Goal: Information Seeking & Learning: Learn about a topic

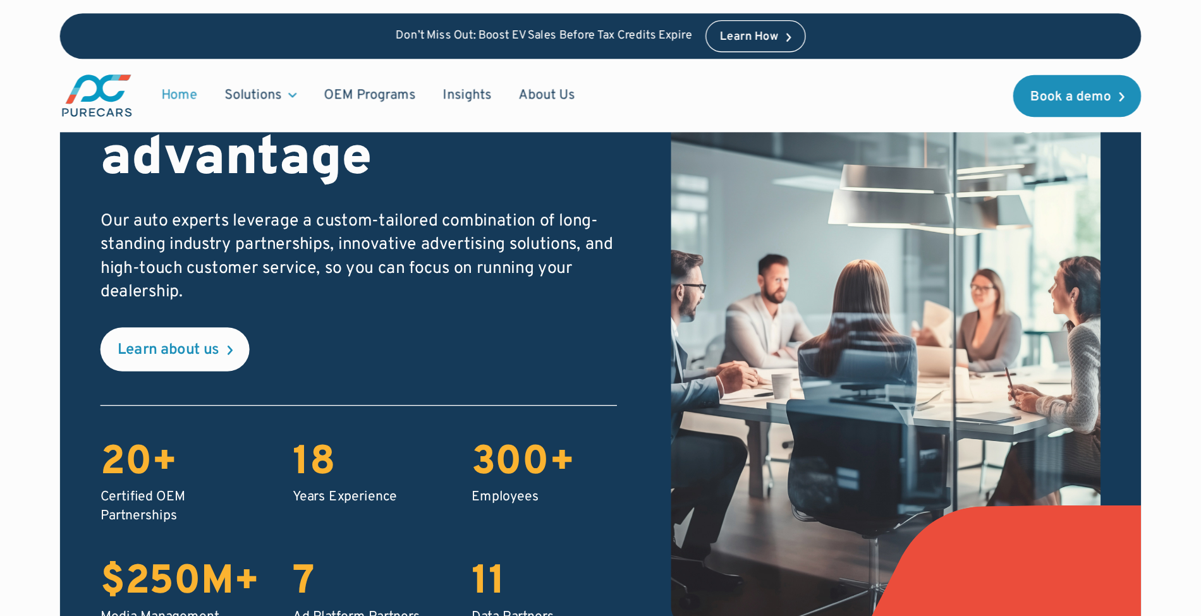
scroll to position [2212, 0]
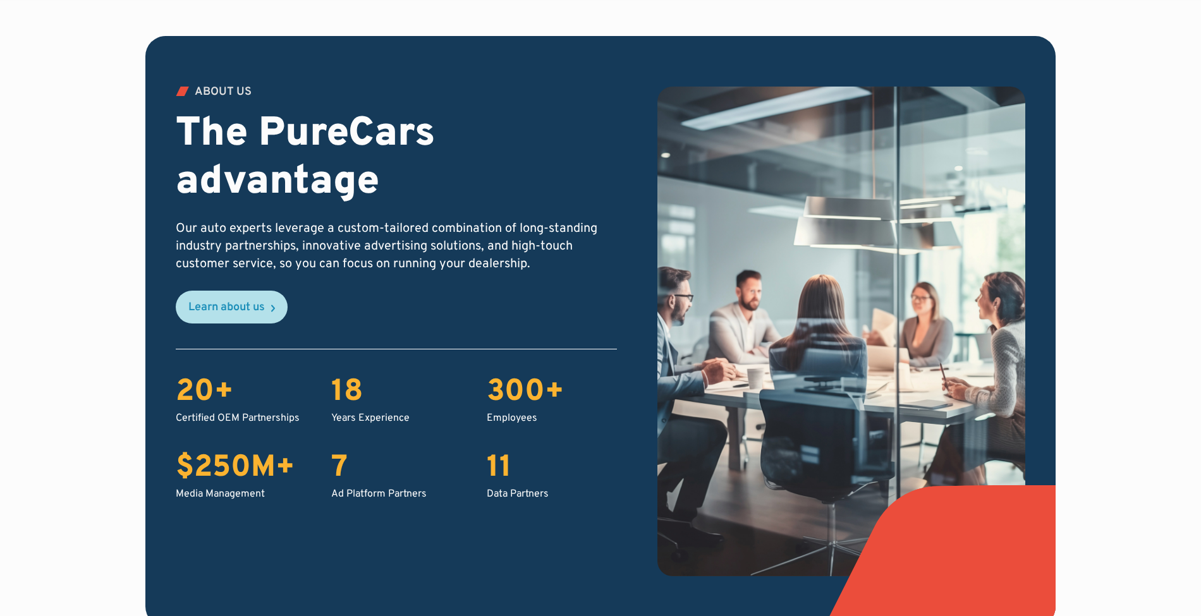
drag, startPoint x: 793, startPoint y: 0, endPoint x: 216, endPoint y: 322, distance: 660.6
click at [222, 318] on link "Learn about us" at bounding box center [232, 307] width 112 height 33
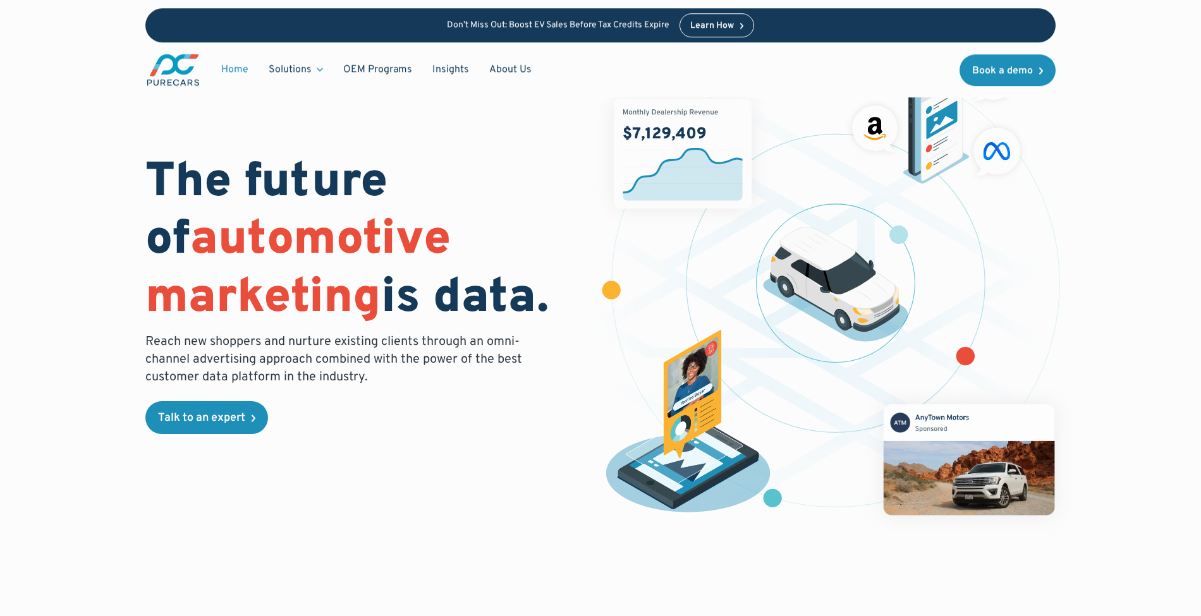
scroll to position [0, 0]
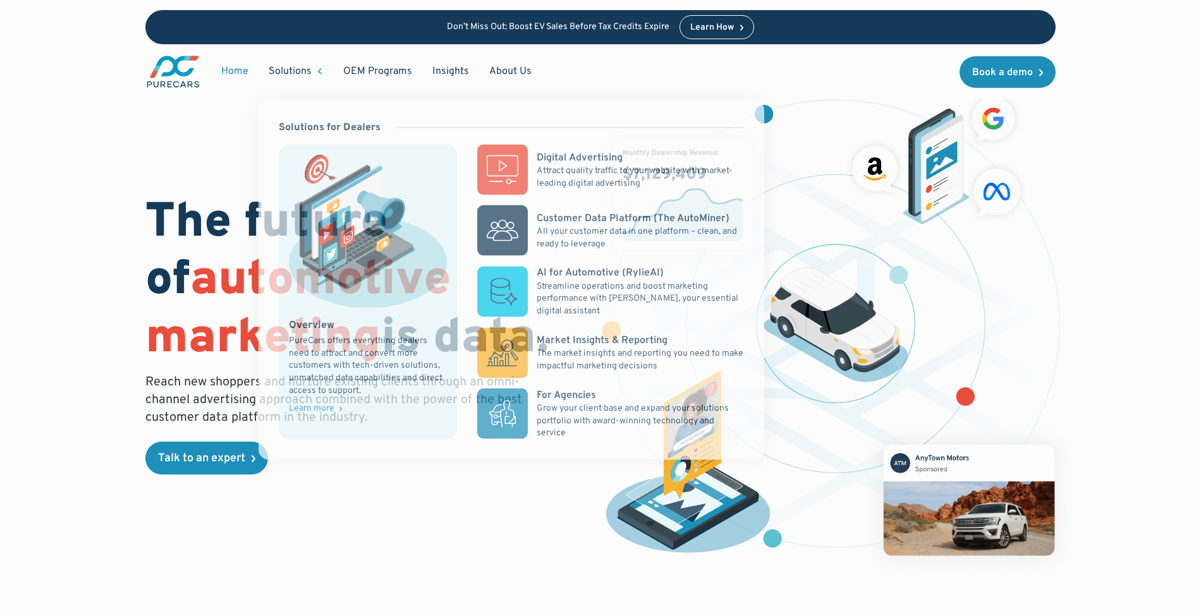
click at [307, 68] on div "Solutions" at bounding box center [290, 71] width 43 height 14
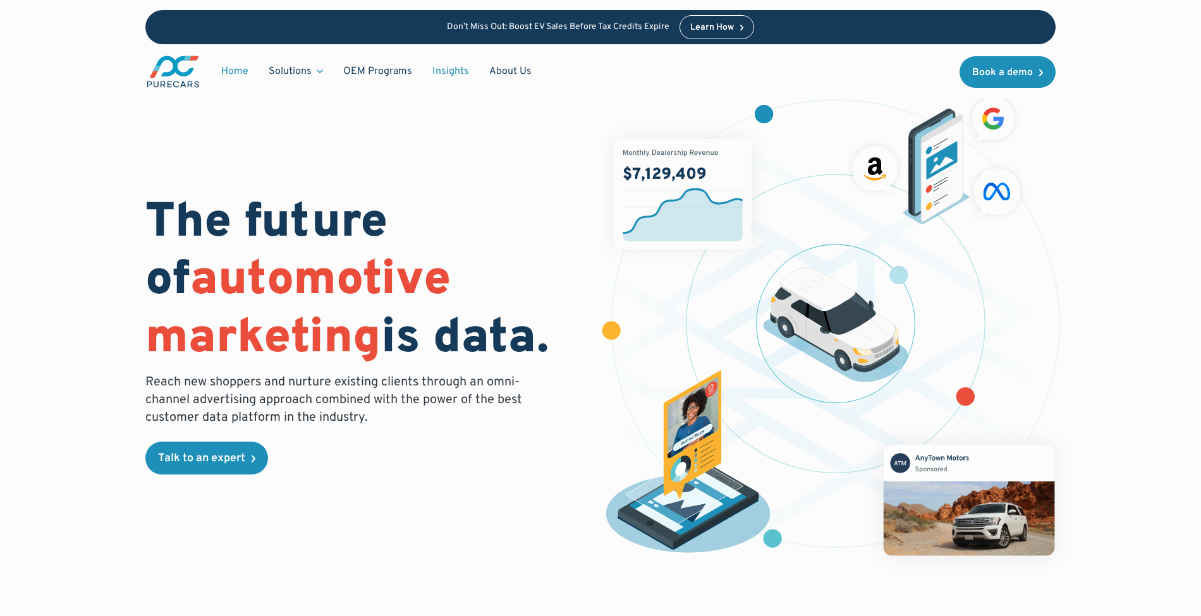
click at [458, 63] on link "Insights" at bounding box center [450, 71] width 57 height 24
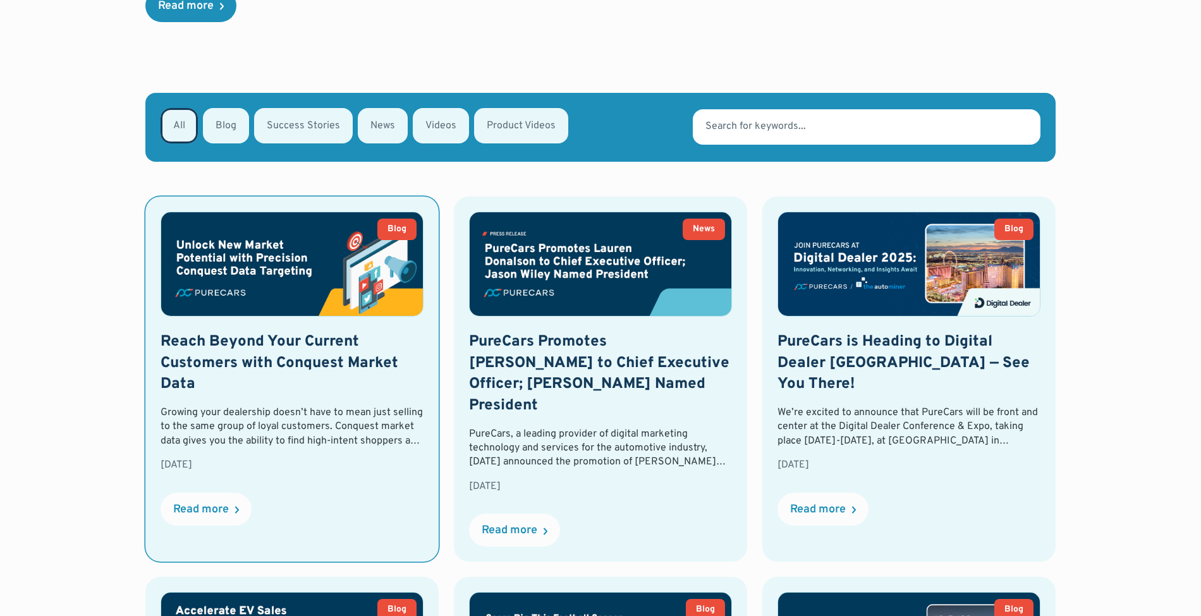
scroll to position [253, 0]
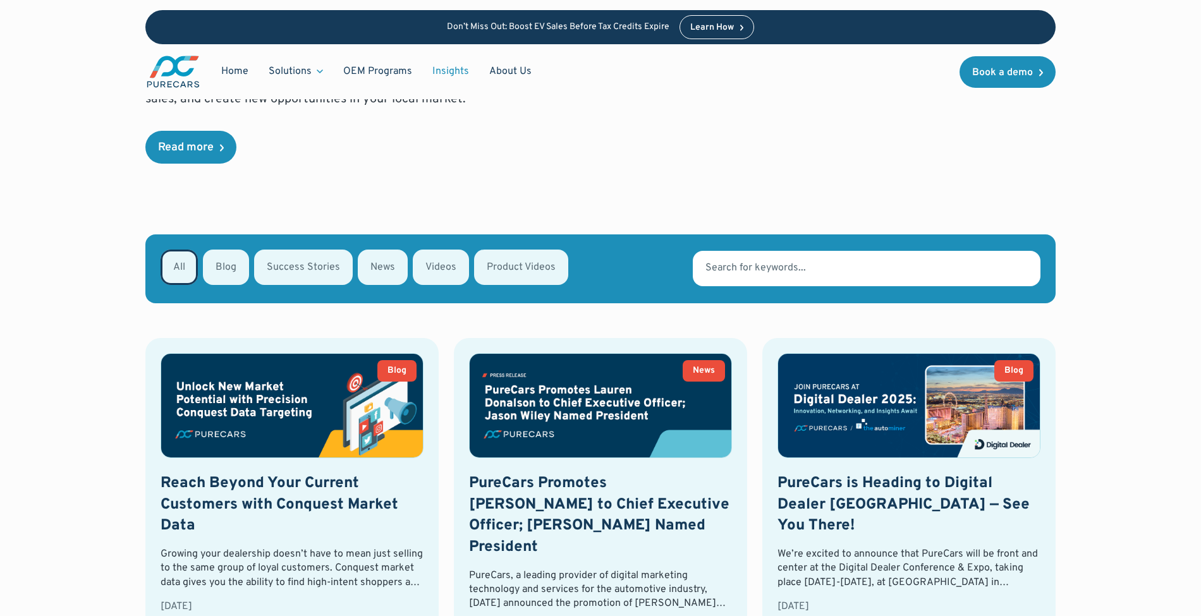
click at [236, 276] on div "Email Form" at bounding box center [226, 267] width 46 height 35
click at [224, 270] on input "Blog" at bounding box center [219, 266] width 8 height 8
radio input "true"
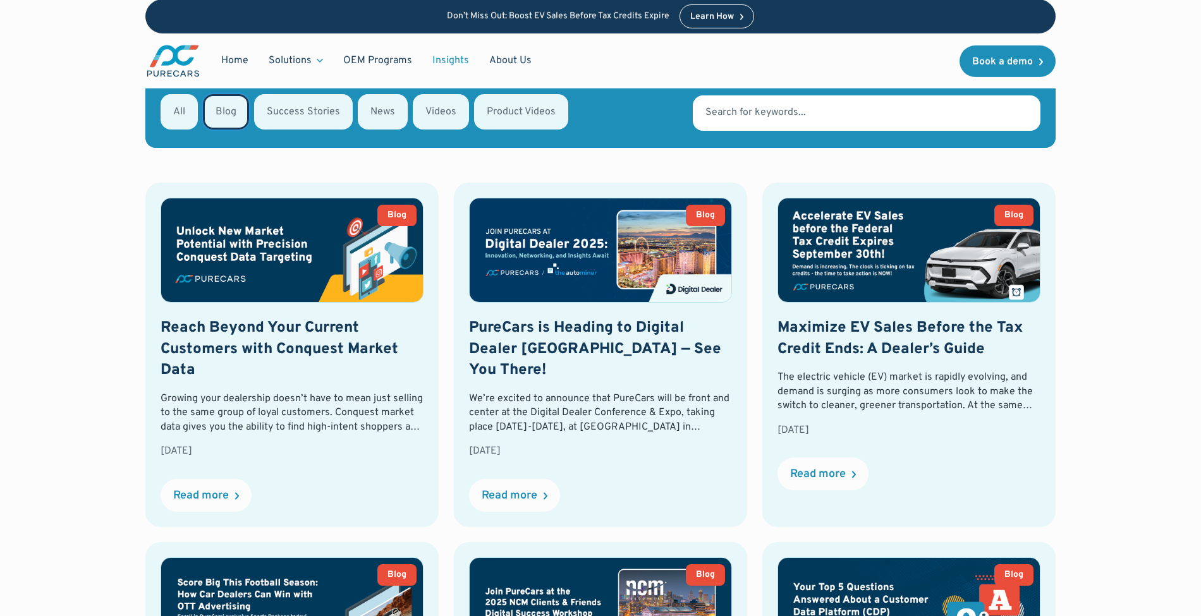
scroll to position [487, 0]
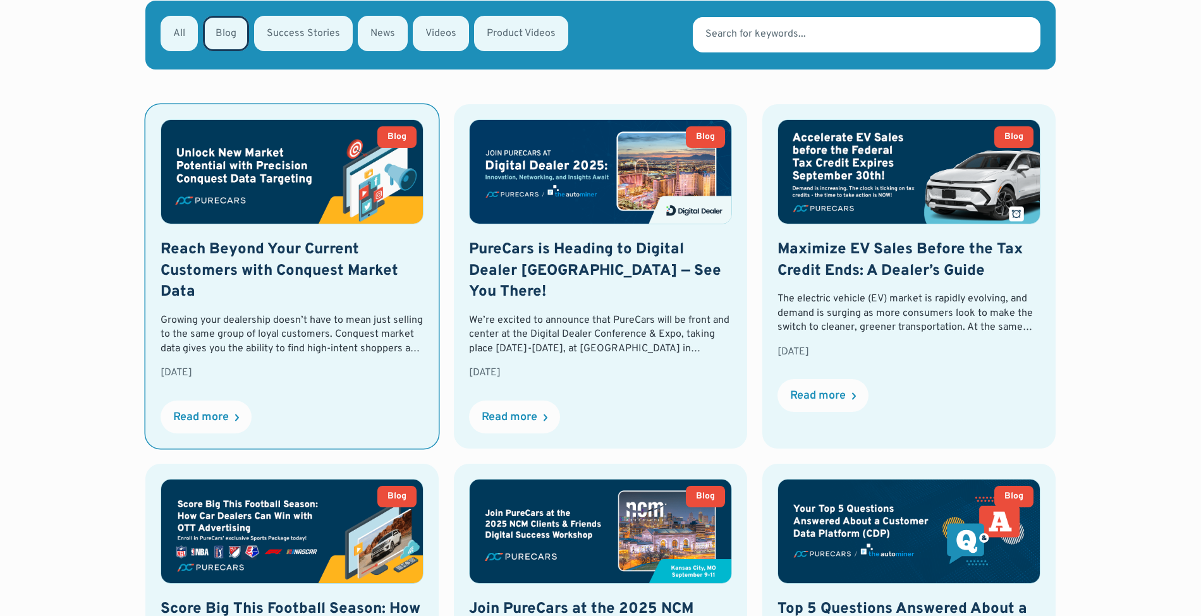
click at [276, 289] on h2 "Reach Beyond Your Current Customers with Conquest Market Data" at bounding box center [292, 272] width 263 height 64
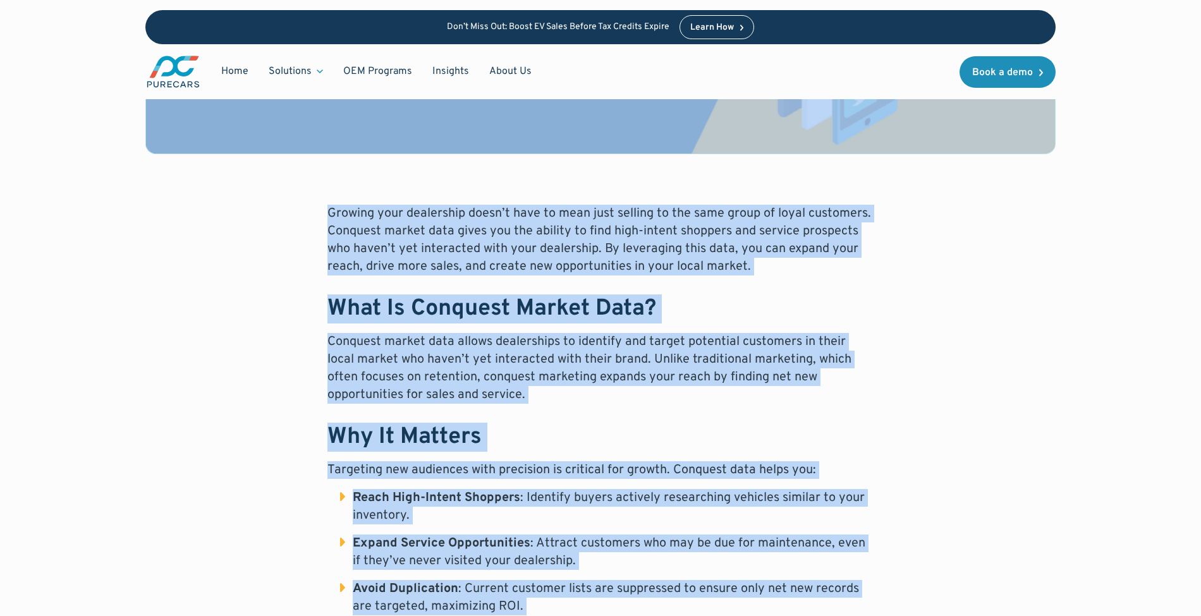
scroll to position [285, 0]
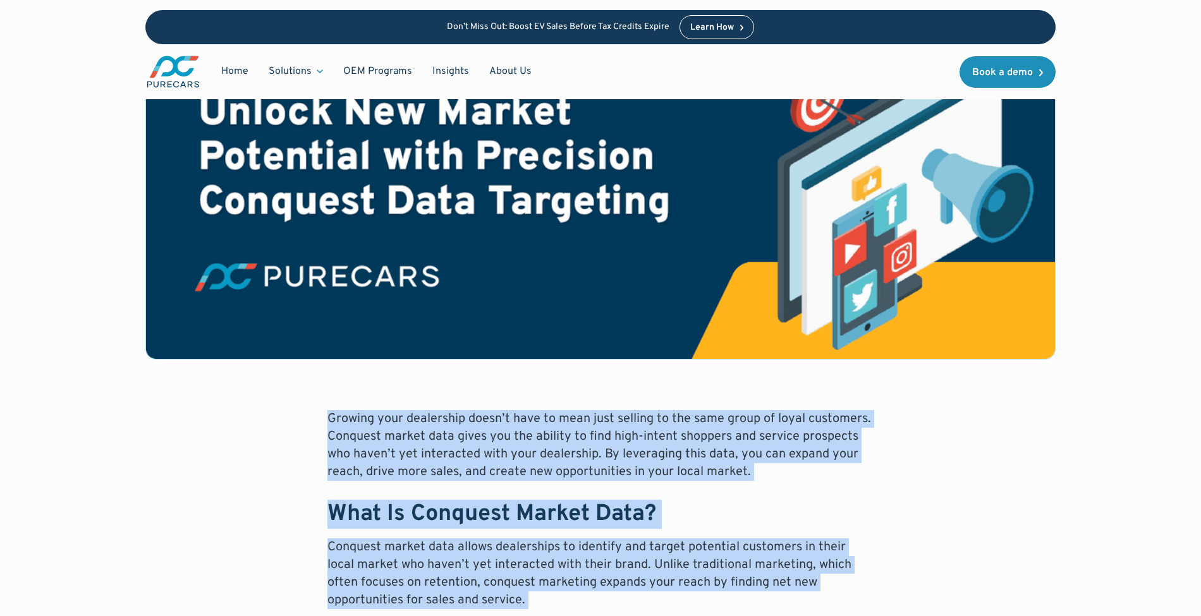
drag, startPoint x: 444, startPoint y: 509, endPoint x: 327, endPoint y: 417, distance: 148.9
copy div "Growing your dealership doesn’t have to mean just selling to the same group of …"
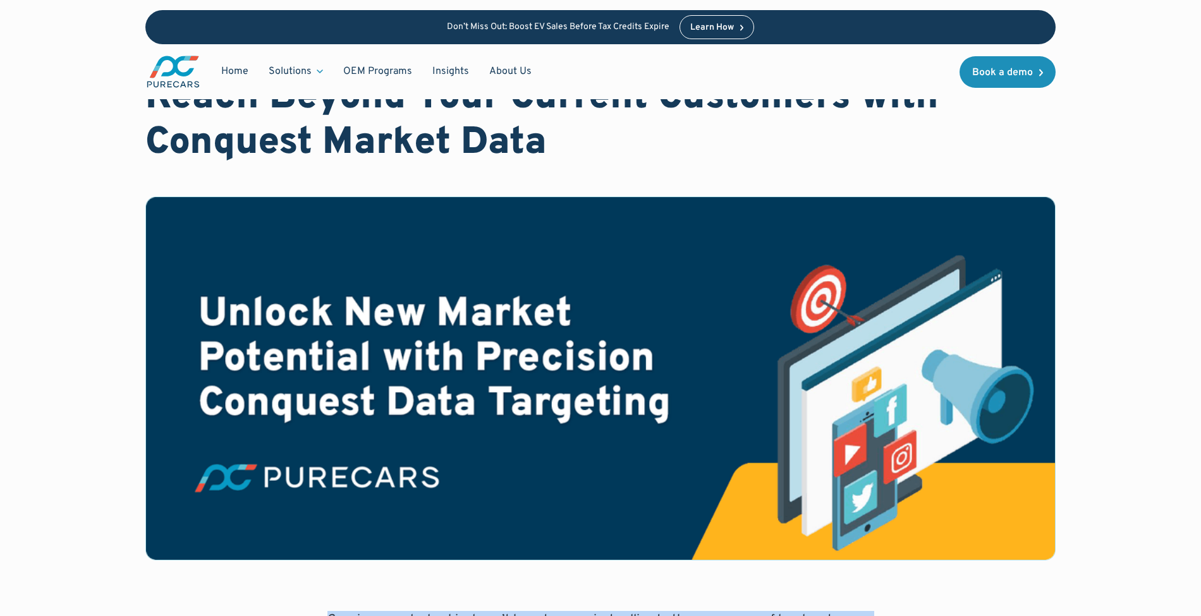
scroll to position [0, 0]
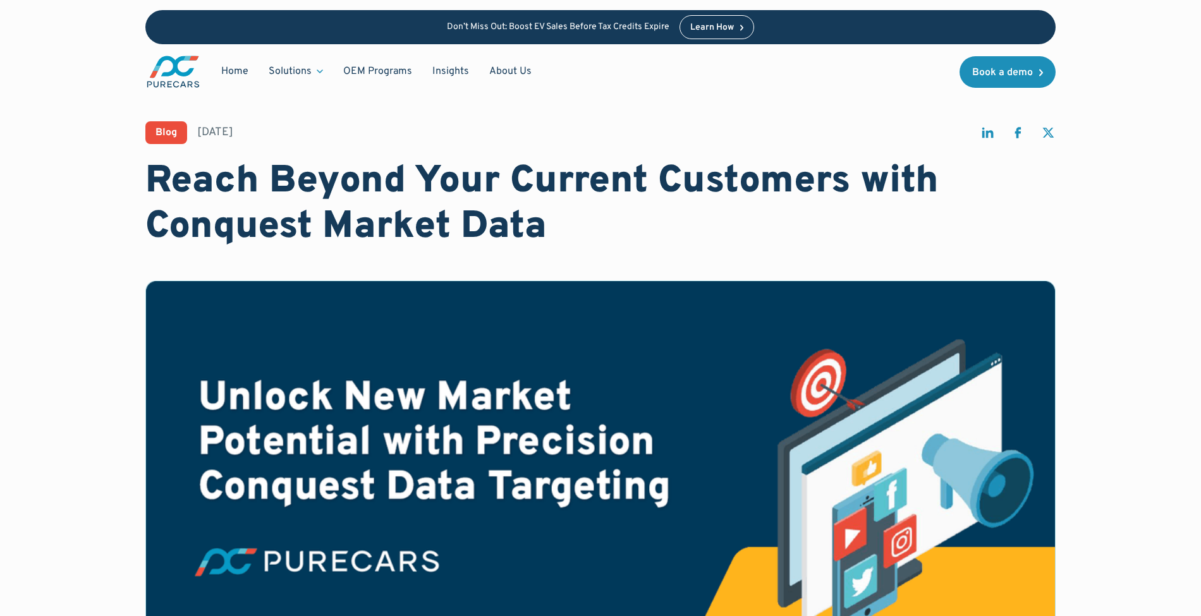
click at [217, 171] on h1 "Reach Beyond Your Current Customers with Conquest Market Data" at bounding box center [600, 204] width 910 height 91
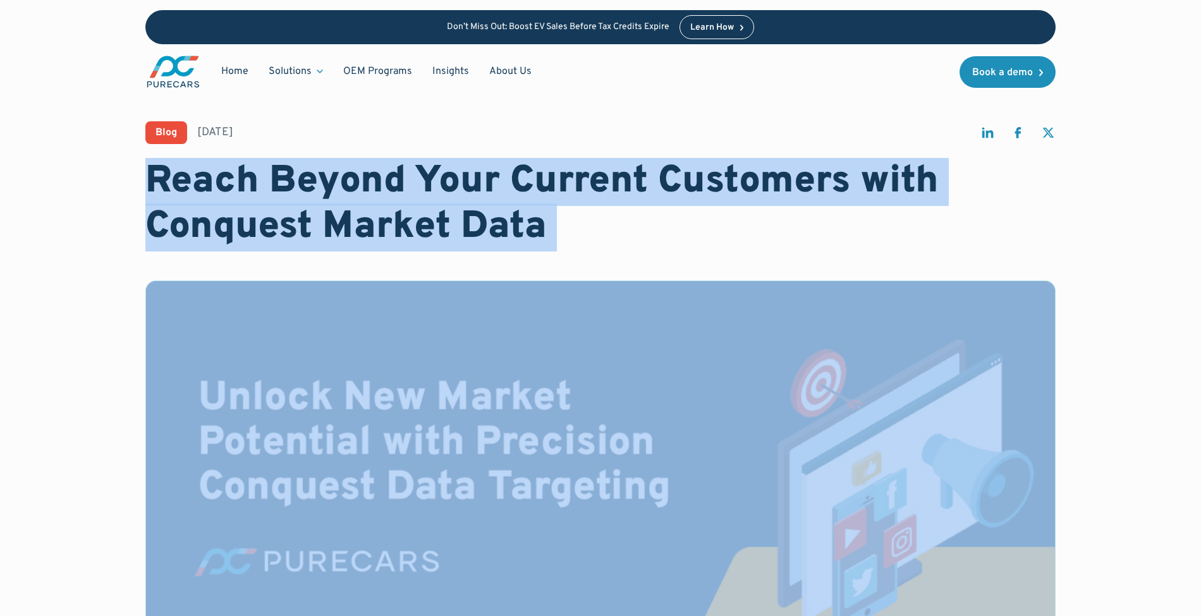
click at [218, 171] on h1 "Reach Beyond Your Current Customers with Conquest Market Data" at bounding box center [600, 204] width 910 height 91
copy h1 "Reach Beyond Your Current Customers with Conquest Market Data"
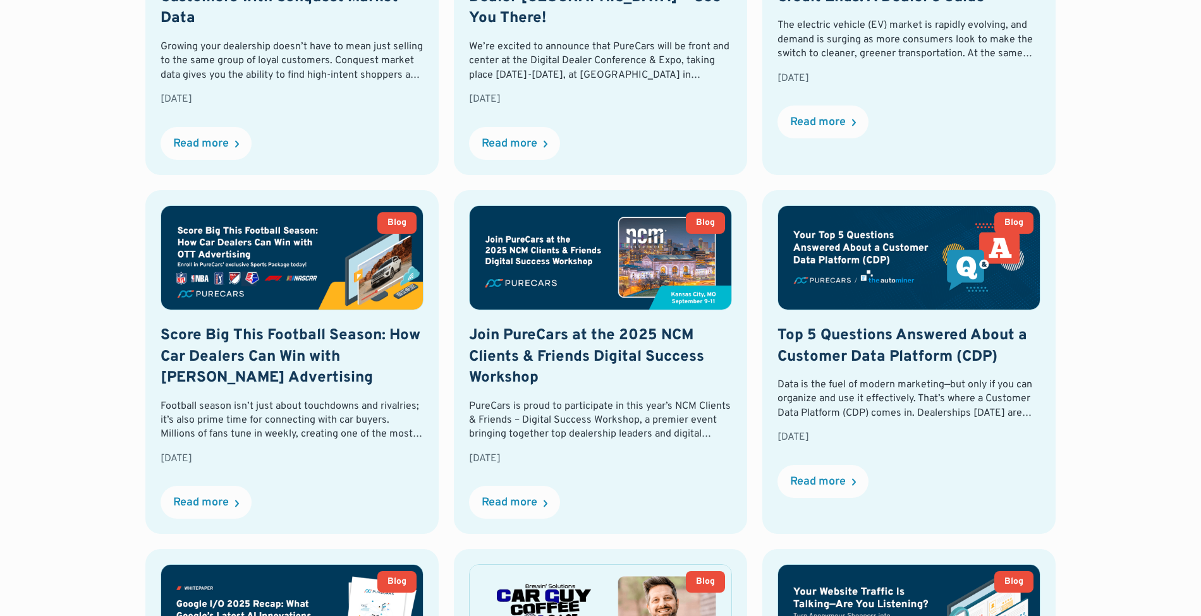
scroll to position [824, 0]
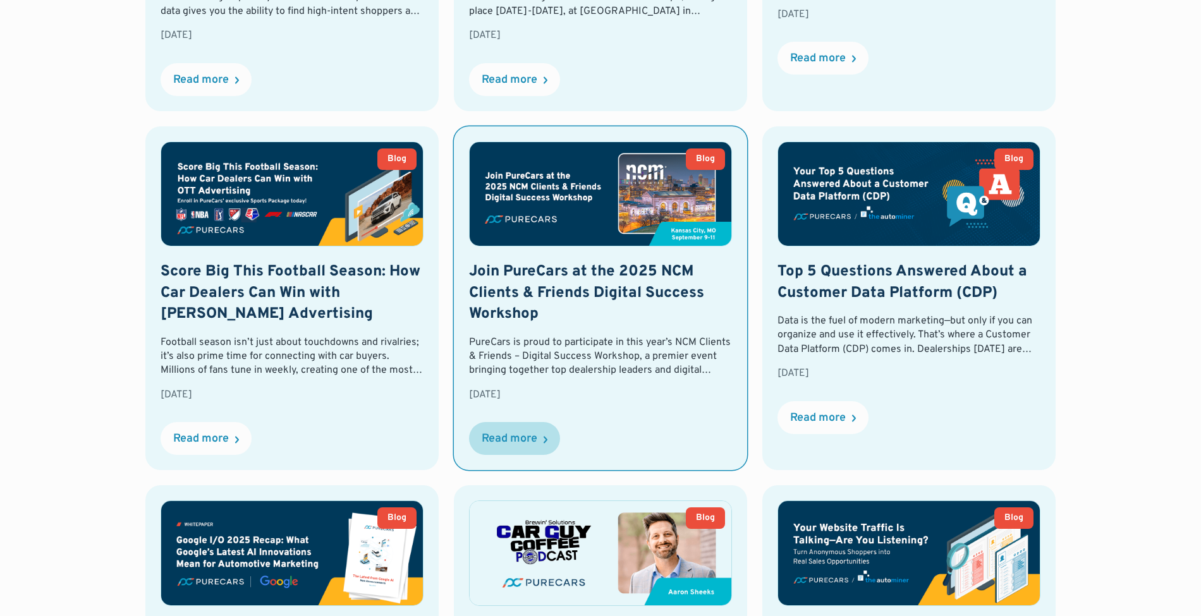
click at [537, 450] on div "Read more" at bounding box center [514, 438] width 91 height 33
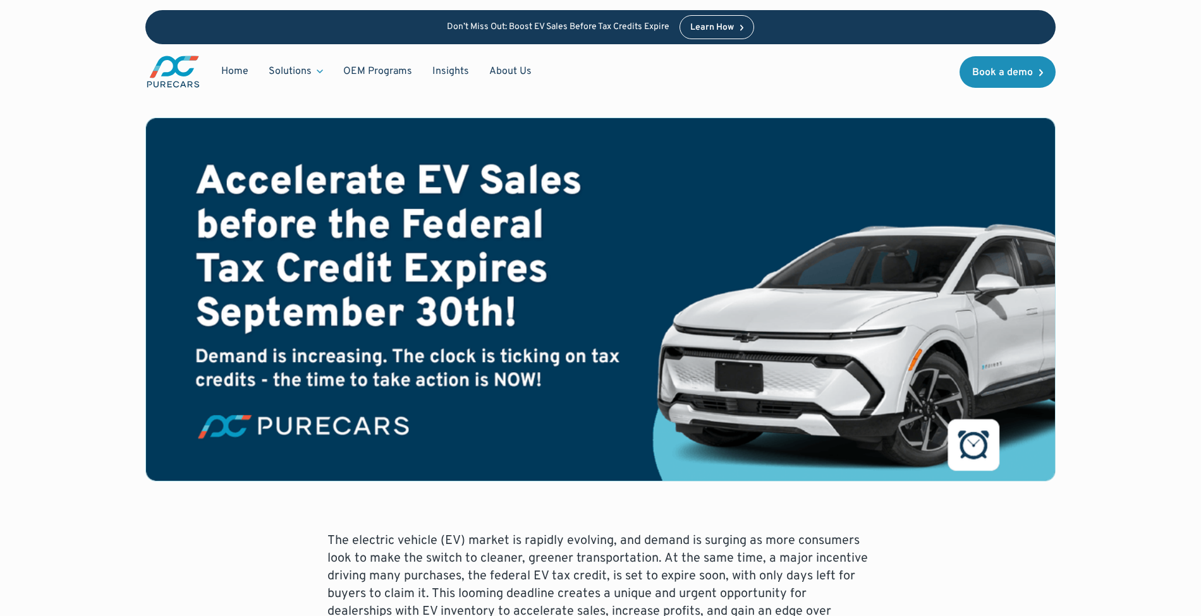
scroll to position [421, 0]
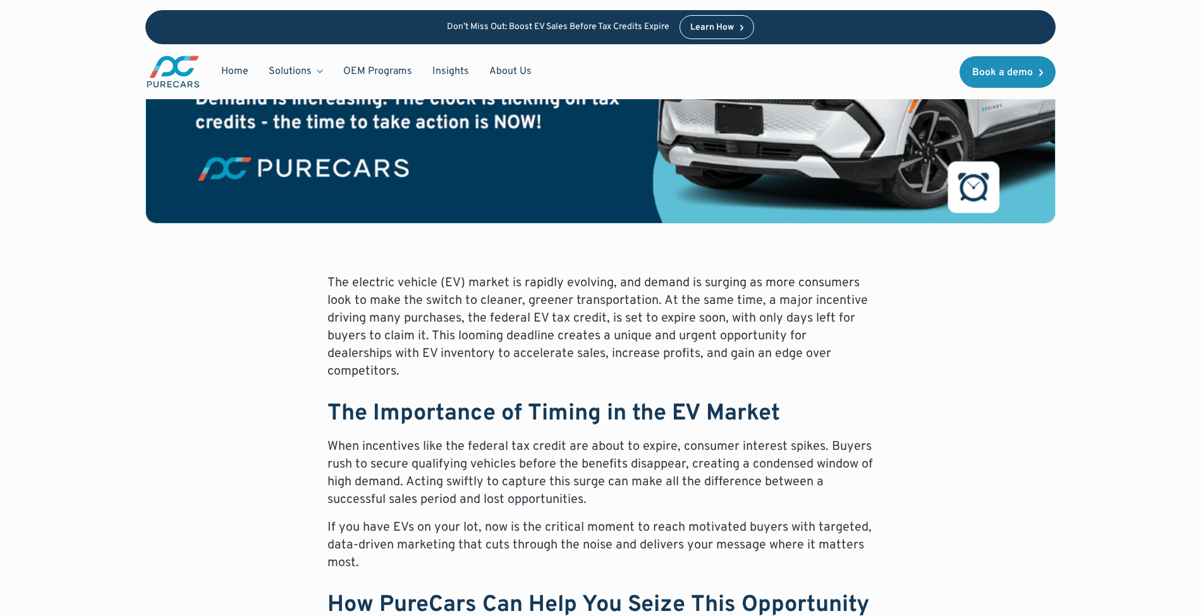
click at [339, 278] on p "The electric vehicle (EV) market is rapidly evolving, and demand is surging as …" at bounding box center [600, 327] width 546 height 106
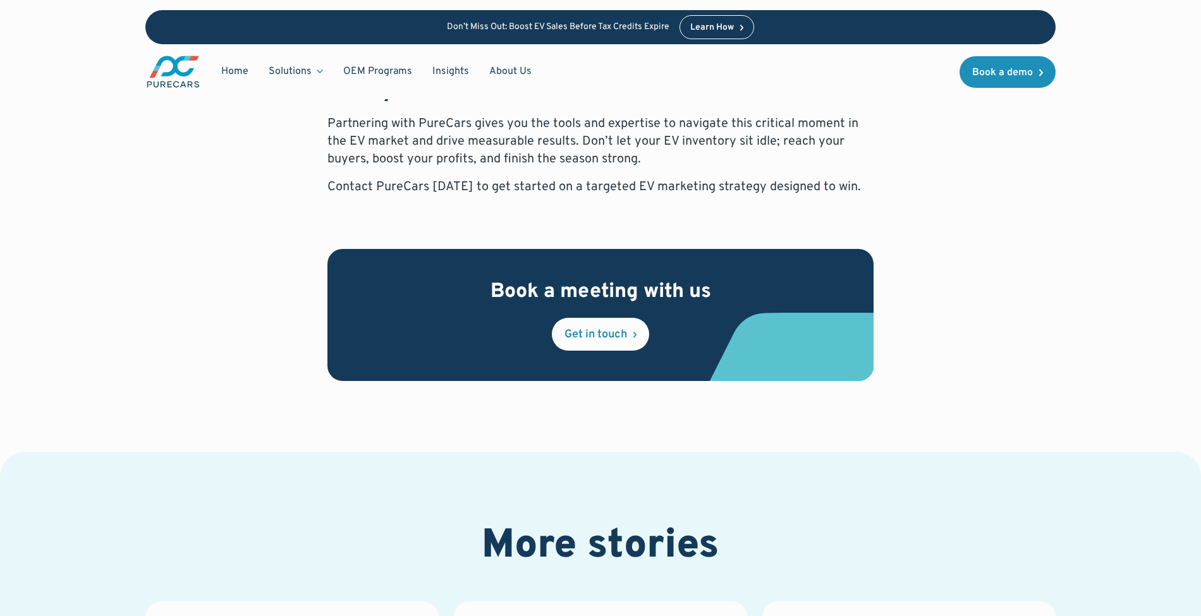
scroll to position [1253, 0]
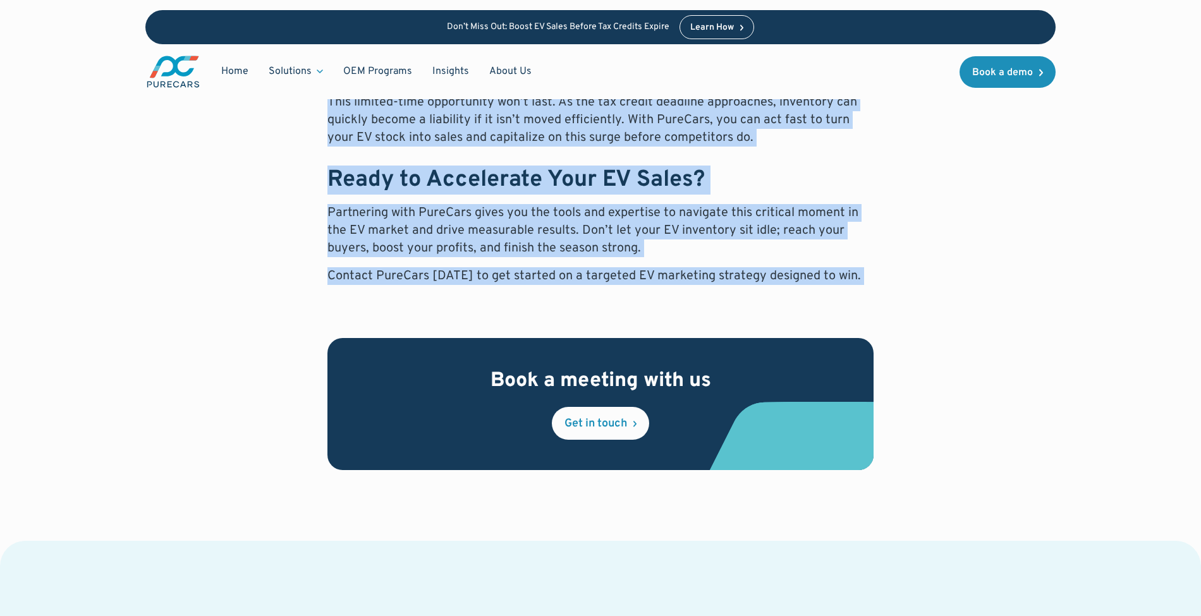
drag, startPoint x: 339, startPoint y: 278, endPoint x: 842, endPoint y: 252, distance: 503.7
copy div "The electric vehicle (EV) market is rapidly evolving, and demand is surging as …"
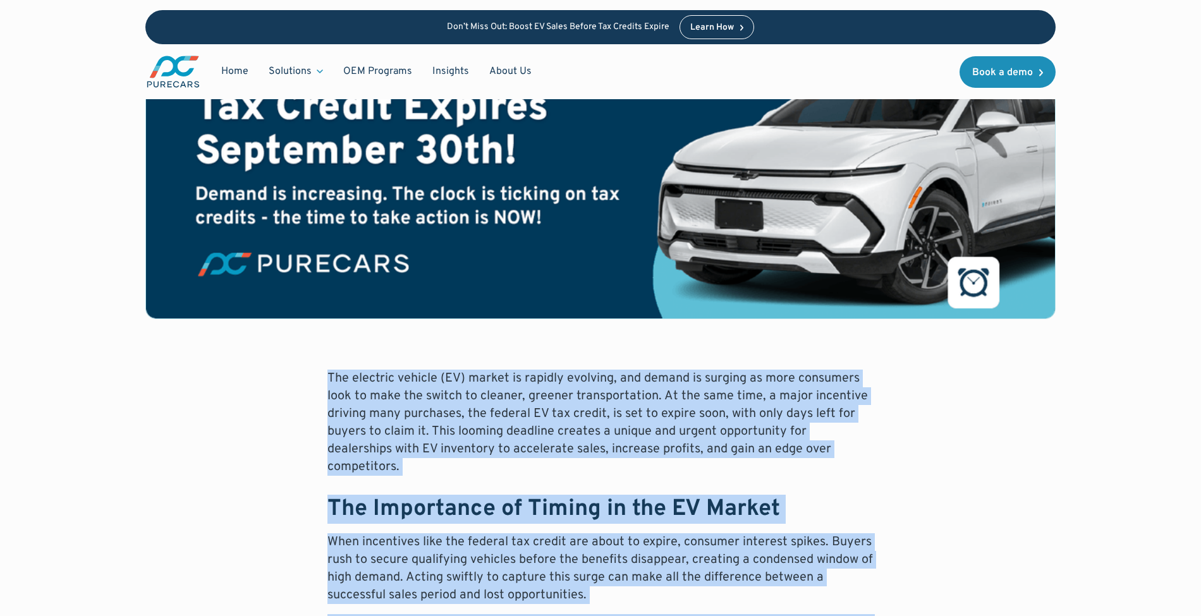
scroll to position [0, 0]
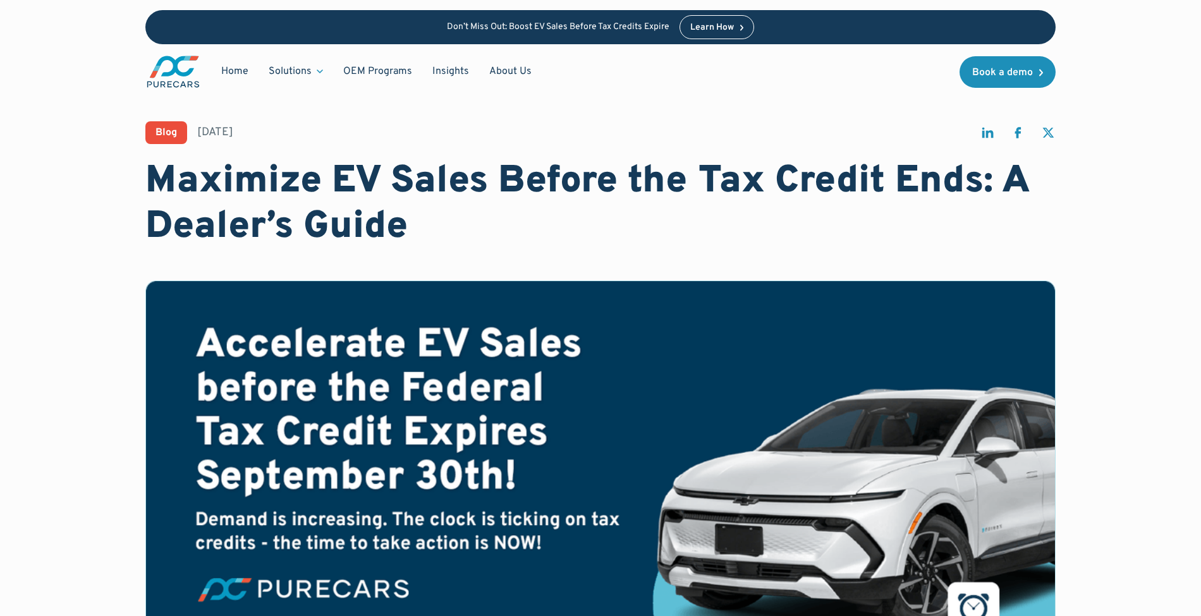
click at [229, 173] on h1 "Maximize EV Sales Before the Tax Credit Ends: A Dealer’s Guide" at bounding box center [600, 204] width 910 height 91
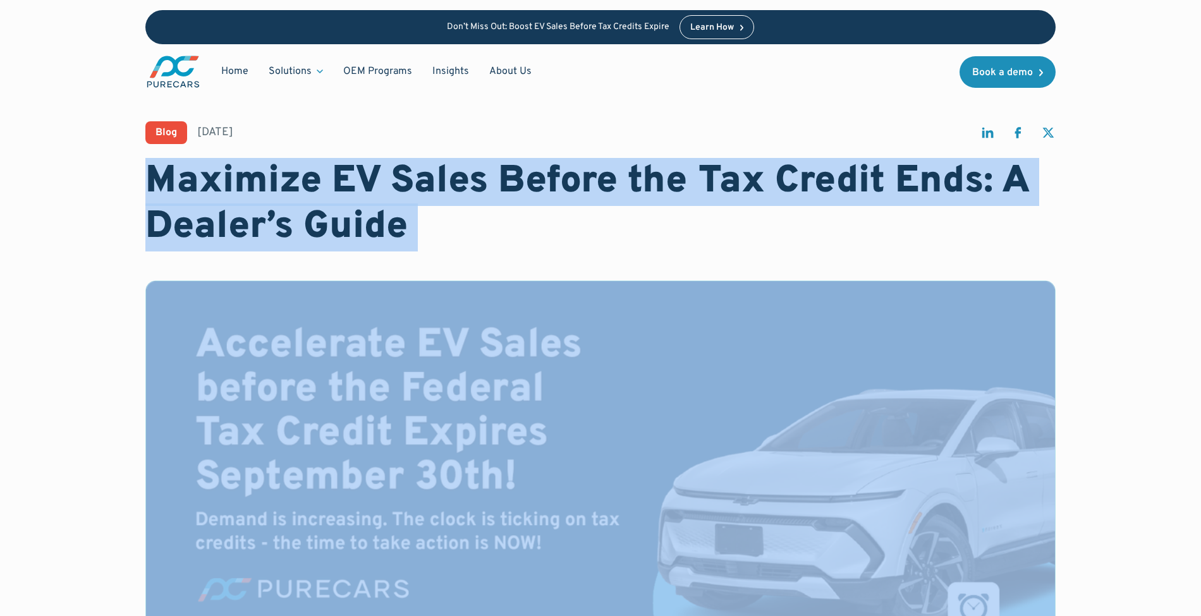
drag, startPoint x: 229, startPoint y: 173, endPoint x: 406, endPoint y: 229, distance: 185.7
click at [406, 229] on h1 "Maximize EV Sales Before the Tax Credit Ends: A Dealer’s Guide" at bounding box center [600, 204] width 910 height 91
copy h1 "Maximize EV Sales Before the Tax Credit Ends: A Dealer’s Guide"
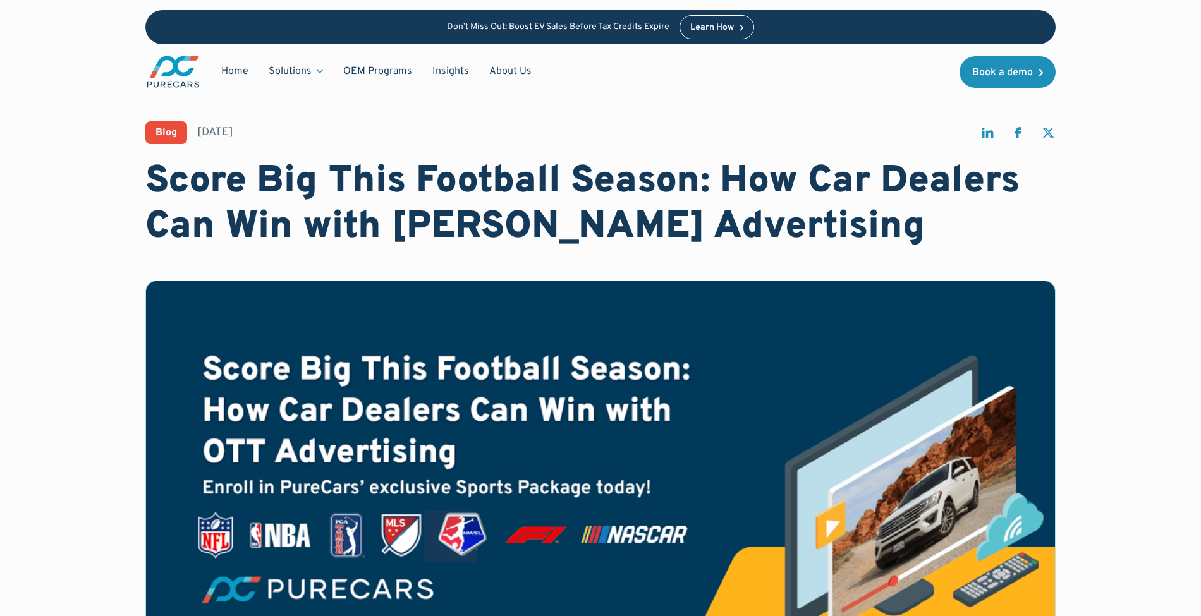
click at [190, 166] on h1 "Score Big This Football Season: How Car Dealers Can Win with [PERSON_NAME] Adve…" at bounding box center [600, 204] width 910 height 91
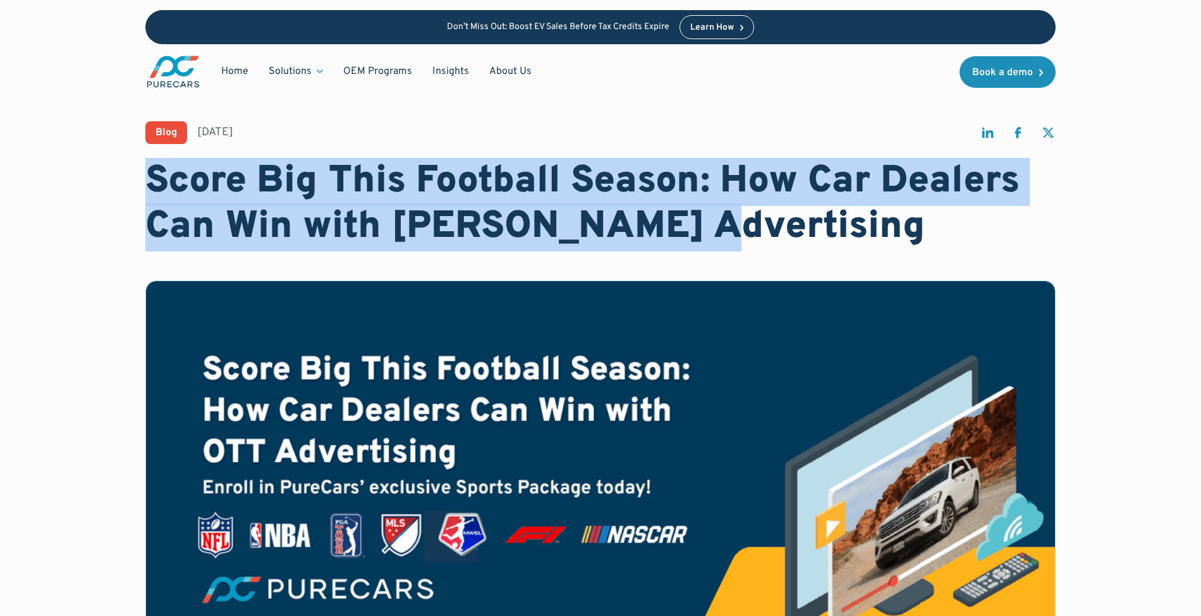
drag, startPoint x: 190, startPoint y: 166, endPoint x: 642, endPoint y: 224, distance: 456.2
click at [642, 224] on h1 "Score Big This Football Season: How Car Dealers Can Win with [PERSON_NAME] Adve…" at bounding box center [600, 204] width 910 height 91
copy h1 "Score Big This Football Season: How Car Dealers Can Win with [PERSON_NAME] Adve…"
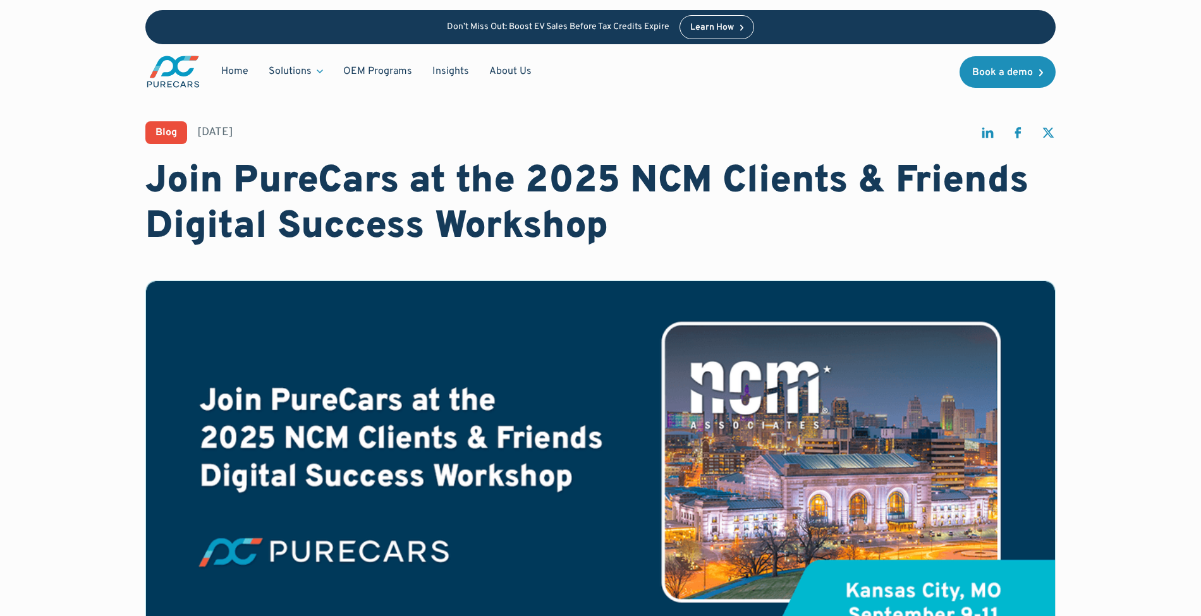
click at [179, 179] on h1 "Join PureCars at the 2025 NCM Clients & Friends Digital Success Workshop" at bounding box center [600, 204] width 910 height 91
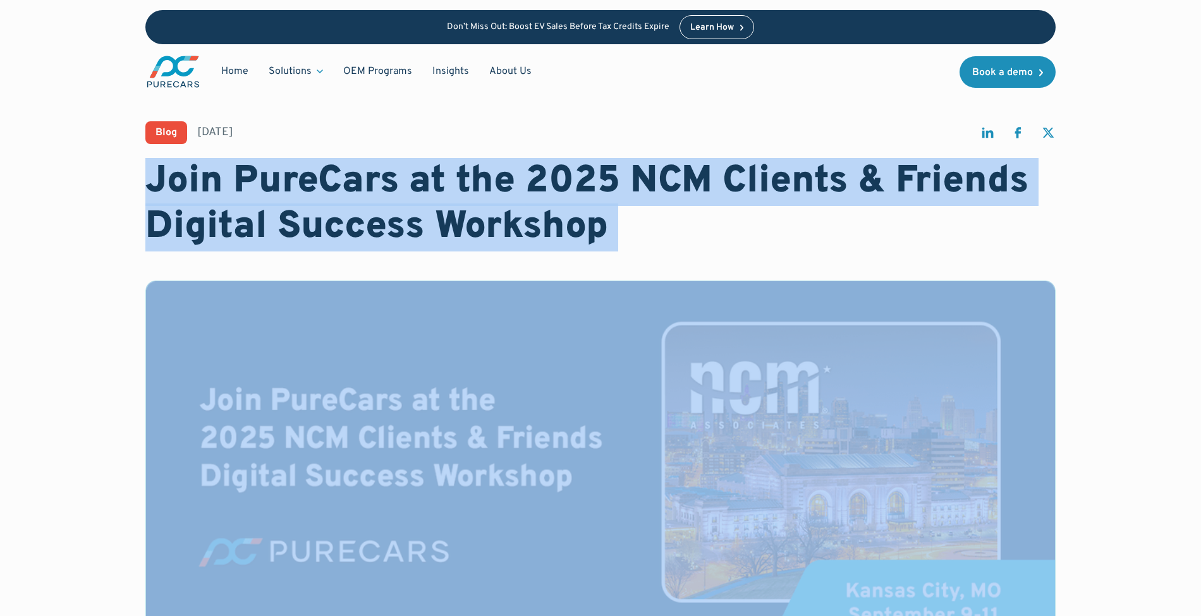
drag, startPoint x: 179, startPoint y: 179, endPoint x: 607, endPoint y: 239, distance: 431.9
click at [607, 239] on h1 "Join PureCars at the 2025 NCM Clients & Friends Digital Success Workshop" at bounding box center [600, 204] width 910 height 91
copy h1 "Join PureCars at the 2025 NCM Clients & Friends Digital Success Workshop"
click at [337, 224] on h1 "Join PureCars at the 2025 NCM Clients & Friends Digital Success Workshop" at bounding box center [600, 204] width 910 height 91
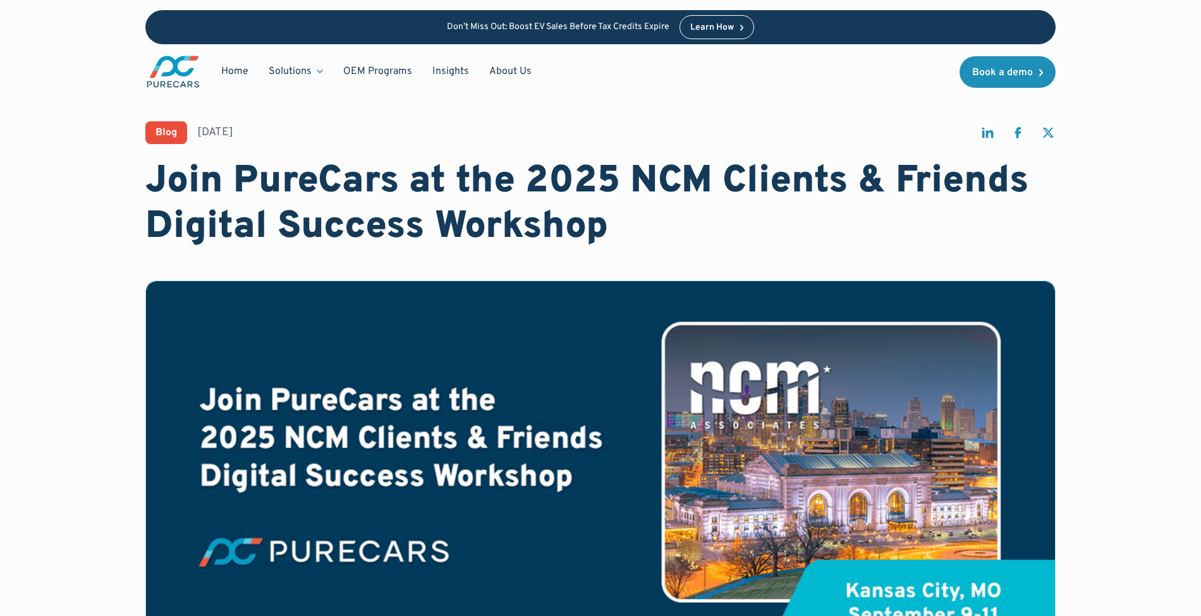
click at [217, 201] on h1 "Join PureCars at the 2025 NCM Clients & Friends Digital Success Workshop" at bounding box center [600, 204] width 910 height 91
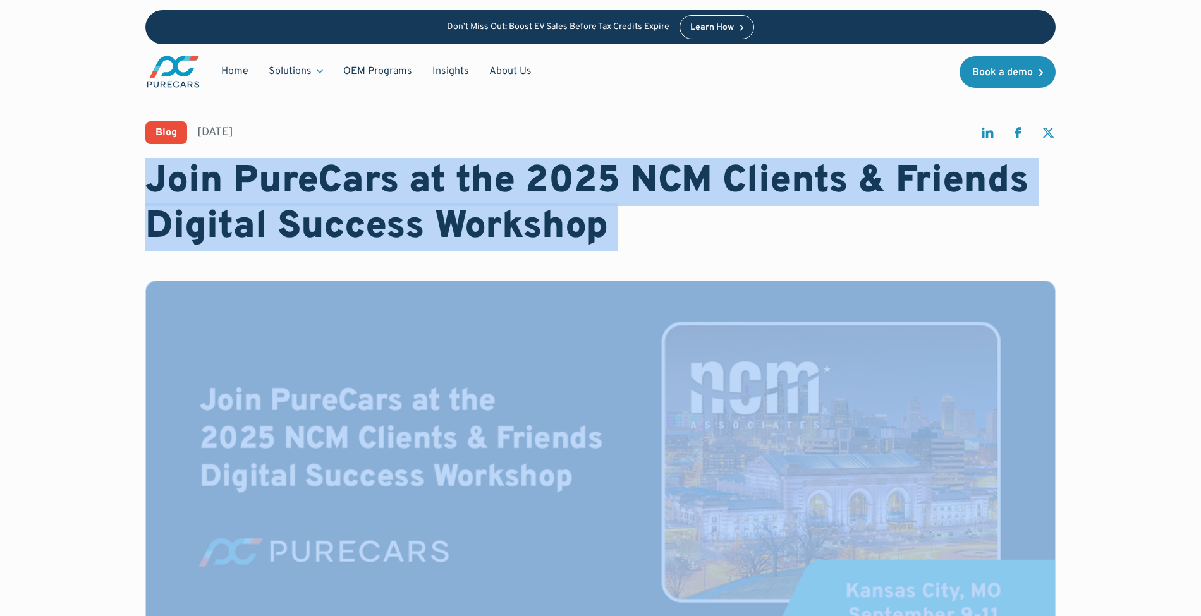
click at [217, 201] on h1 "Join PureCars at the 2025 NCM Clients & Friends Digital Success Workshop" at bounding box center [600, 204] width 910 height 91
copy h1 "Join PureCars at the 2025 NCM Clients & Friends Digital Success Workshop"
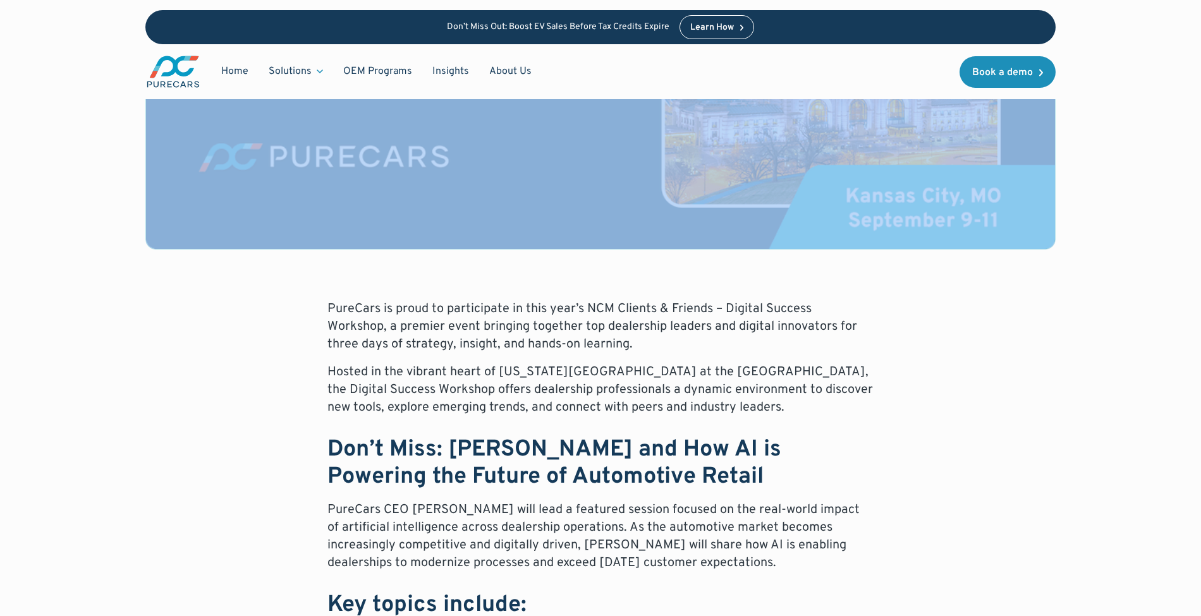
scroll to position [421, 0]
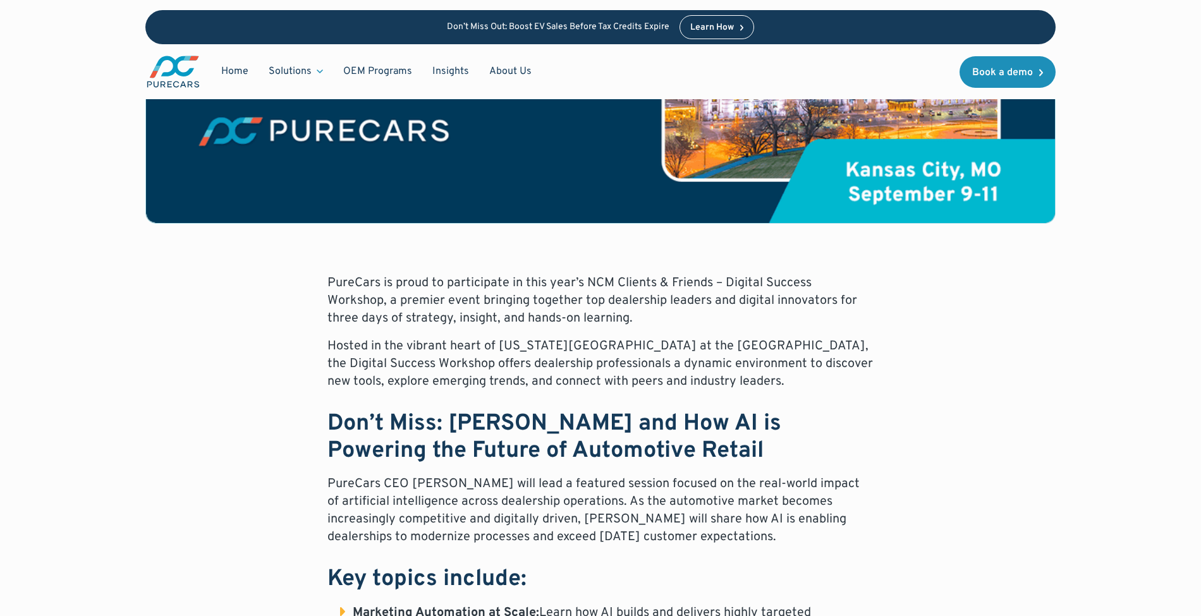
click at [334, 275] on p "PureCars is proud to participate in this year’s NCM Clients & Friends – Digital…" at bounding box center [600, 300] width 546 height 53
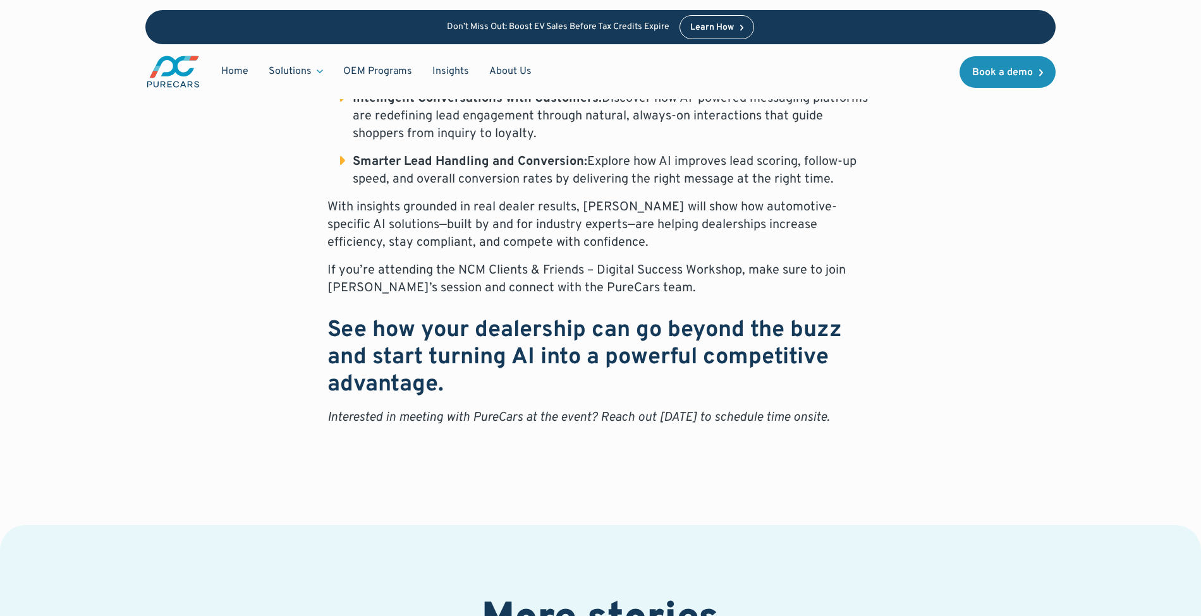
scroll to position [775, 0]
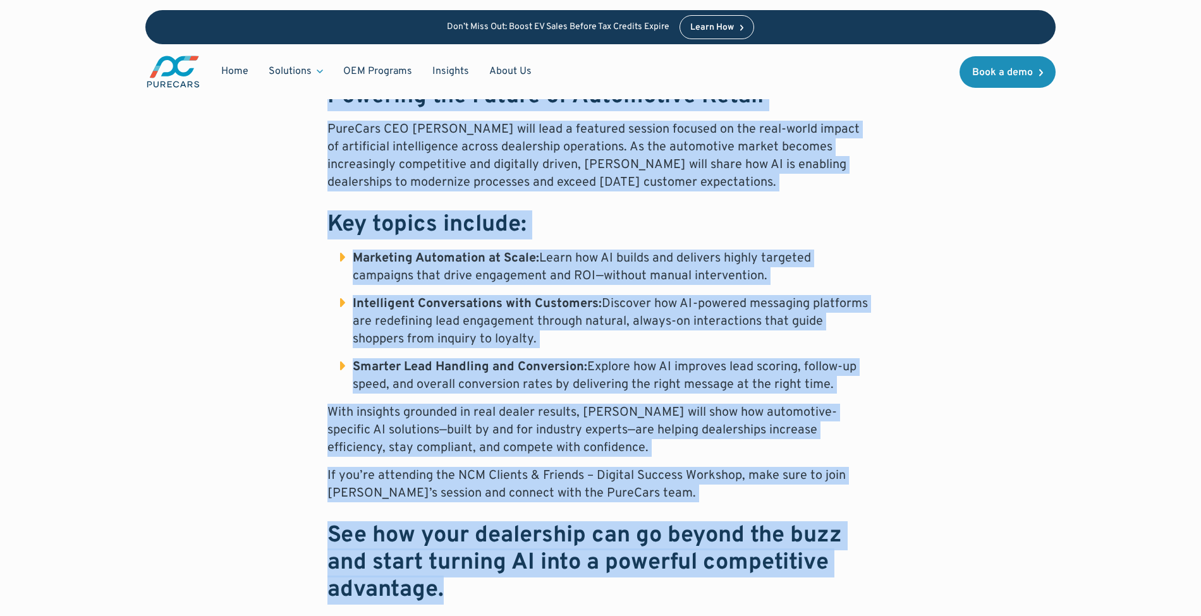
drag, startPoint x: 334, startPoint y: 275, endPoint x: 551, endPoint y: 593, distance: 385.3
click at [551, 593] on div "PureCars is proud to participate in this year’s NCM Clients & Friends – Digital…" at bounding box center [600, 290] width 546 height 740
copy div "PureCars is proud to participate in this year’s NCM Clients & Friends – Digital…"
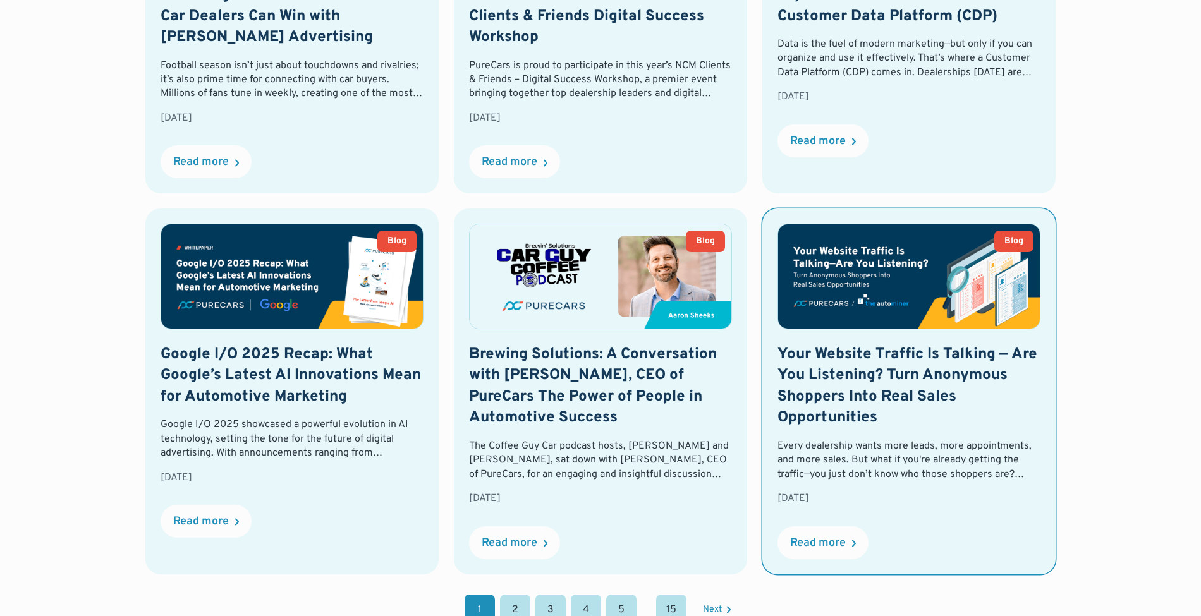
scroll to position [1093, 0]
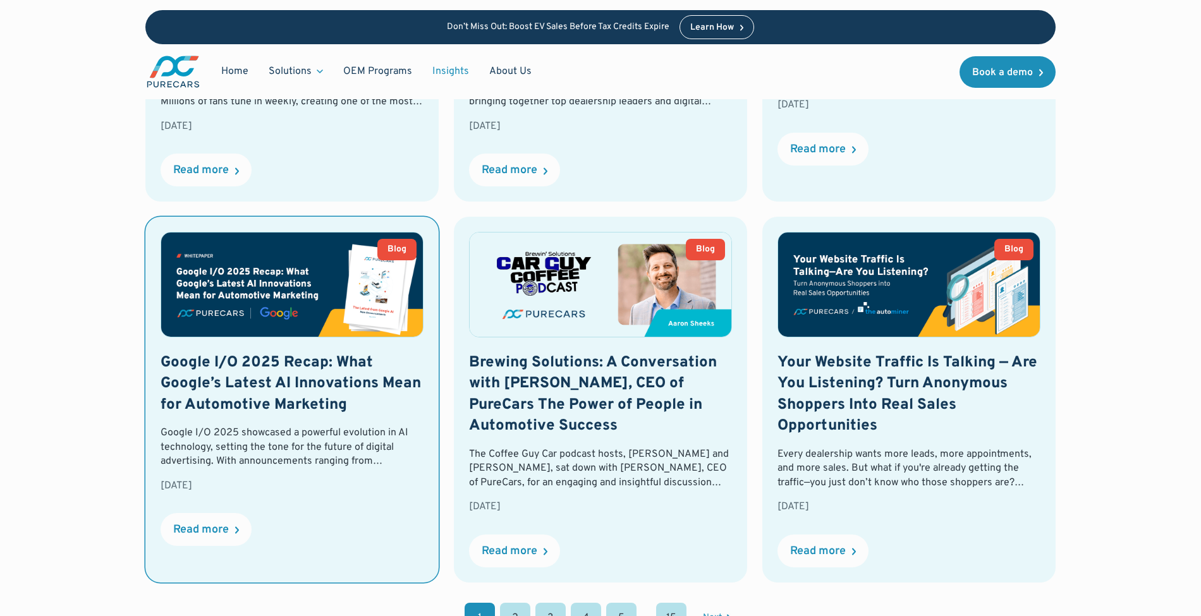
click at [340, 413] on h2 "Google I/O 2025 Recap: What Google’s Latest AI Innovations Mean for Automotive …" at bounding box center [292, 385] width 263 height 64
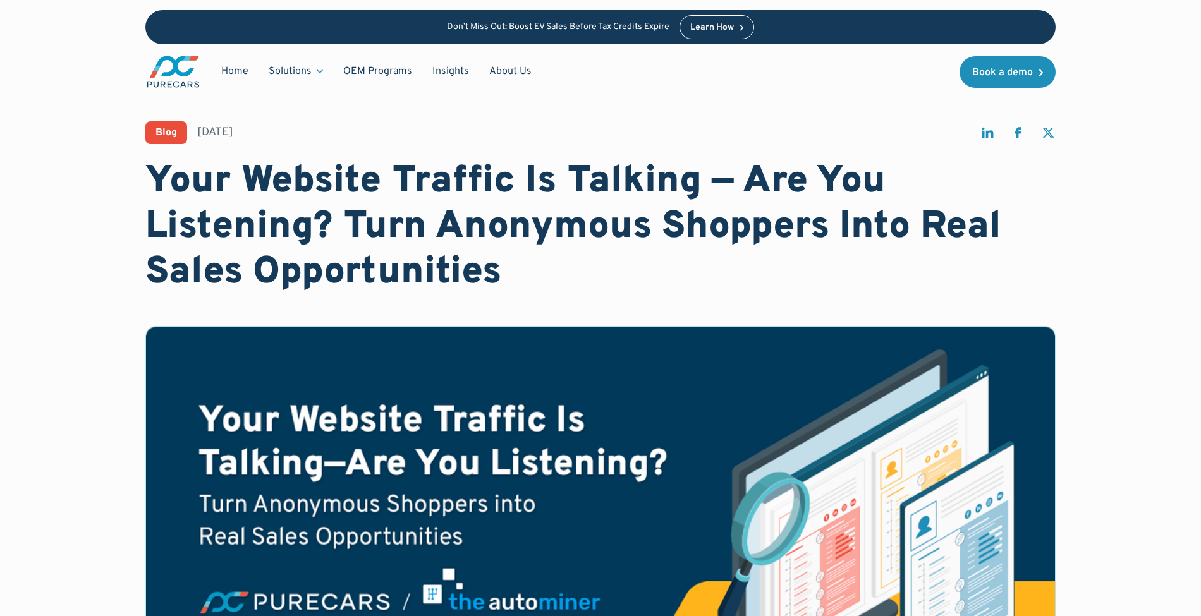
click at [216, 193] on h1 "Your Website Traffic Is Talking — Are You Listening? Turn Anonymous Shoppers In…" at bounding box center [600, 227] width 910 height 136
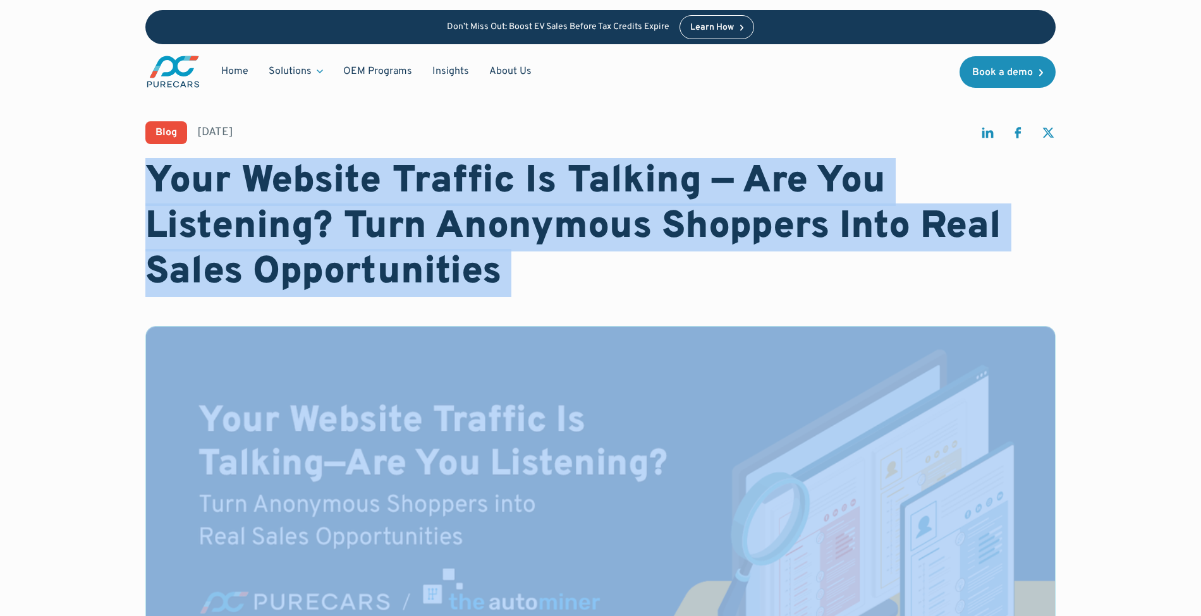
click at [216, 193] on h1 "Your Website Traffic Is Talking — Are You Listening? Turn Anonymous Shoppers In…" at bounding box center [600, 227] width 910 height 136
copy h1 "Your Website Traffic Is Talking — Are You Listening? Turn Anonymous Shoppers In…"
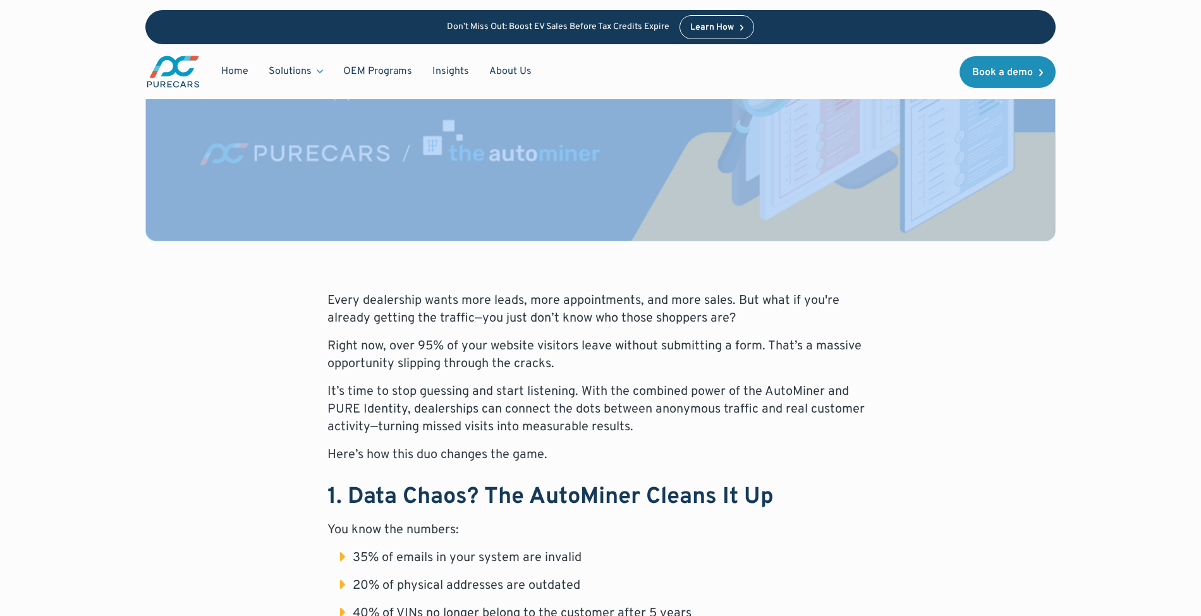
scroll to position [421, 0]
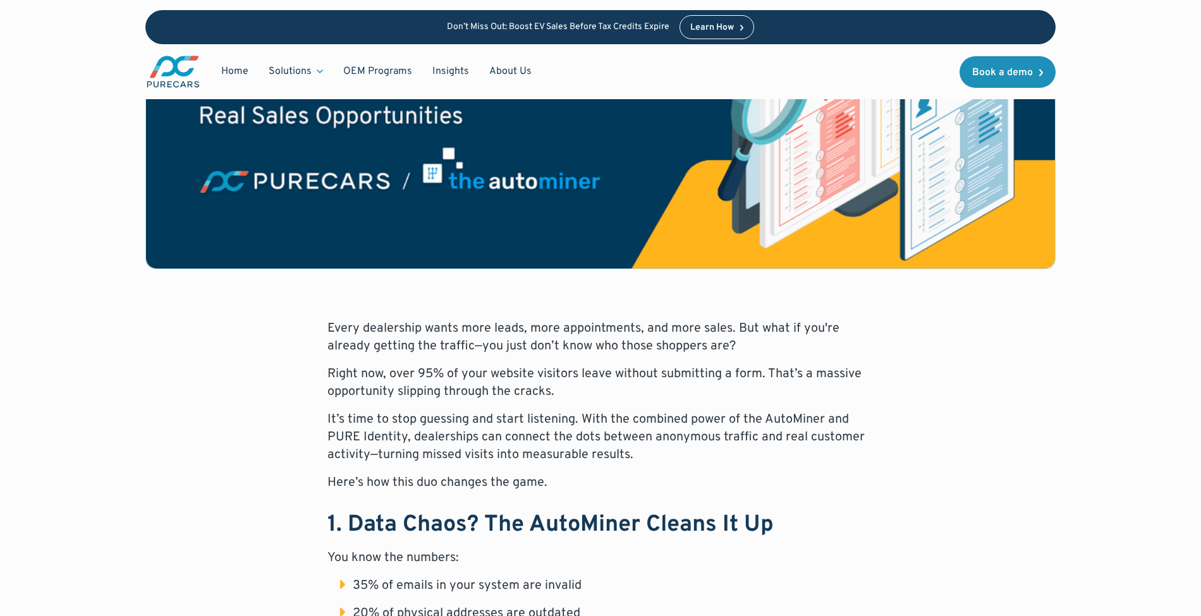
click at [343, 324] on p "Every dealership wants more leads, more appointments, and more sales. But what …" at bounding box center [600, 337] width 546 height 35
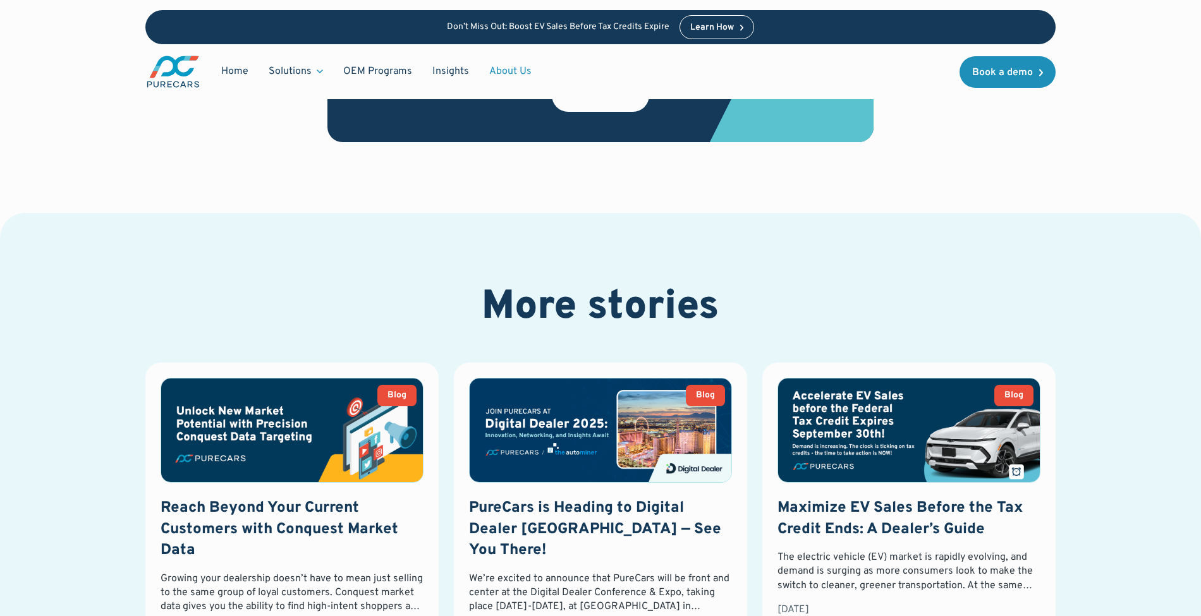
scroll to position [1929, 0]
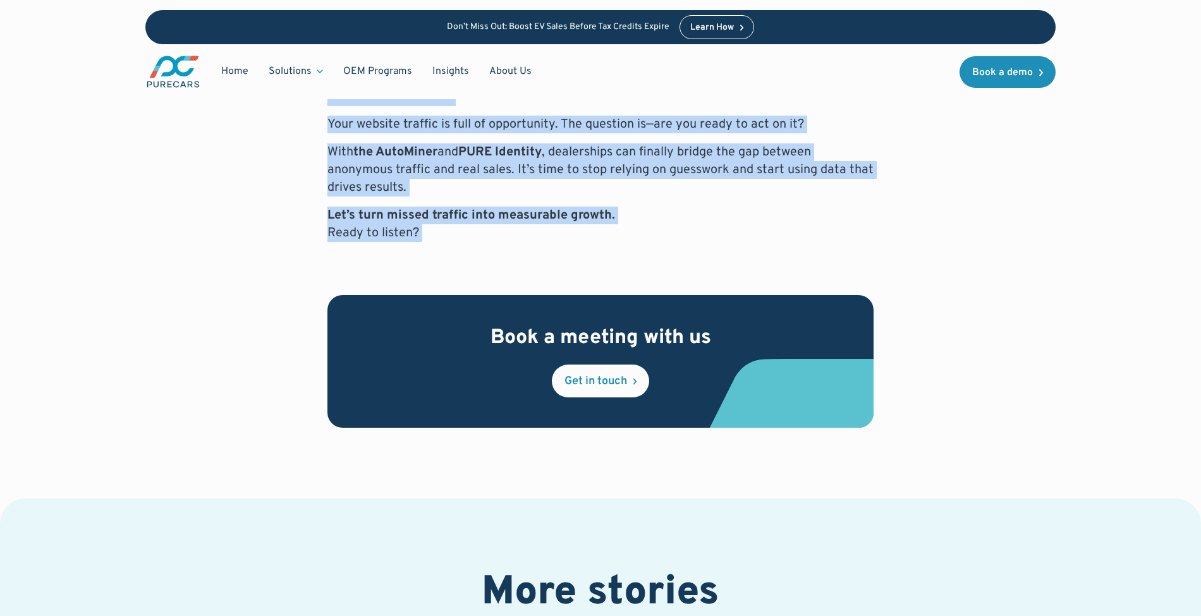
drag, startPoint x: 337, startPoint y: 321, endPoint x: 518, endPoint y: 244, distance: 196.5
copy div "ery dealership wants more leads, more appointments, and more sales. But what if…"
click at [452, 62] on link "Insights" at bounding box center [450, 71] width 57 height 24
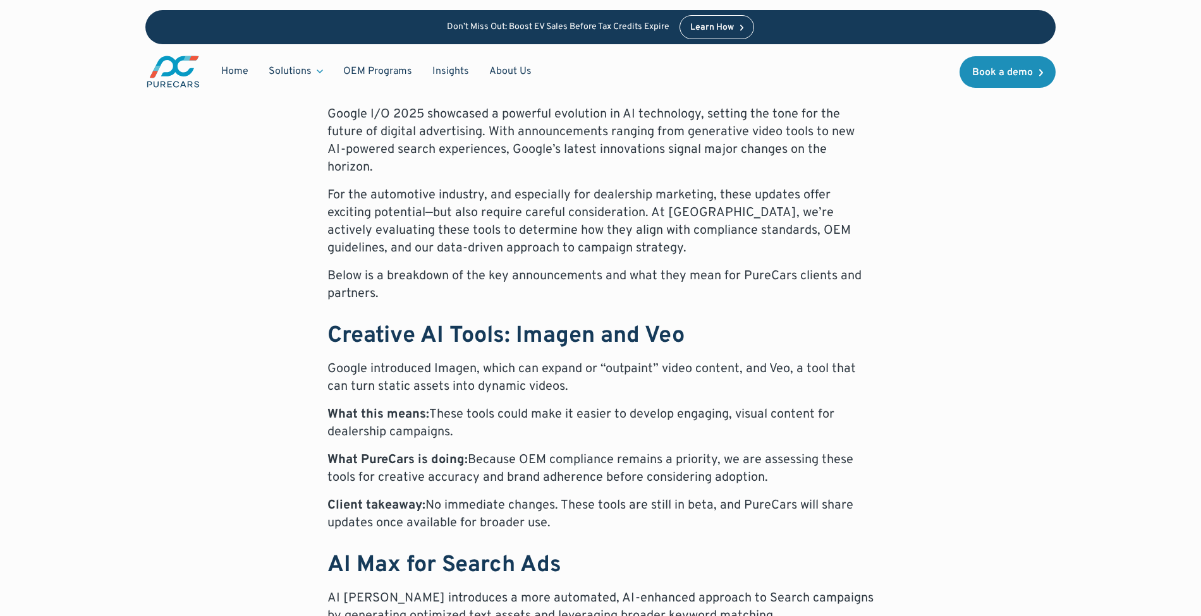
scroll to position [506, 0]
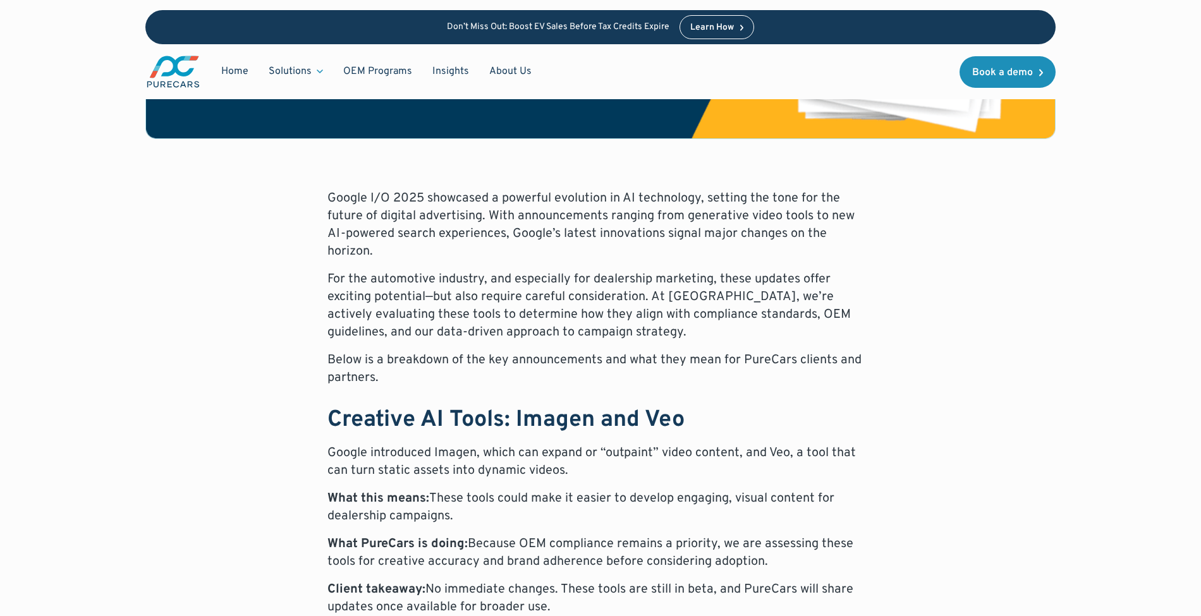
click at [341, 205] on p "Google I/O 2025 showcased a powerful evolution in AI technology, setting the to…" at bounding box center [600, 225] width 546 height 71
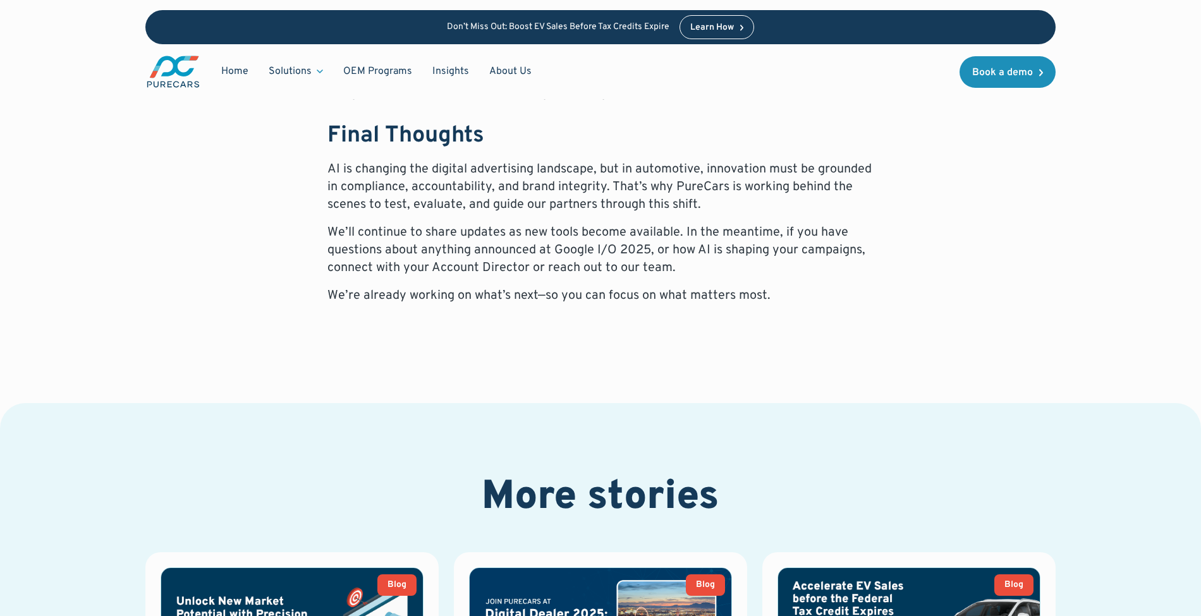
scroll to position [2350, 0]
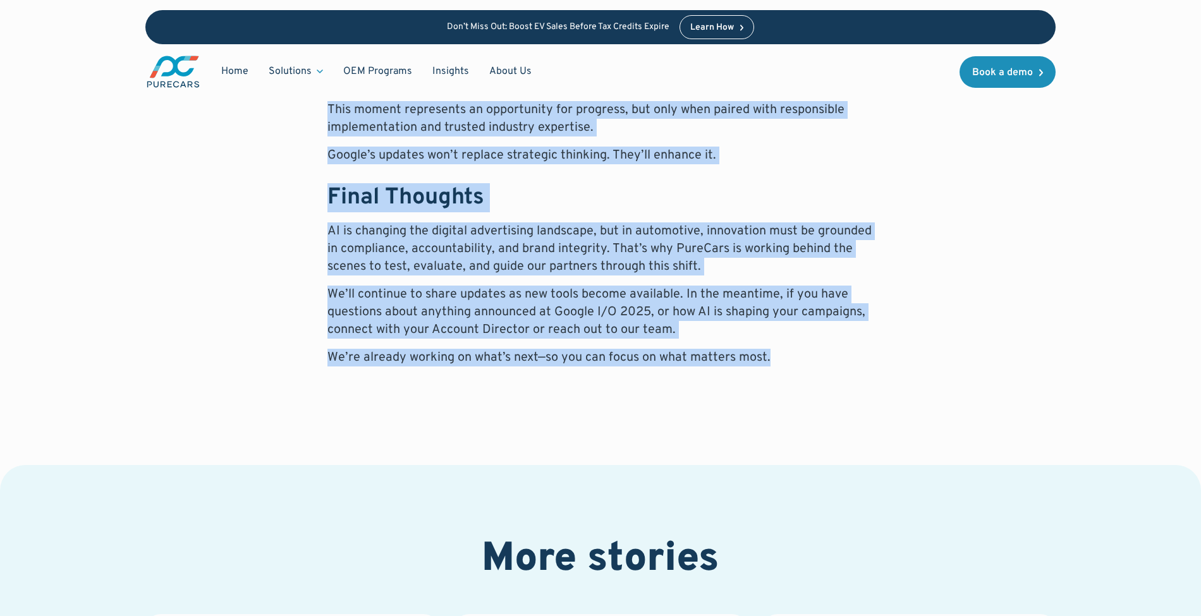
drag, startPoint x: 341, startPoint y: 205, endPoint x: 760, endPoint y: 323, distance: 435.9
copy div "Google I/O 2025 showcased a powerful evolution in AI technology, setting the to…"
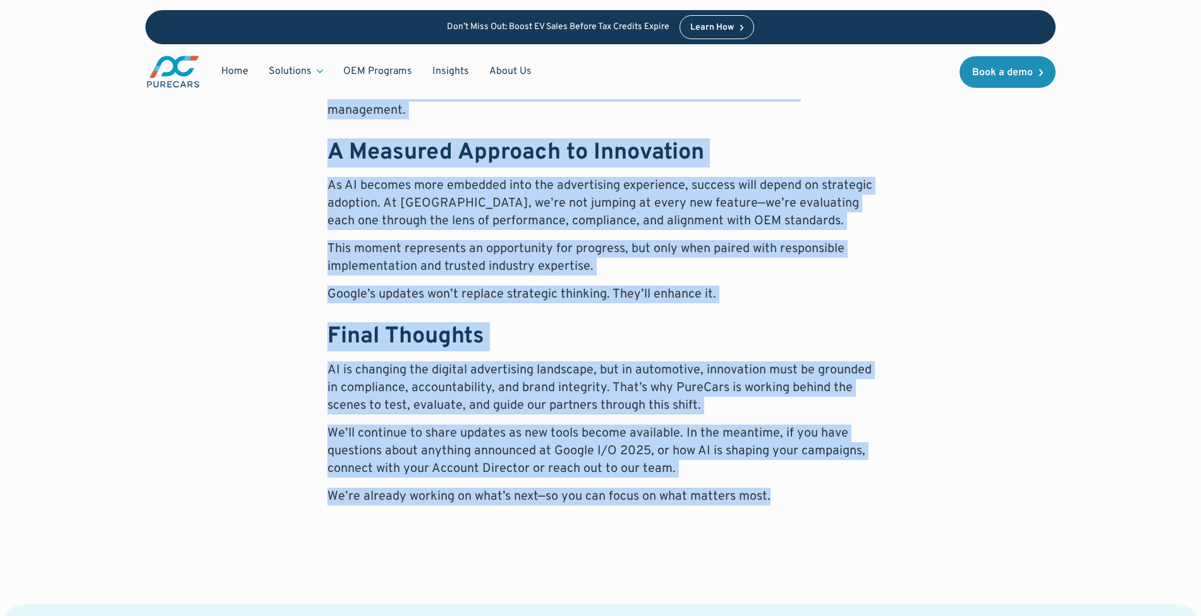
scroll to position [2434, 0]
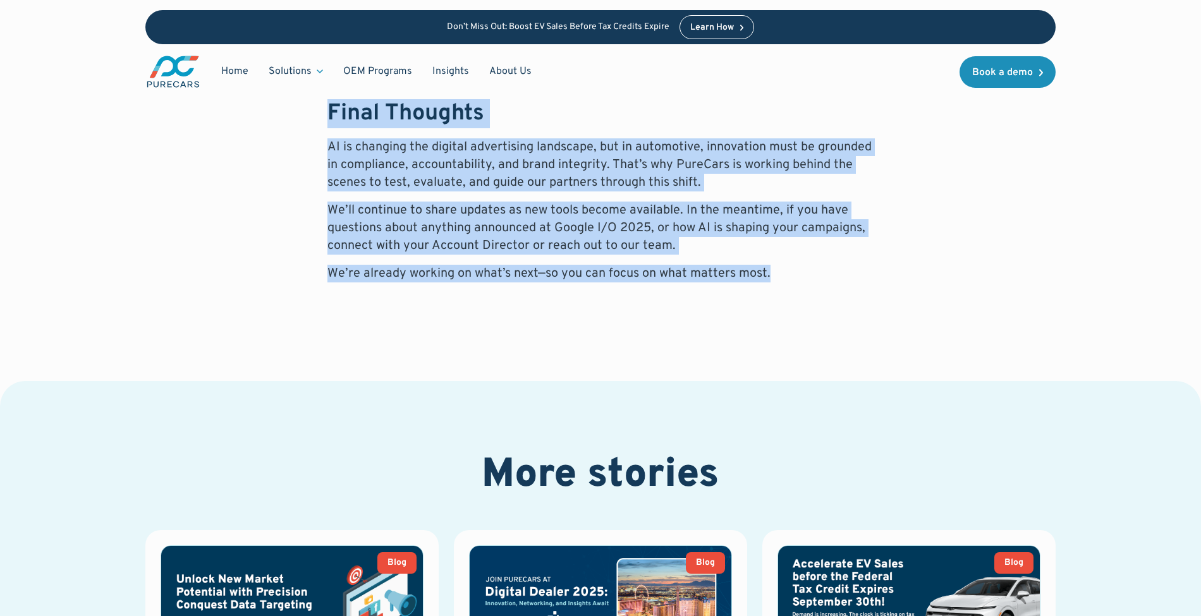
copy div "Google I/O 2025 showcased a powerful evolution in AI technology, setting the to…"
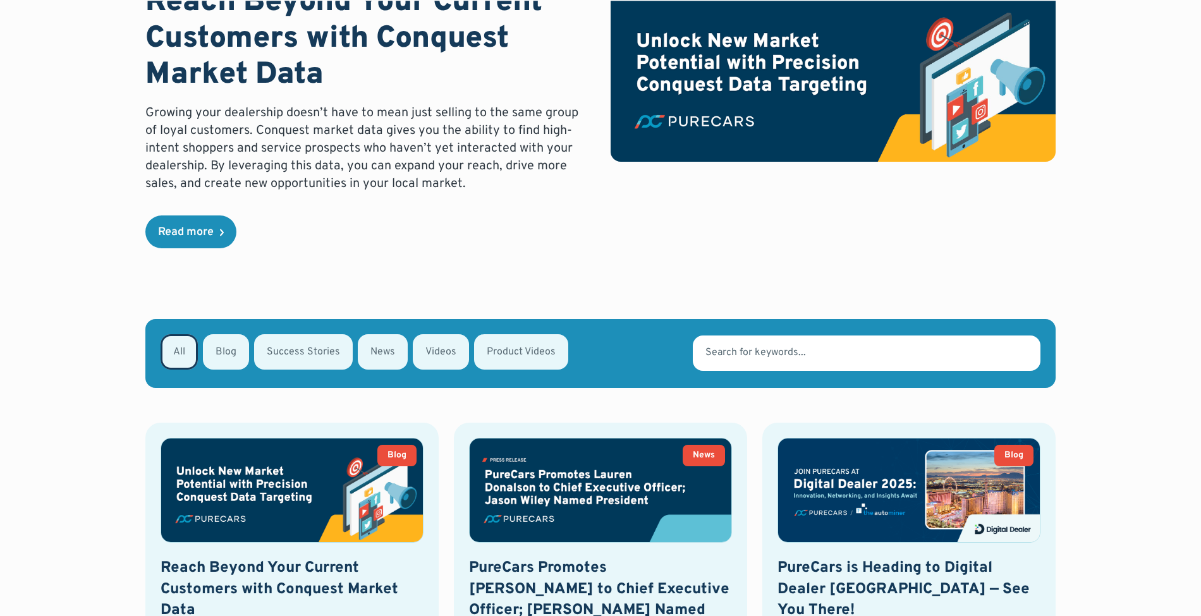
click at [316, 348] on div "Email Form" at bounding box center [303, 351] width 99 height 35
click at [275, 348] on input "Success Stories" at bounding box center [271, 351] width 8 height 8
radio input "true"
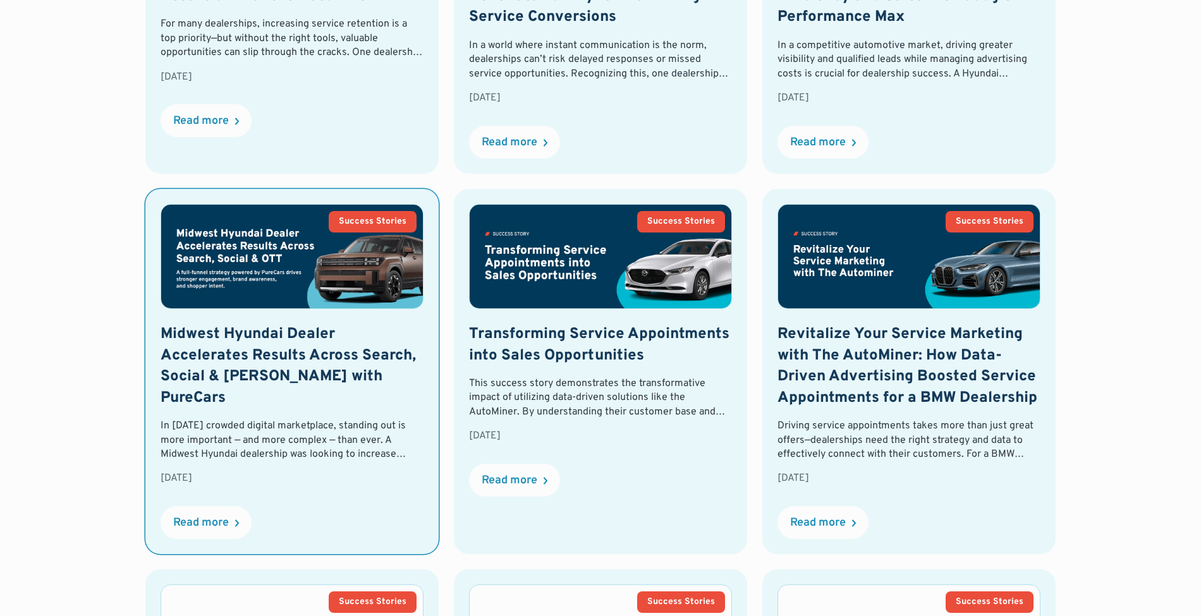
scroll to position [824, 0]
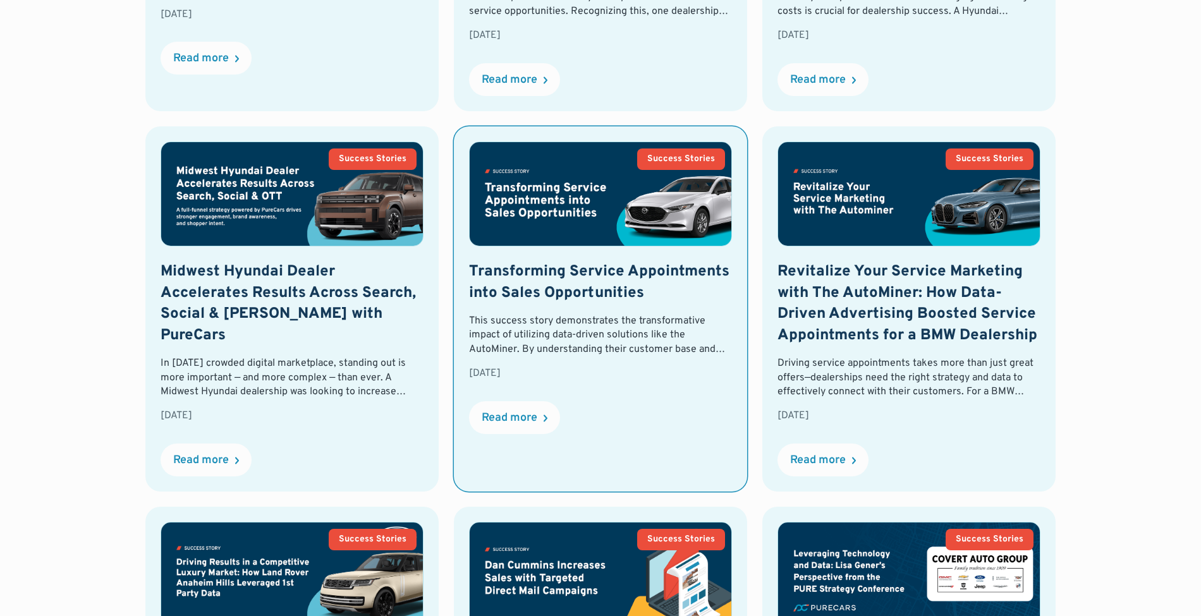
click at [529, 296] on h2 "Transforming Service Appointments into Sales Opportunities" at bounding box center [600, 283] width 263 height 42
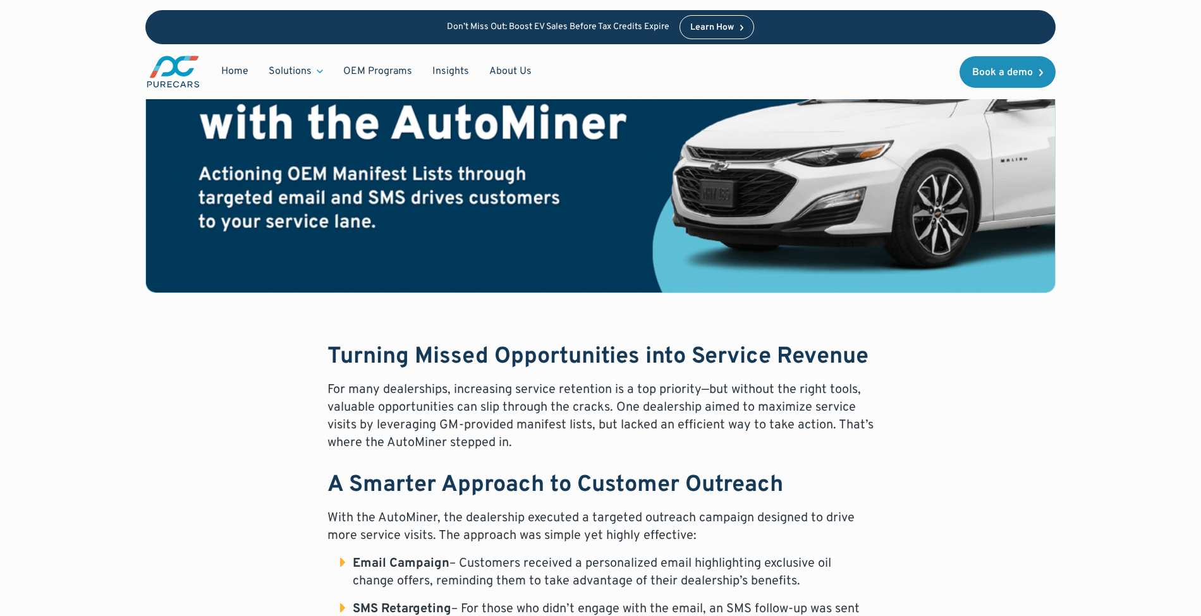
scroll to position [421, 0]
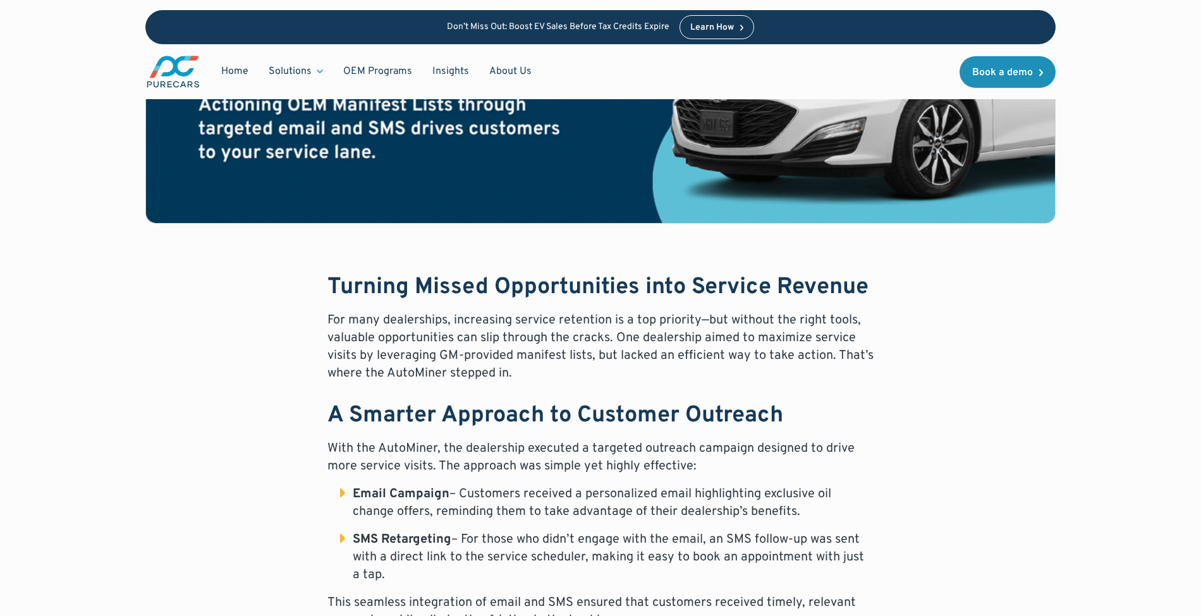
click at [352, 294] on strong "Turning Missed Opportunities into Service Revenue" at bounding box center [597, 287] width 541 height 29
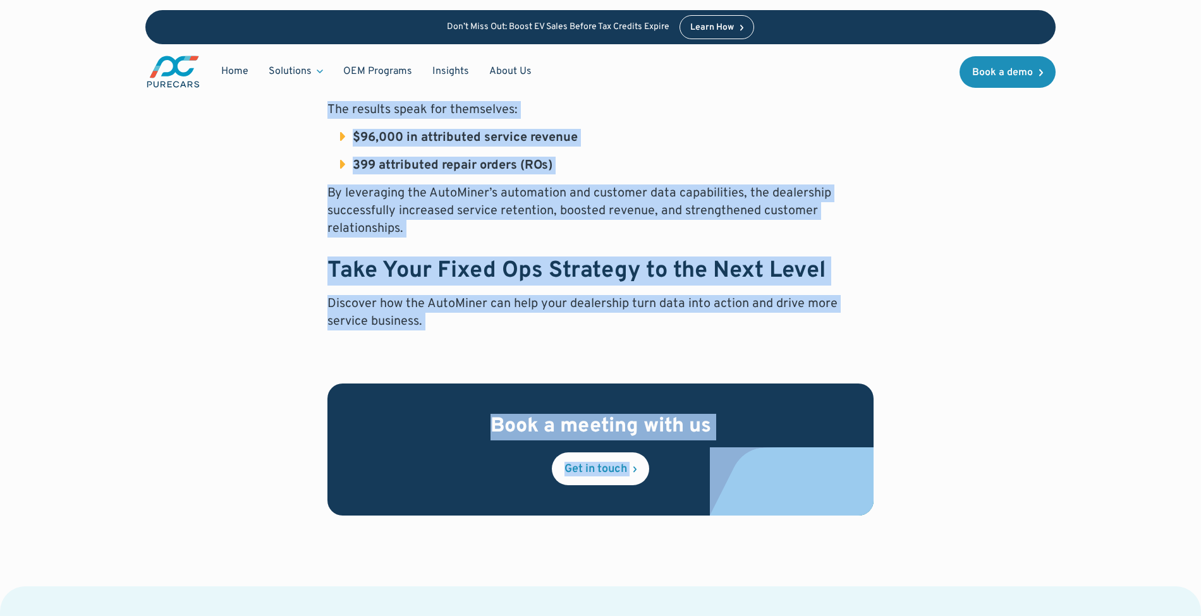
scroll to position [1048, 0]
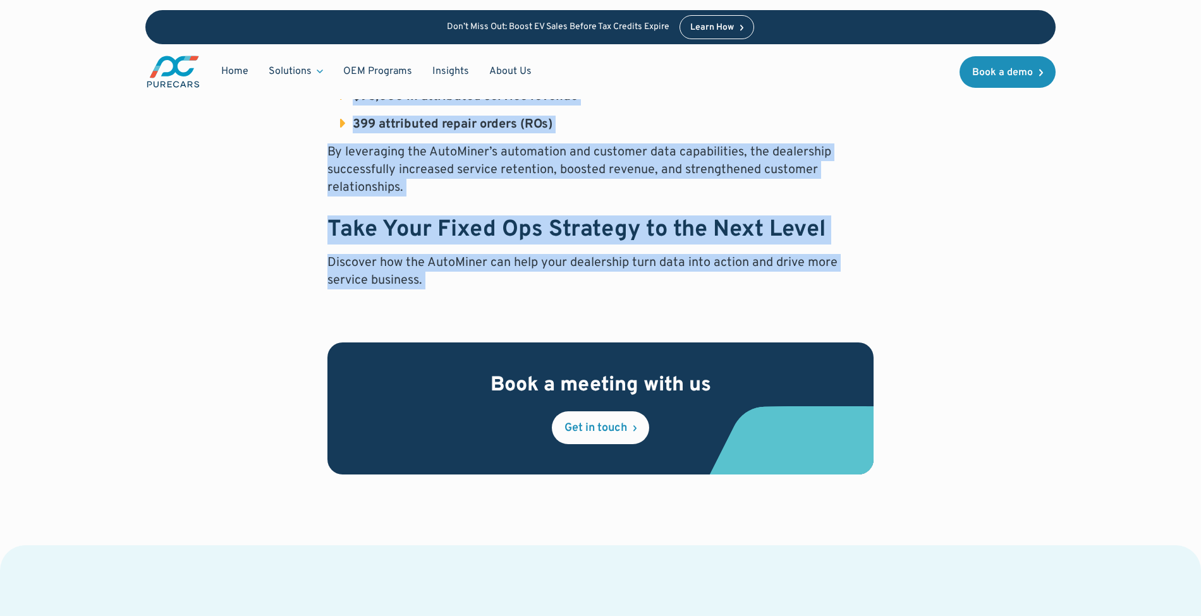
drag, startPoint x: 352, startPoint y: 294, endPoint x: 503, endPoint y: 298, distance: 151.1
copy div "Turning Missed Opportunities into Service Revenue For many dealerships, increas…"
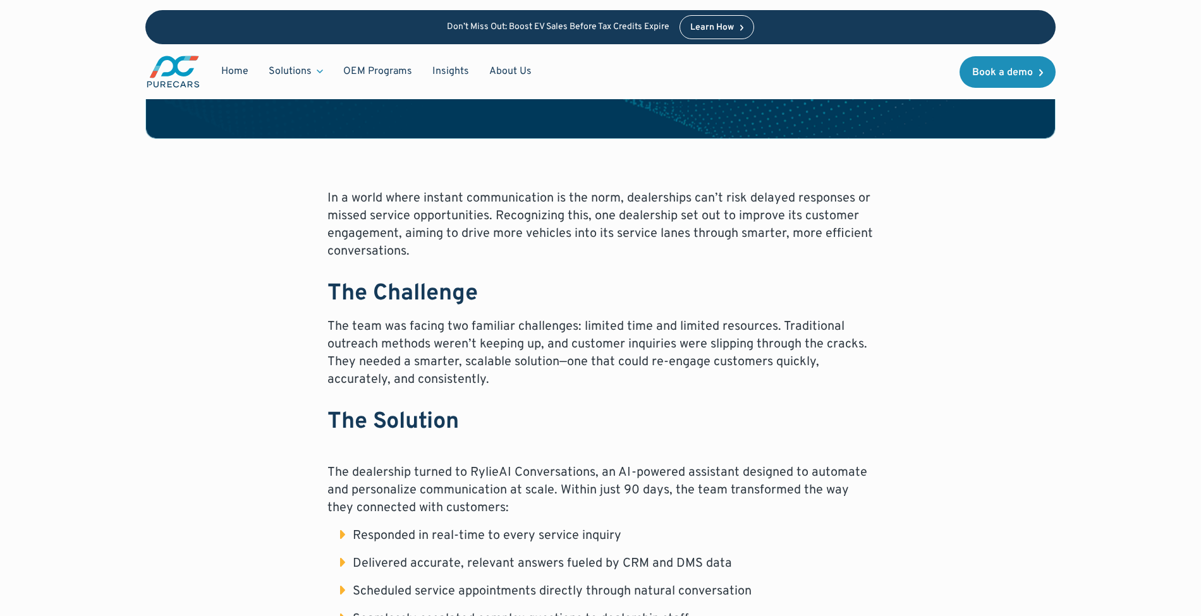
click at [326, 185] on div "Success Stories [DATE] Smarter Conversations, Real Revenue: How RylieAI is Driv…" at bounding box center [600, 357] width 910 height 1483
click at [336, 198] on p "In a world where instant communication is the norm, dealerships can’t risk dela…" at bounding box center [600, 225] width 546 height 71
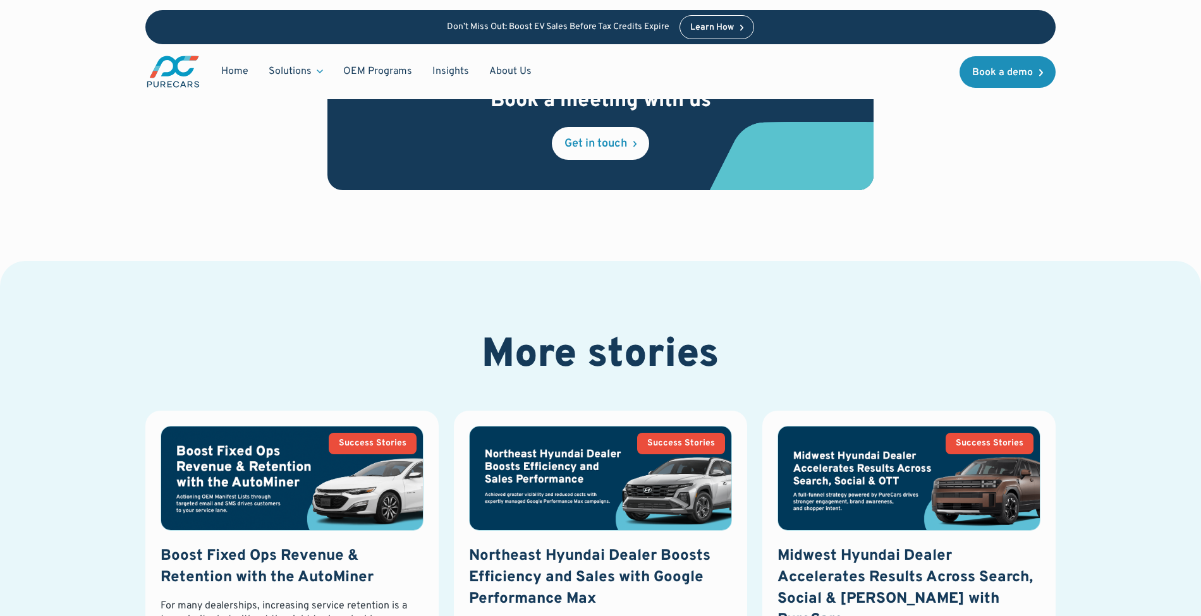
scroll to position [1165, 0]
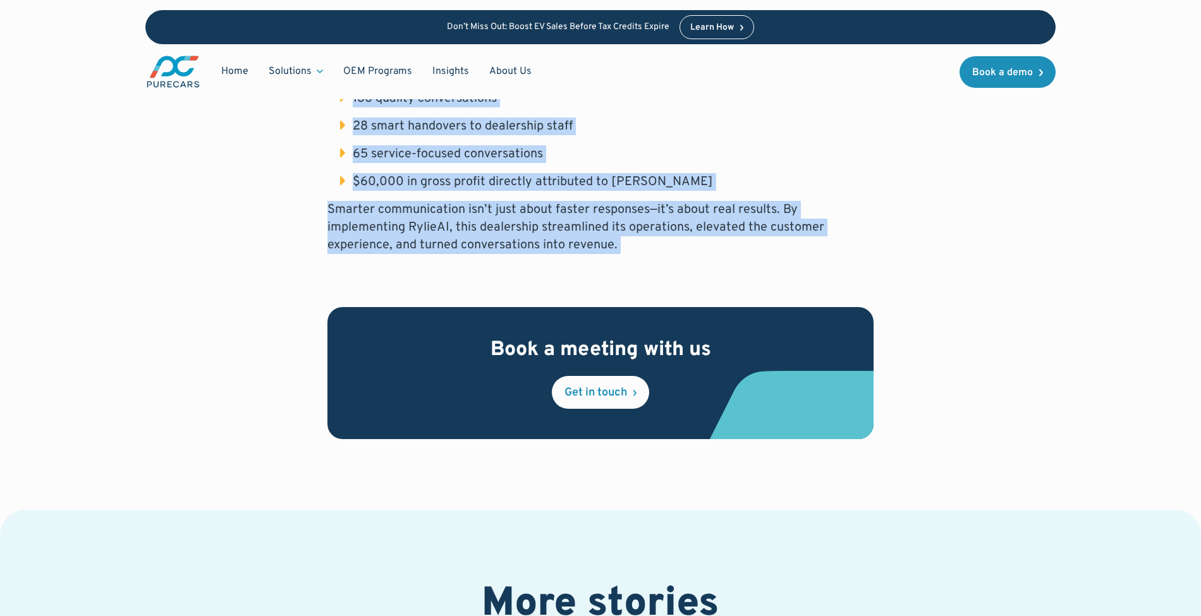
drag, startPoint x: 336, startPoint y: 198, endPoint x: 544, endPoint y: 260, distance: 216.9
click at [346, 174] on li "$60,000 in gross profit directly attributed to [PERSON_NAME]" at bounding box center [606, 182] width 533 height 18
click at [343, 175] on li "$60,000 in gross profit directly attributed to RylieAI" at bounding box center [606, 182] width 533 height 18
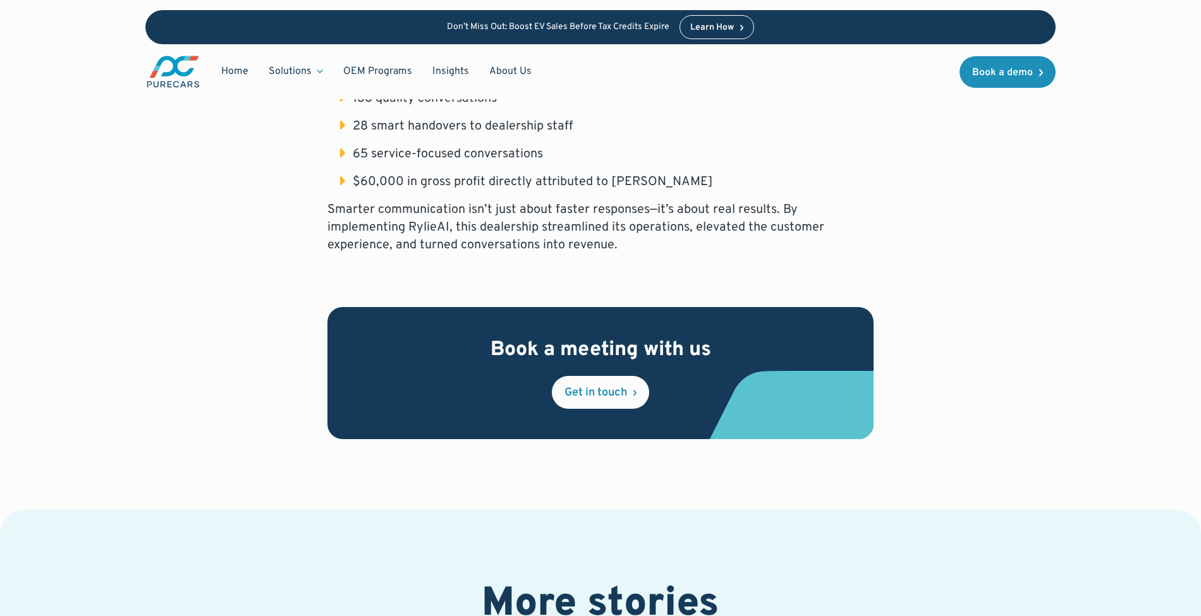
click at [339, 187] on ul "136 quality conversations 28 smart handovers to dealership staff 65 service-foc…" at bounding box center [600, 140] width 546 height 101
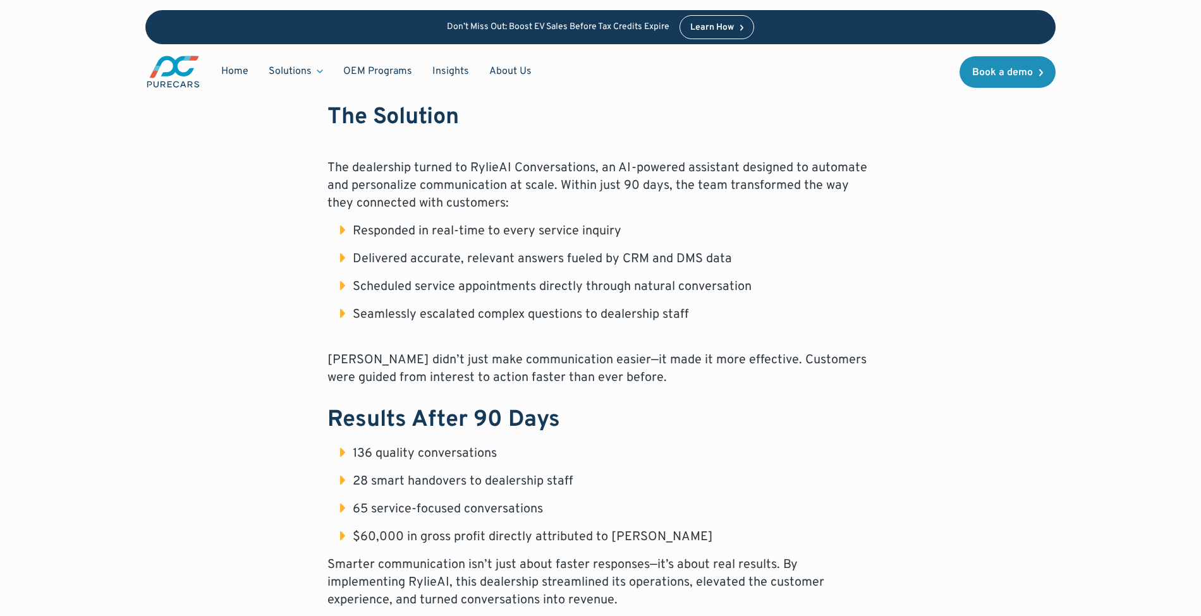
scroll to position [828, 0]
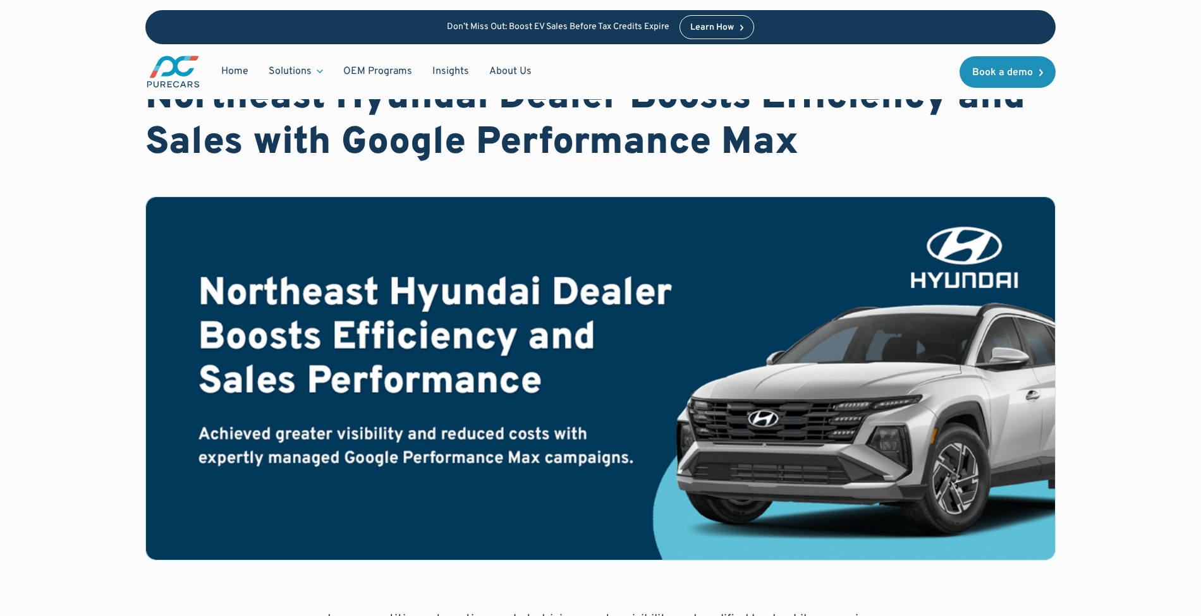
scroll to position [506, 0]
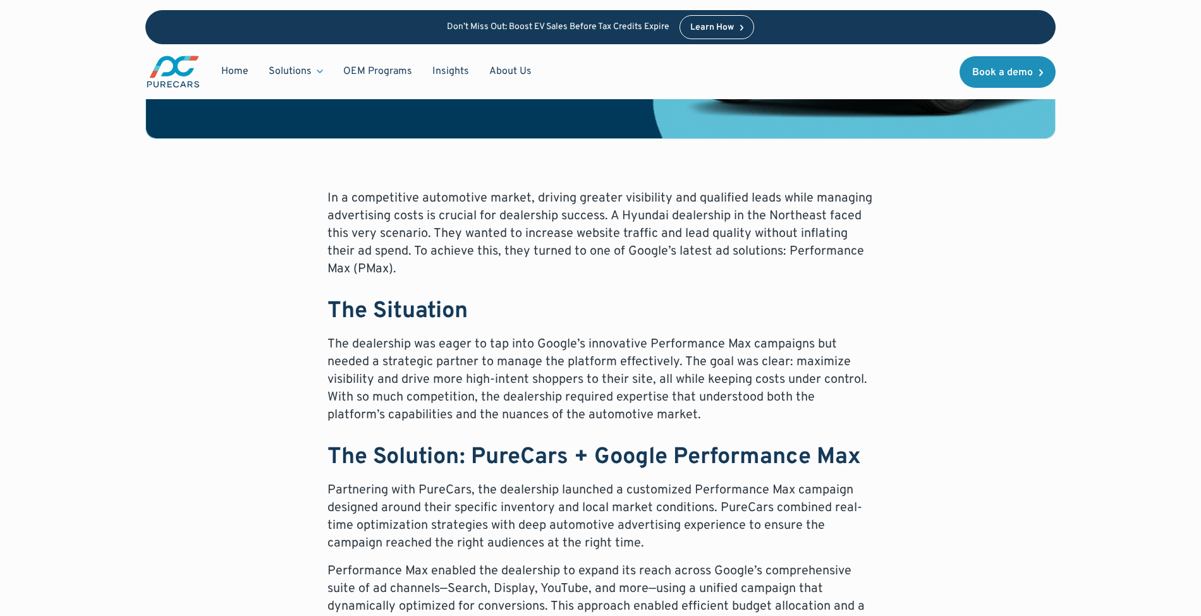
click at [332, 201] on p "In a competitive automotive market, driving greater visibility and qualified le…" at bounding box center [600, 234] width 546 height 88
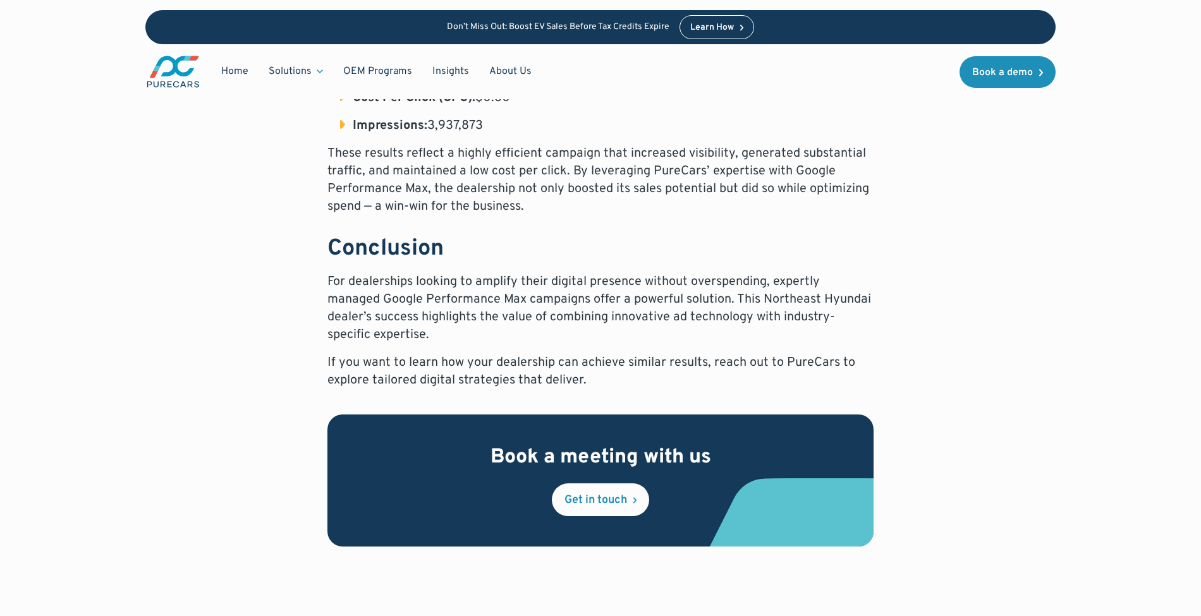
scroll to position [1099, 0]
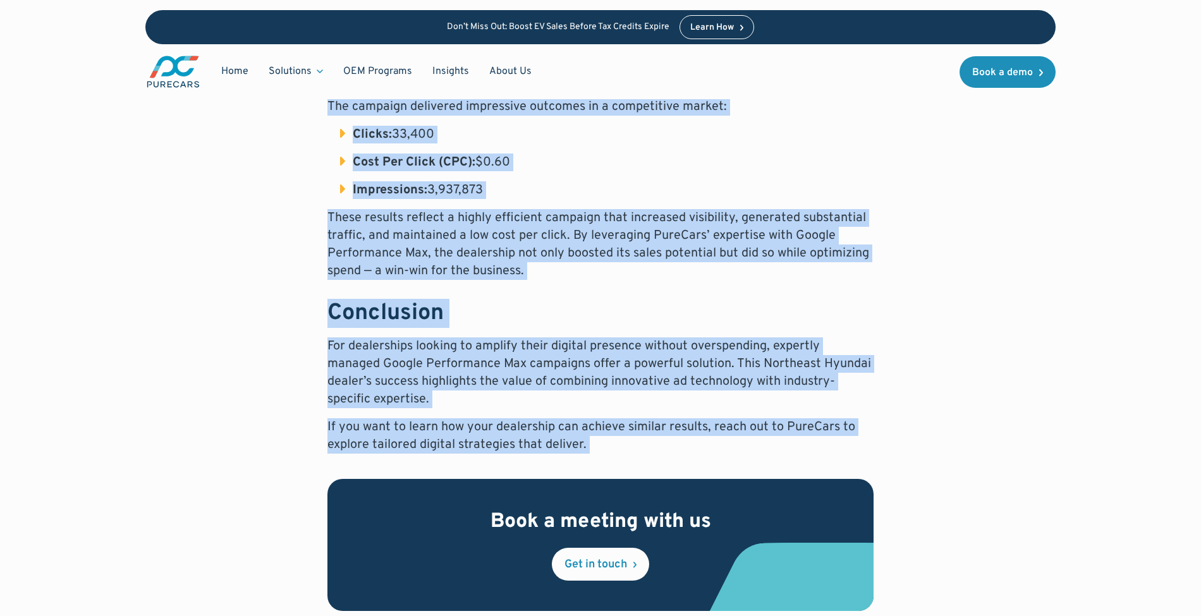
drag, startPoint x: 332, startPoint y: 201, endPoint x: 605, endPoint y: 442, distance: 364.0
click at [605, 442] on div "In a competitive automotive market, driving greater visibility and qualified le…" at bounding box center [600, 25] width 546 height 858
copy div "Lo i dolorsitame consectetu adipis, elitsed doeiusm temporinci utl etdolorem al…"
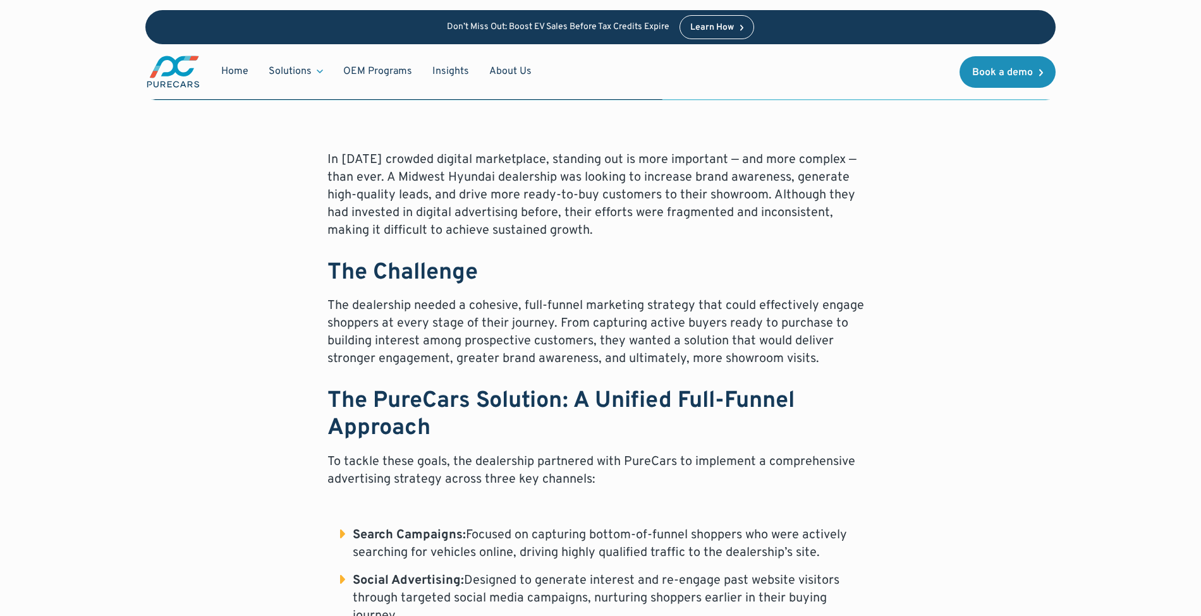
scroll to position [421, 0]
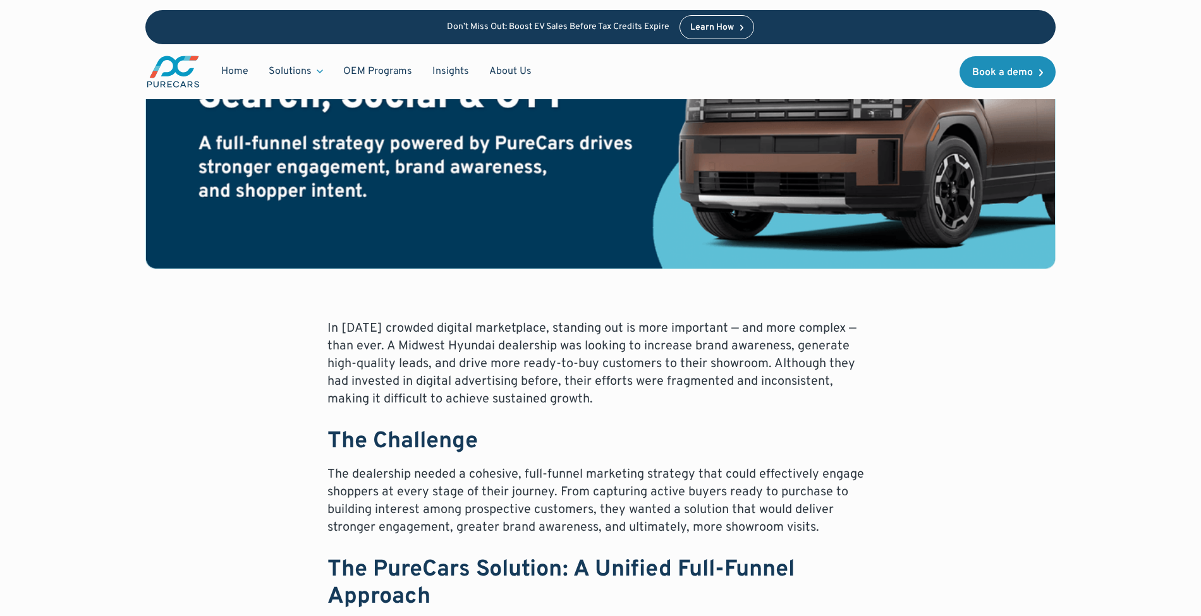
click at [330, 320] on p "In [DATE] crowded digital marketplace, standing out is more important — and mor…" at bounding box center [600, 364] width 546 height 88
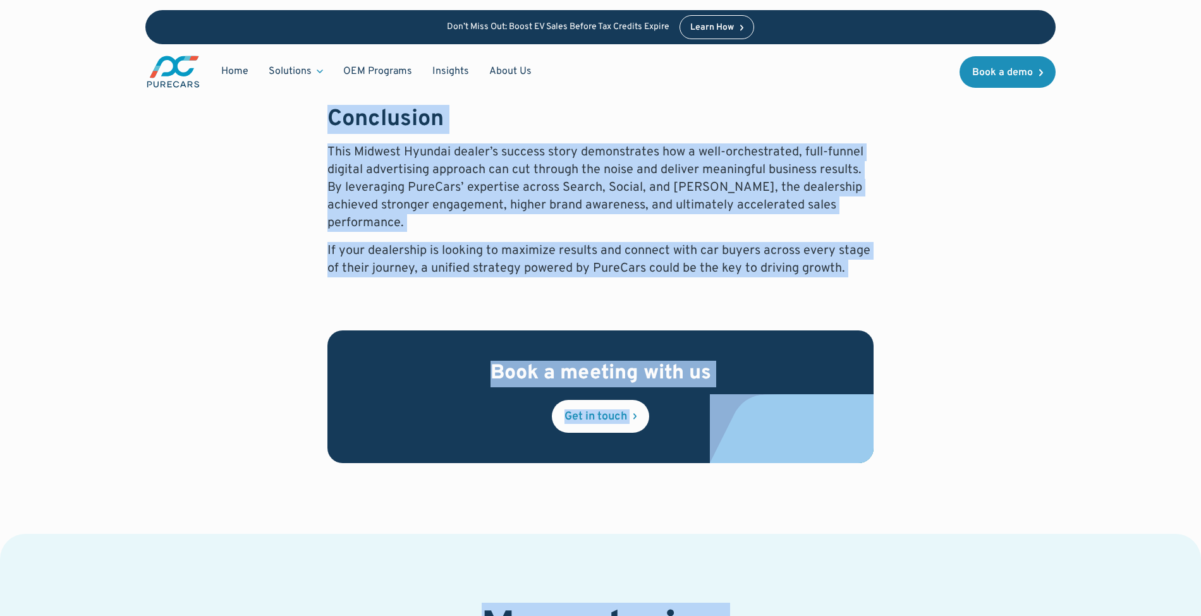
scroll to position [1893, 0]
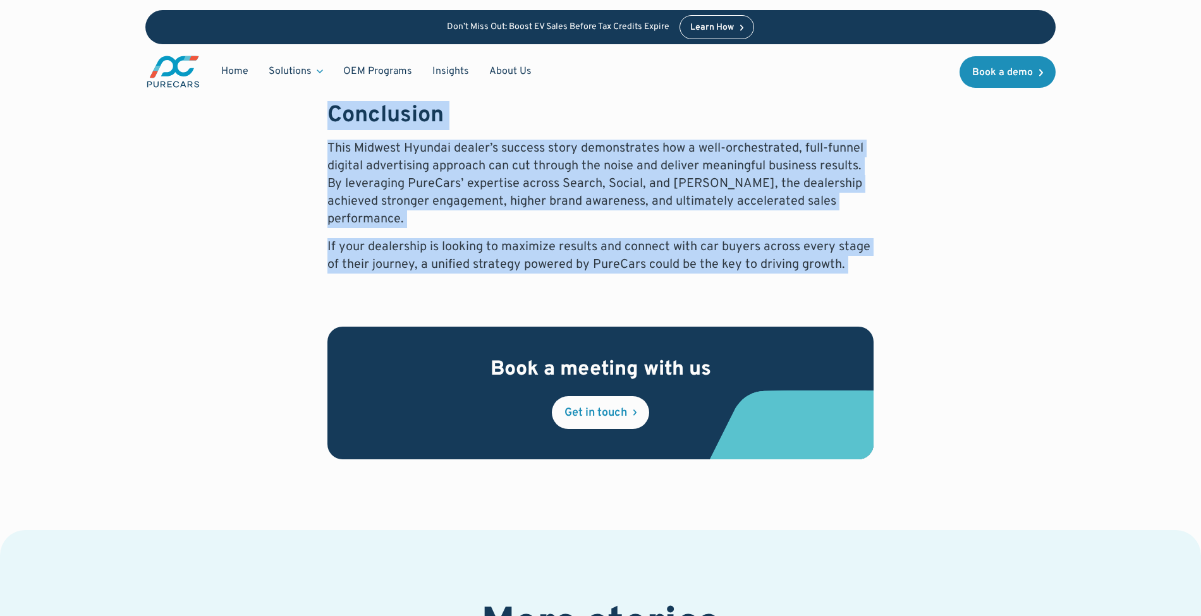
drag, startPoint x: 330, startPoint y: 279, endPoint x: 846, endPoint y: 173, distance: 527.1
copy div "In today’s crowded digital marketplace, standing out is more important — and mo…"
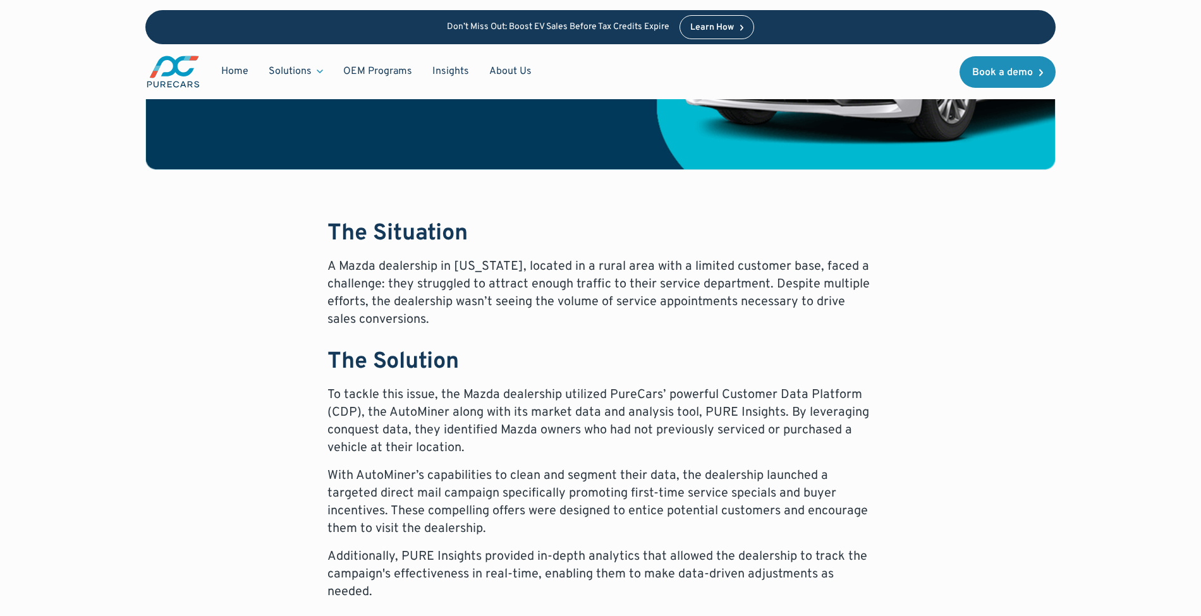
scroll to position [421, 0]
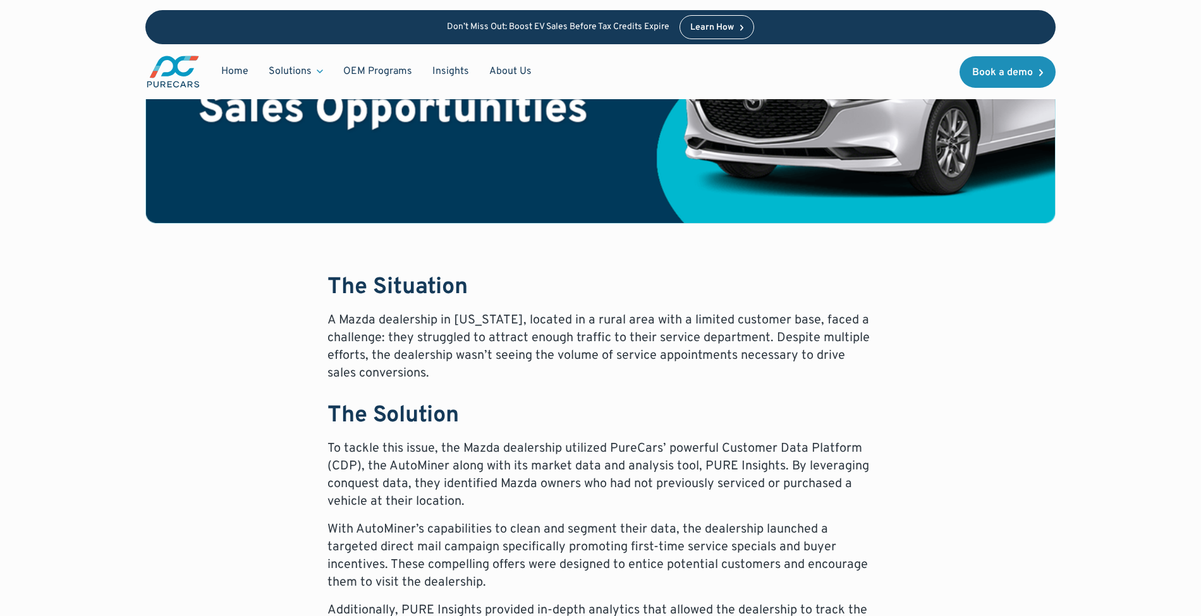
click at [336, 283] on strong "The Situation" at bounding box center [397, 287] width 140 height 29
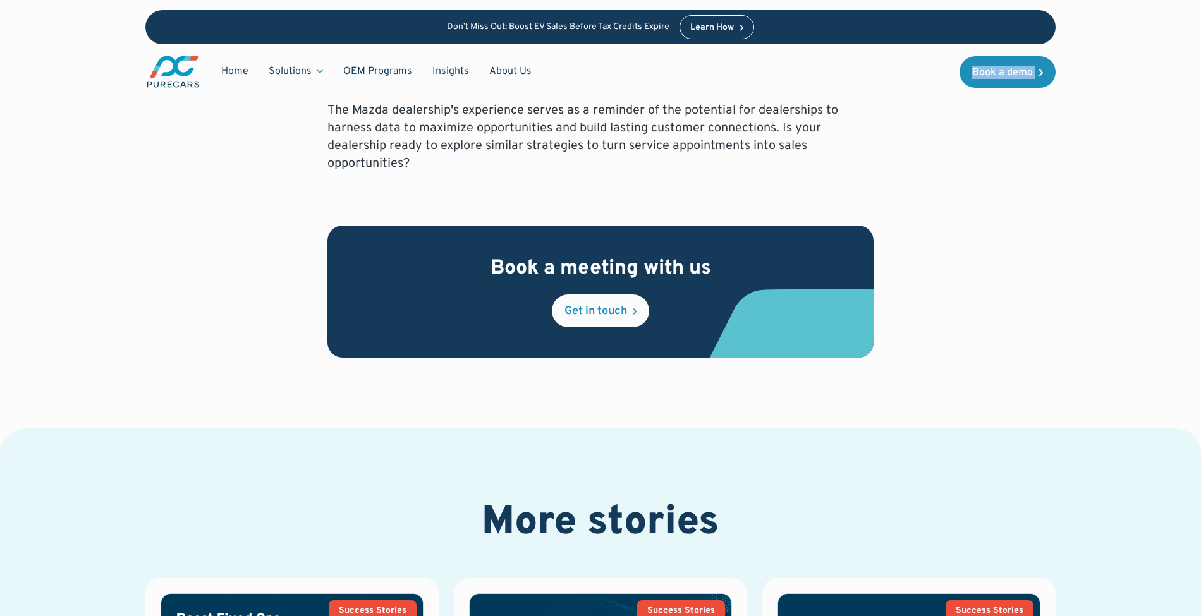
scroll to position [1273, 0]
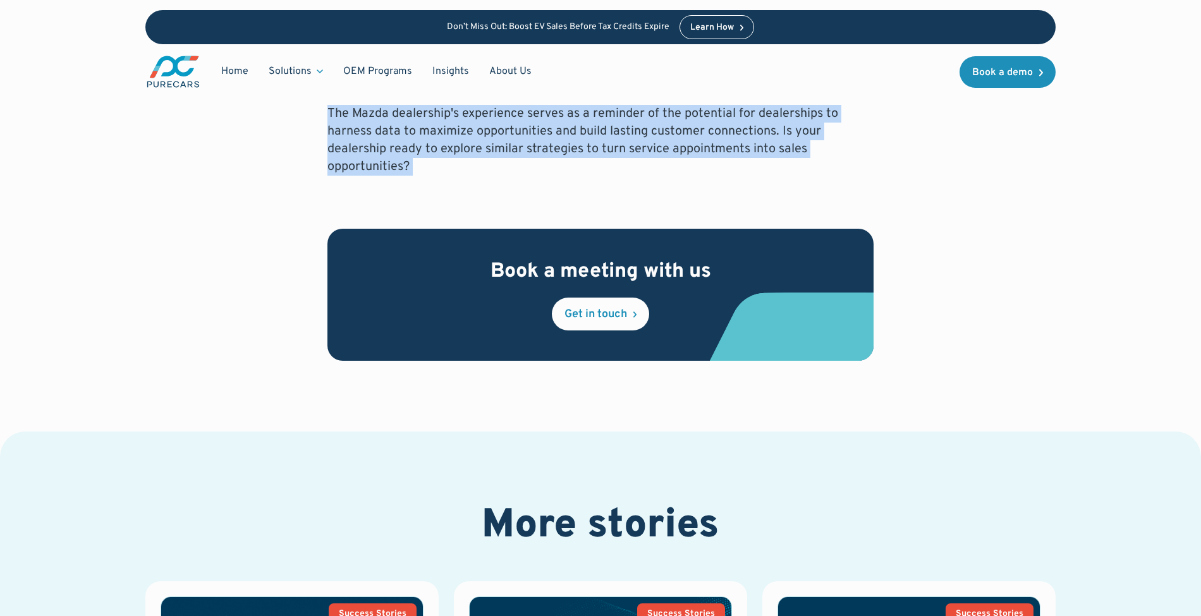
drag, startPoint x: 336, startPoint y: 283, endPoint x: 530, endPoint y: 167, distance: 225.6
copy div "The Situation A Mazda dealership in Florida, located in a rural area with a lim…"
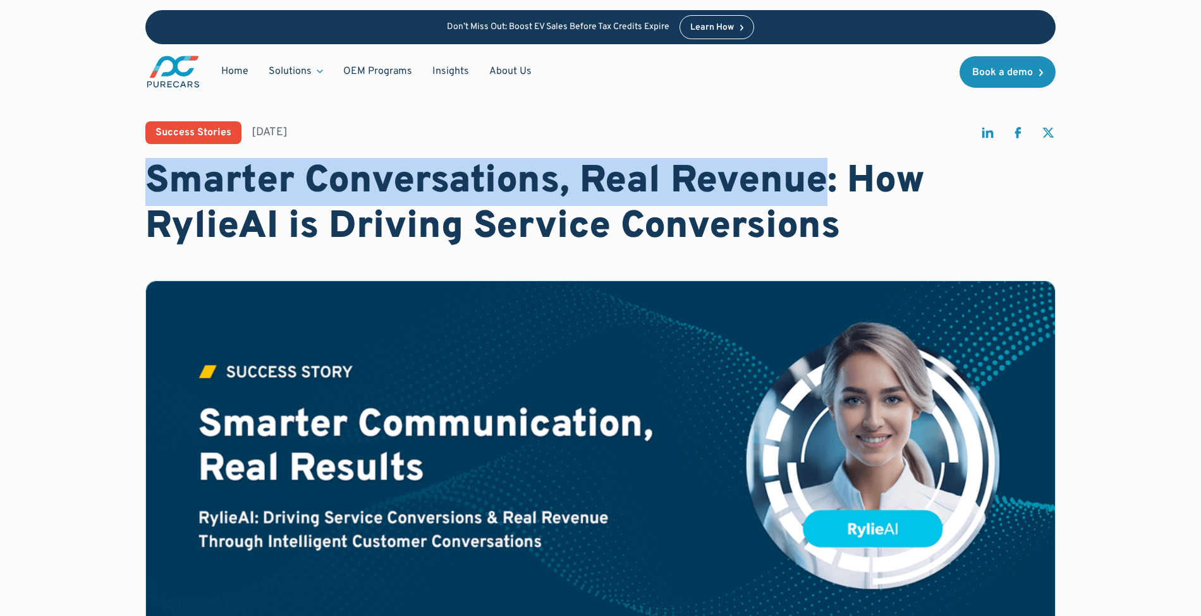
click at [743, 187] on h1 "Smarter Conversations, Real Revenue: How RylieAI is Driving Service Conversions" at bounding box center [600, 204] width 910 height 91
click at [715, 193] on h1 "Smarter Conversations, Real Revenue: How RylieAI is Driving Service Conversions" at bounding box center [600, 204] width 910 height 91
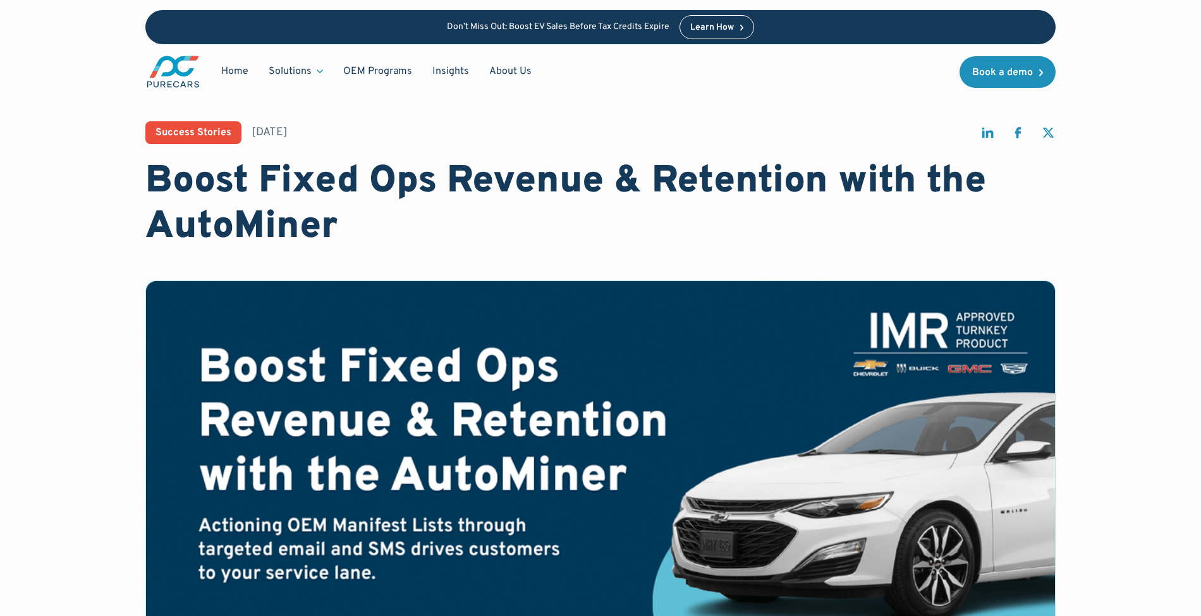
click at [189, 171] on h1 "Boost Fixed Ops Revenue & Retention with the AutoMiner" at bounding box center [600, 204] width 910 height 91
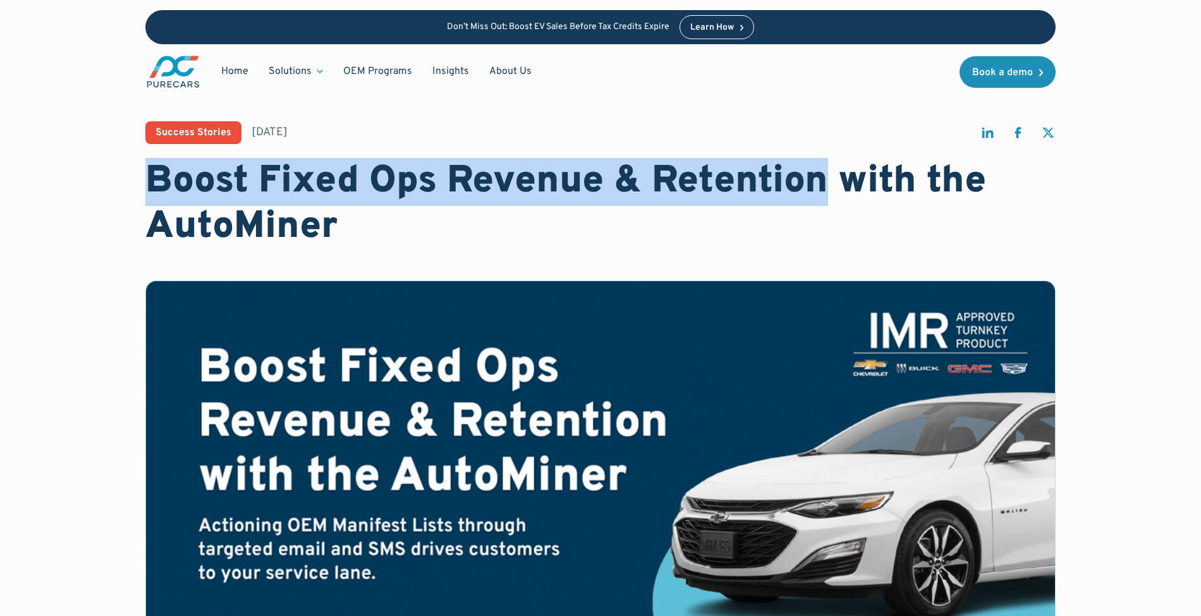
drag, startPoint x: 189, startPoint y: 171, endPoint x: 811, endPoint y: 192, distance: 622.8
click at [811, 192] on h1 "Boost Fixed Ops Revenue & Retention with the AutoMiner" at bounding box center [600, 204] width 910 height 91
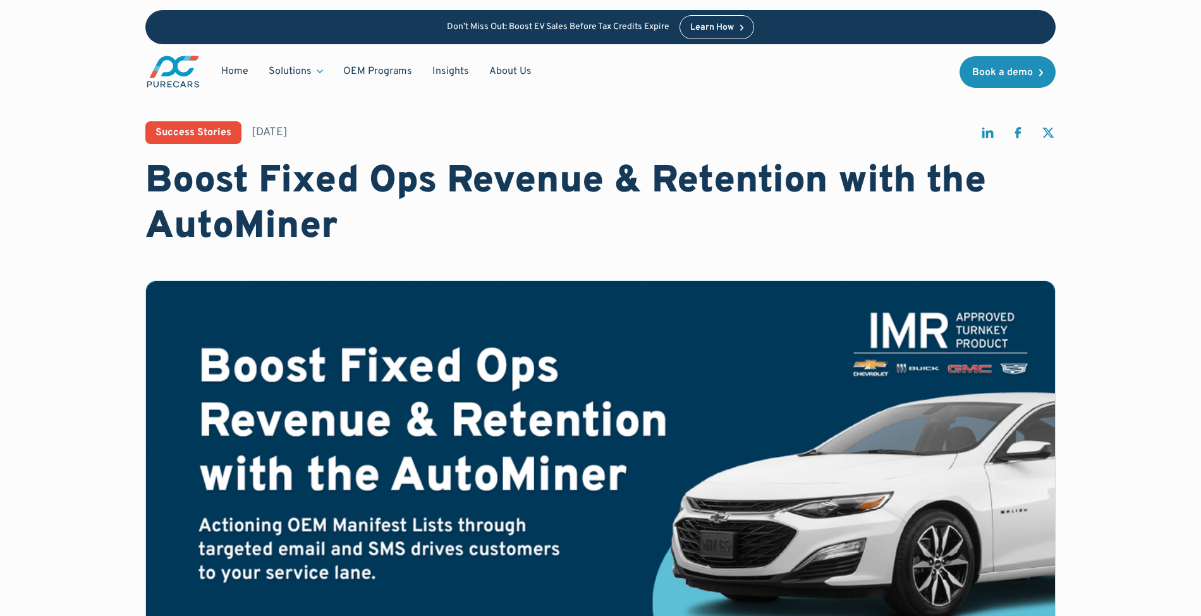
click at [266, 224] on h1 "Boost Fixed Ops Revenue & Retention with the AutoMiner" at bounding box center [600, 204] width 910 height 91
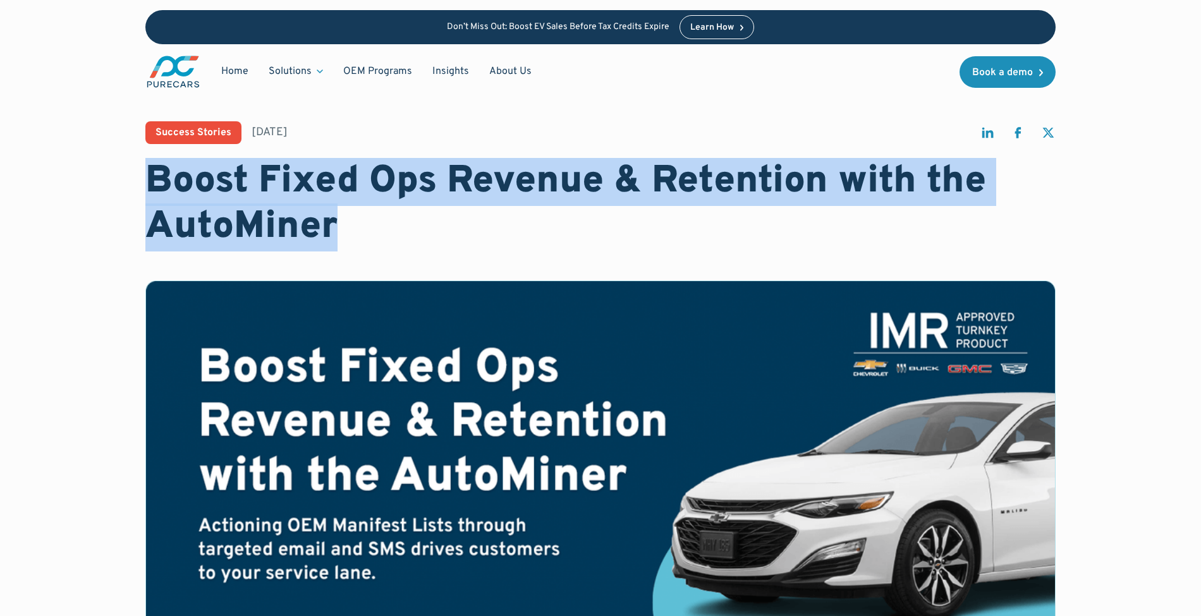
drag, startPoint x: 266, startPoint y: 224, endPoint x: 203, endPoint y: 188, distance: 72.2
click at [203, 188] on h1 "Boost Fixed Ops Revenue & Retention with the AutoMiner" at bounding box center [600, 204] width 910 height 91
copy h1 "Boost Fixed Ops Revenue & Retention with the AutoMiner"
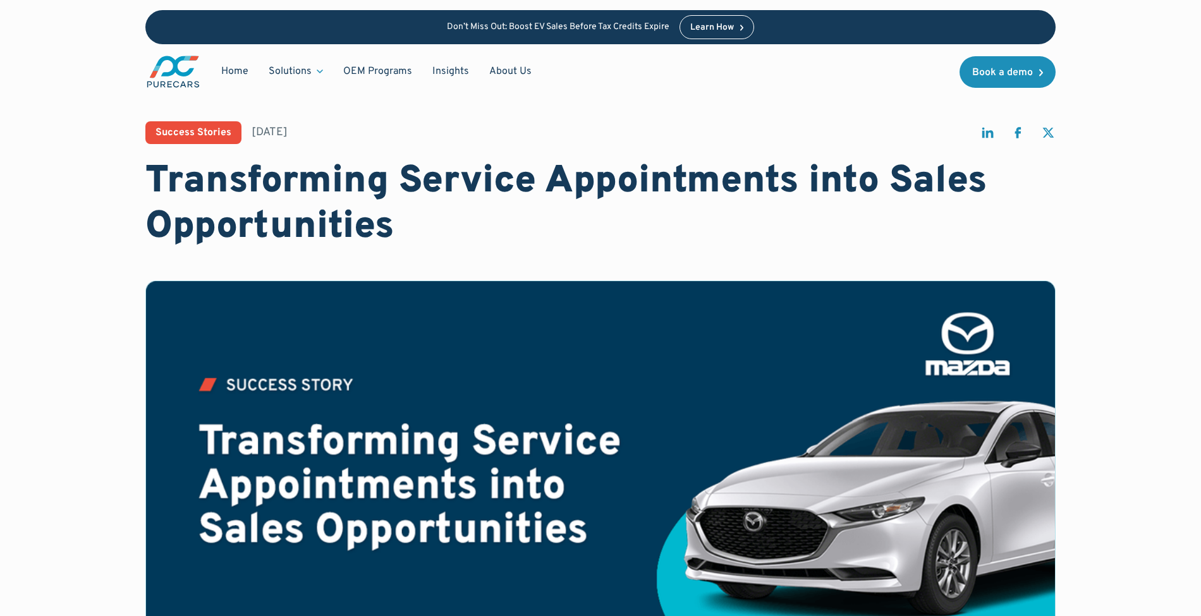
click at [175, 182] on h1 "Transforming Service Appointments into Sales Opportunities" at bounding box center [600, 204] width 910 height 91
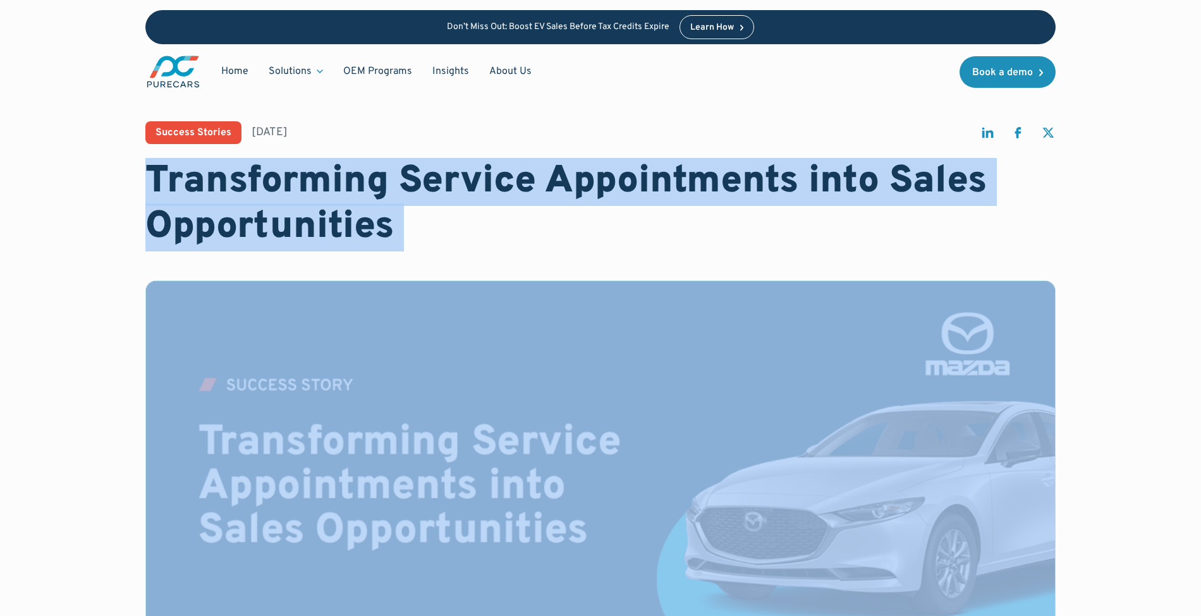
drag, startPoint x: 174, startPoint y: 182, endPoint x: 413, endPoint y: 207, distance: 240.2
click at [413, 207] on h1 "Transforming Service Appointments into Sales Opportunities" at bounding box center [600, 204] width 910 height 91
copy h1 "Transforming Service Appointments into Sales Opportunities"
click at [463, 70] on link "Insights" at bounding box center [450, 71] width 57 height 24
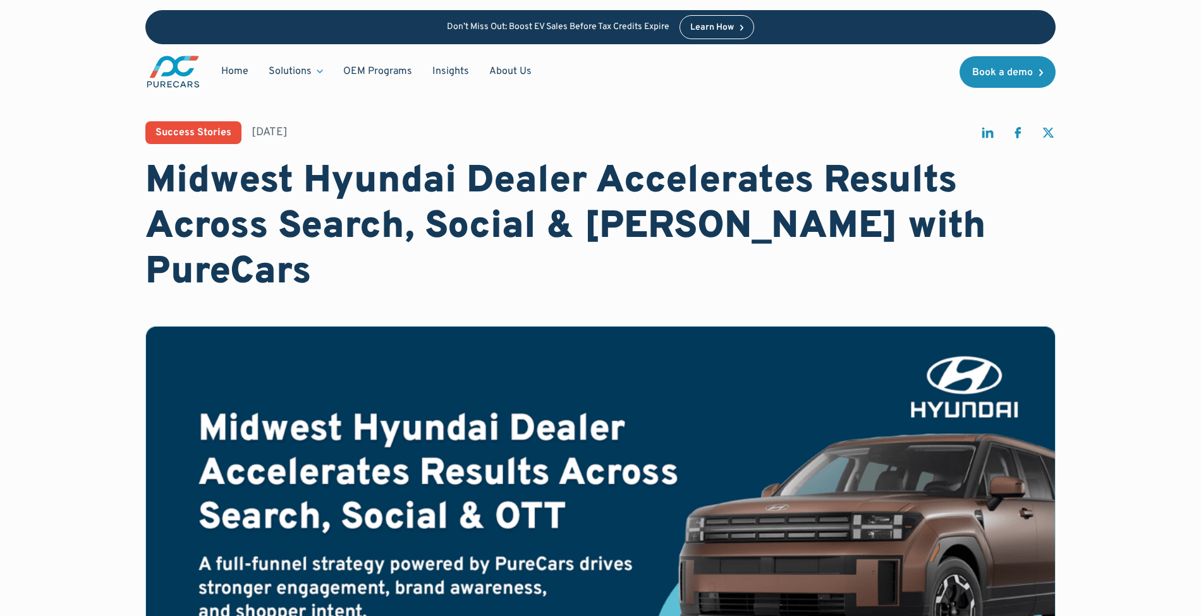
click at [224, 201] on h1 "Midwest Hyundai Dealer Accelerates Results Across Search, Social & [PERSON_NAME…" at bounding box center [600, 227] width 910 height 136
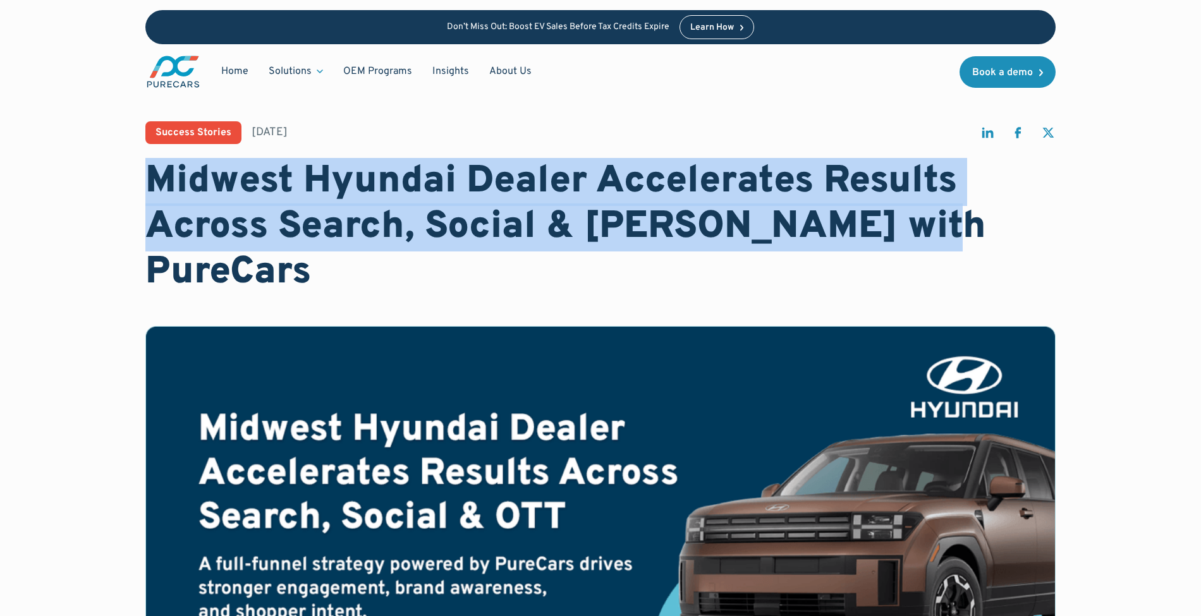
drag, startPoint x: 224, startPoint y: 201, endPoint x: 877, endPoint y: 214, distance: 652.9
click at [877, 214] on h1 "Midwest Hyundai Dealer Accelerates Results Across Search, Social & [PERSON_NAME…" at bounding box center [600, 227] width 910 height 136
copy h1 "Midwest Hyundai Dealer Accelerates Results Across Search, Social & [PERSON_NAME…"
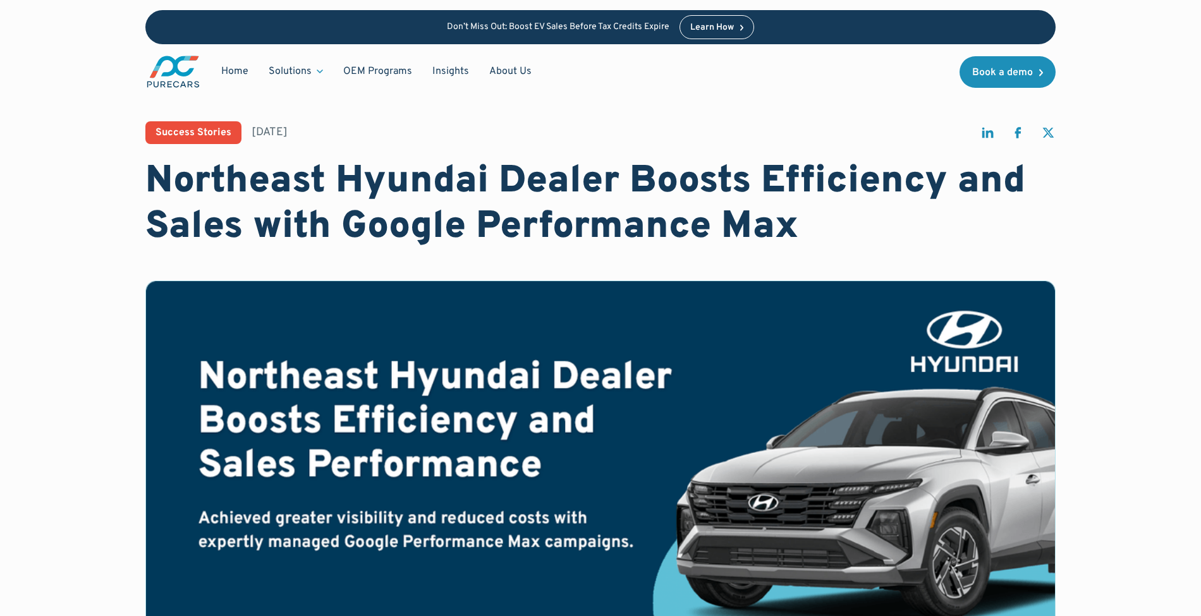
click at [241, 179] on h1 "Northeast Hyundai Dealer Boosts Efficiency and Sales with Google Performance Max" at bounding box center [600, 204] width 910 height 91
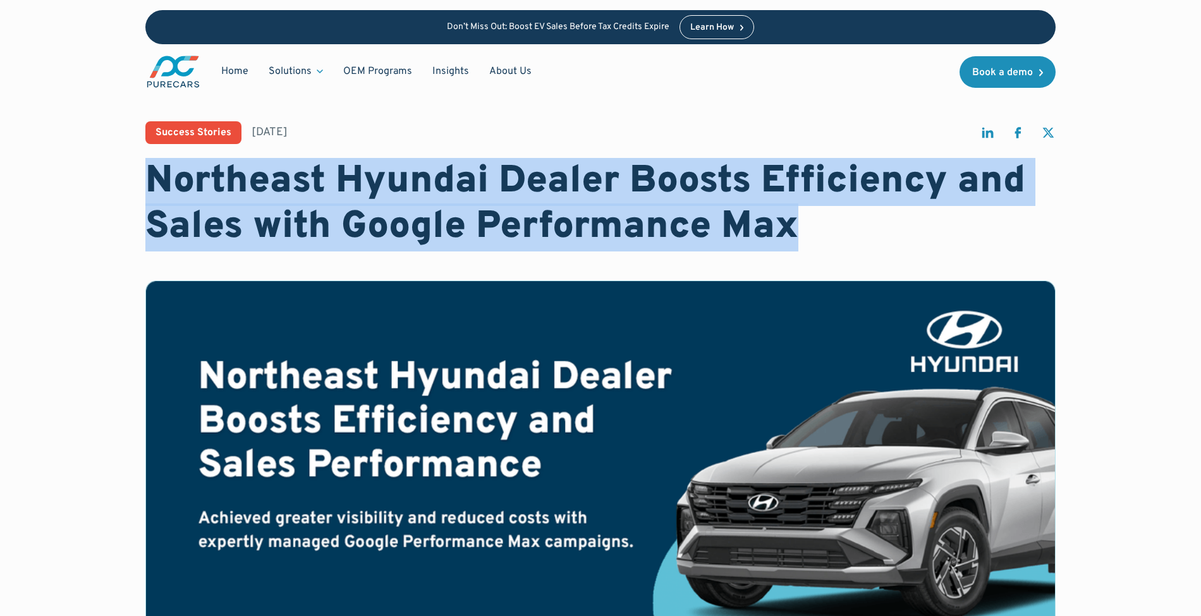
drag, startPoint x: 241, startPoint y: 179, endPoint x: 777, endPoint y: 241, distance: 538.9
click at [777, 241] on h1 "Northeast Hyundai Dealer Boosts Efficiency and Sales with Google Performance Max" at bounding box center [600, 204] width 910 height 91
copy h1 "Northeast Hyundai Dealer Boosts Efficiency and Sales with Google Performance Max"
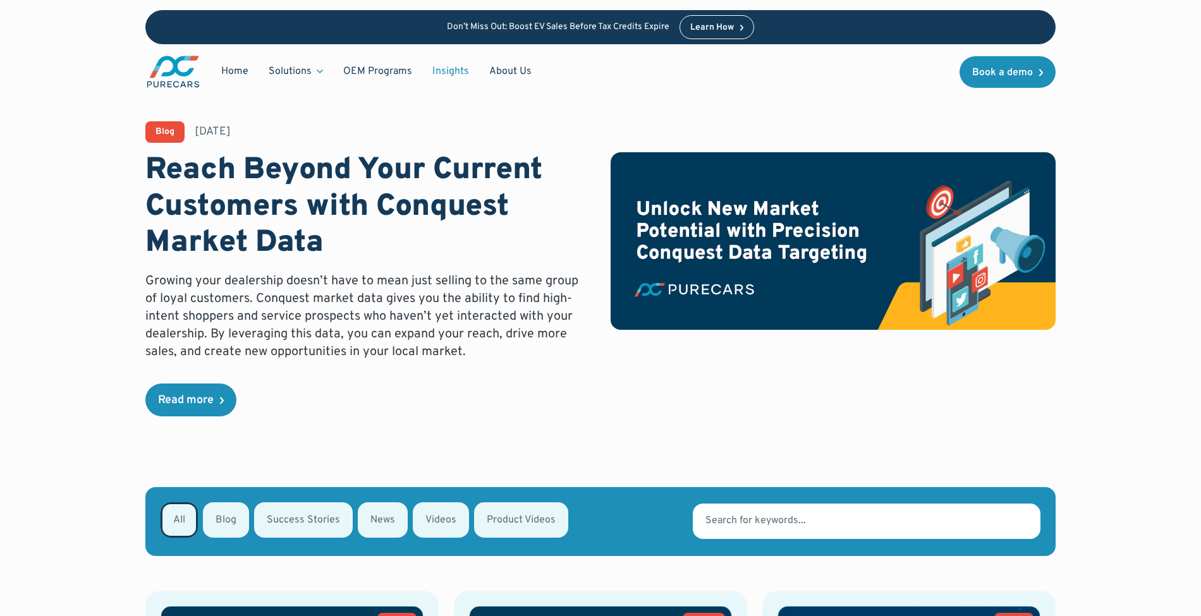
click at [227, 527] on div "Email Form" at bounding box center [226, 519] width 46 height 35
click at [224, 523] on input "Blog" at bounding box center [219, 519] width 8 height 8
radio input "true"
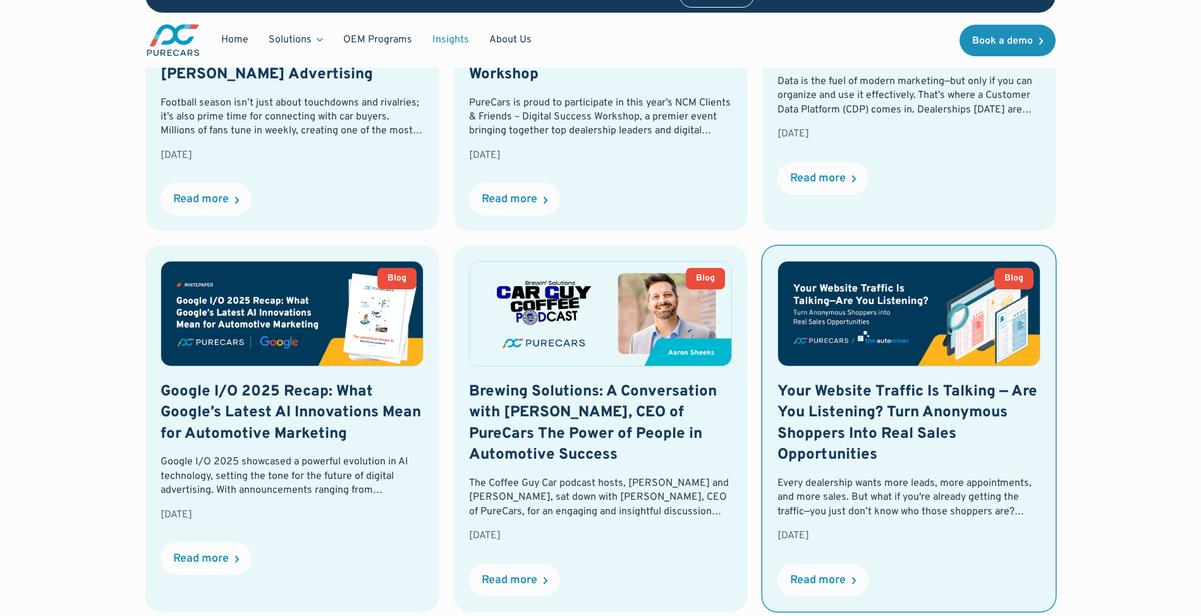
scroll to position [895, 0]
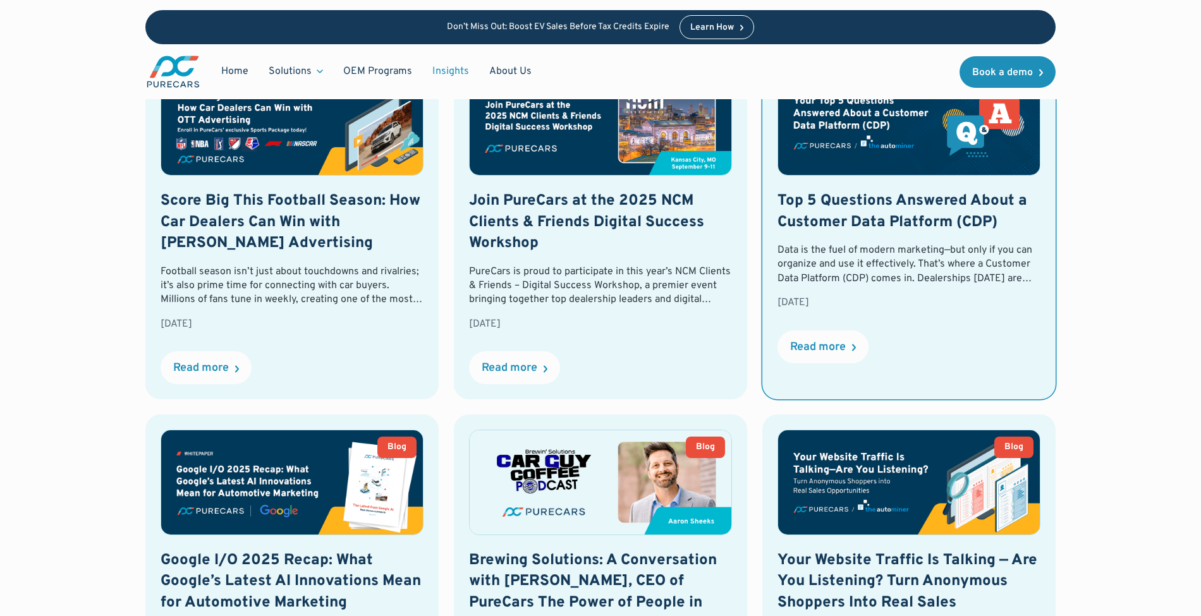
click at [843, 249] on div "Data is the fuel of modern marketing—but only if you can organize and use it ef…" at bounding box center [908, 264] width 263 height 42
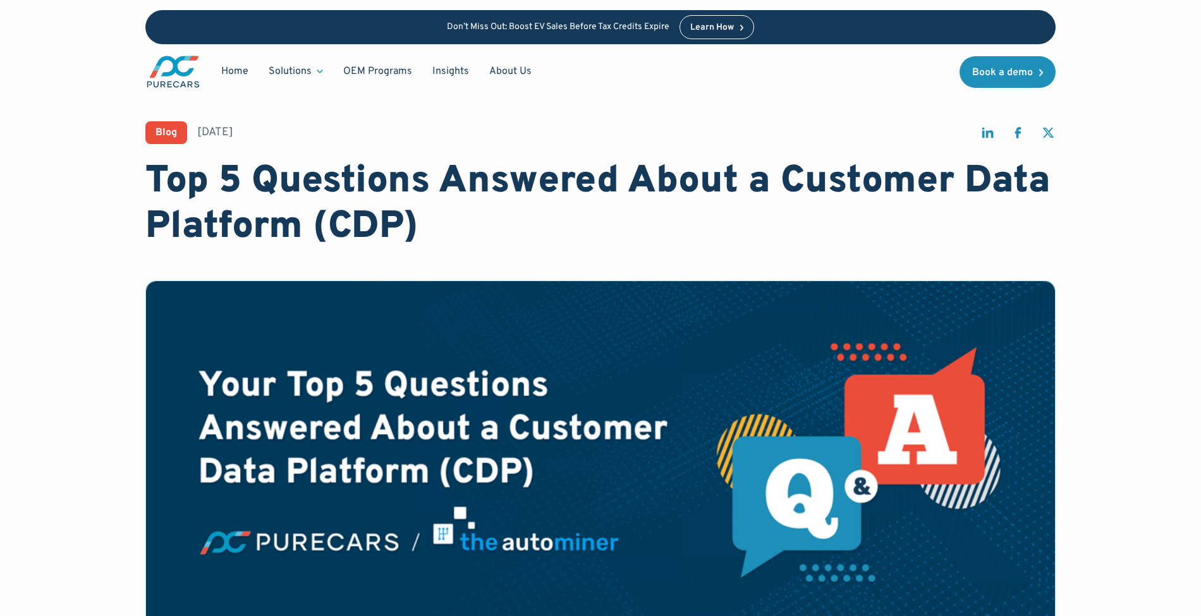
click at [205, 181] on h1 "Top 5 Questions Answered About a Customer Data Platform (CDP)" at bounding box center [600, 204] width 910 height 91
click at [202, 180] on h1 "Top 5 Questions Answered About a Customer Data Platform (CDP)" at bounding box center [600, 204] width 910 height 91
click at [161, 175] on h1 "Top 5 Questions Answered About a Customer Data Platform (CDP)" at bounding box center [600, 204] width 910 height 91
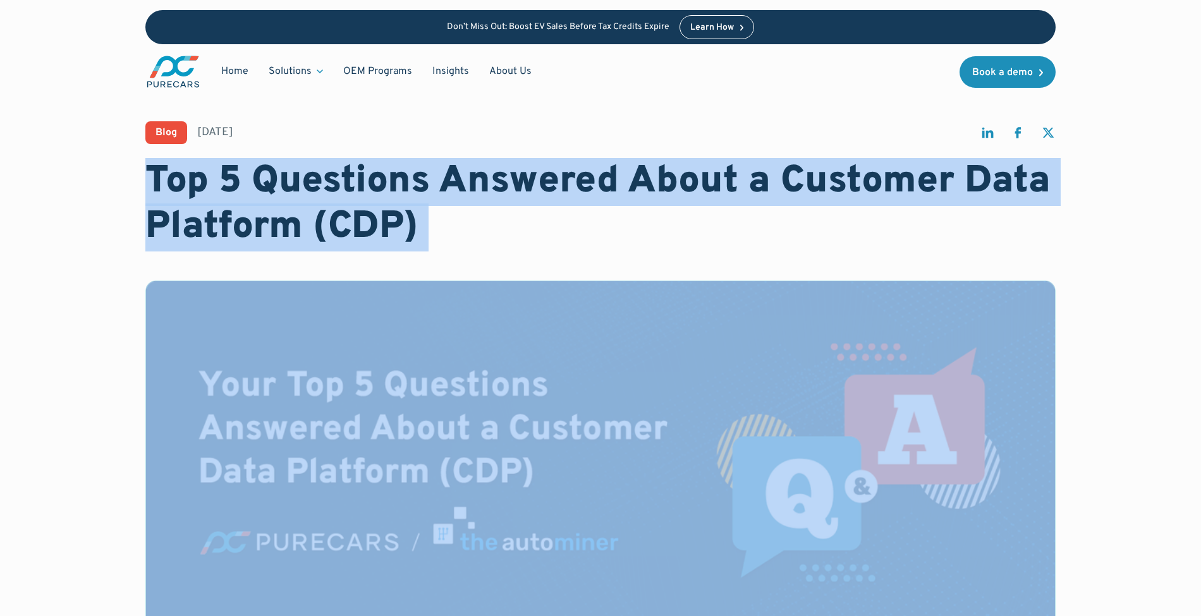
drag, startPoint x: 161, startPoint y: 175, endPoint x: 174, endPoint y: 178, distance: 14.1
click at [174, 178] on h1 "Top 5 Questions Answered About a Customer Data Platform (CDP)" at bounding box center [600, 204] width 910 height 91
copy h1 "Top 5 Questions Answered About a Customer Data Platform (CDP)"
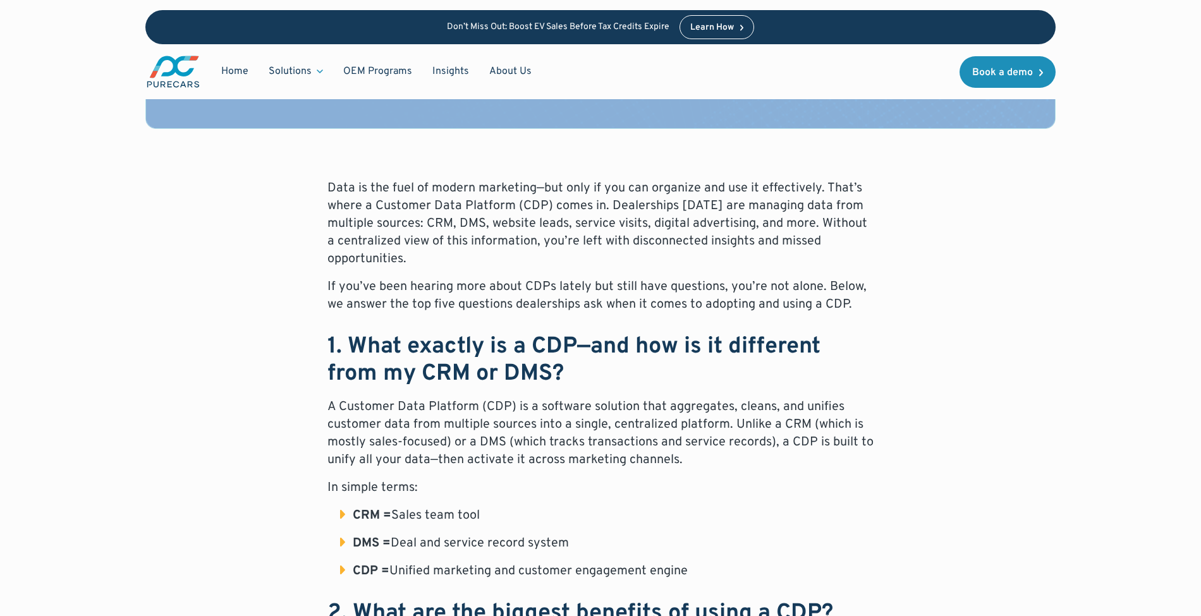
scroll to position [506, 0]
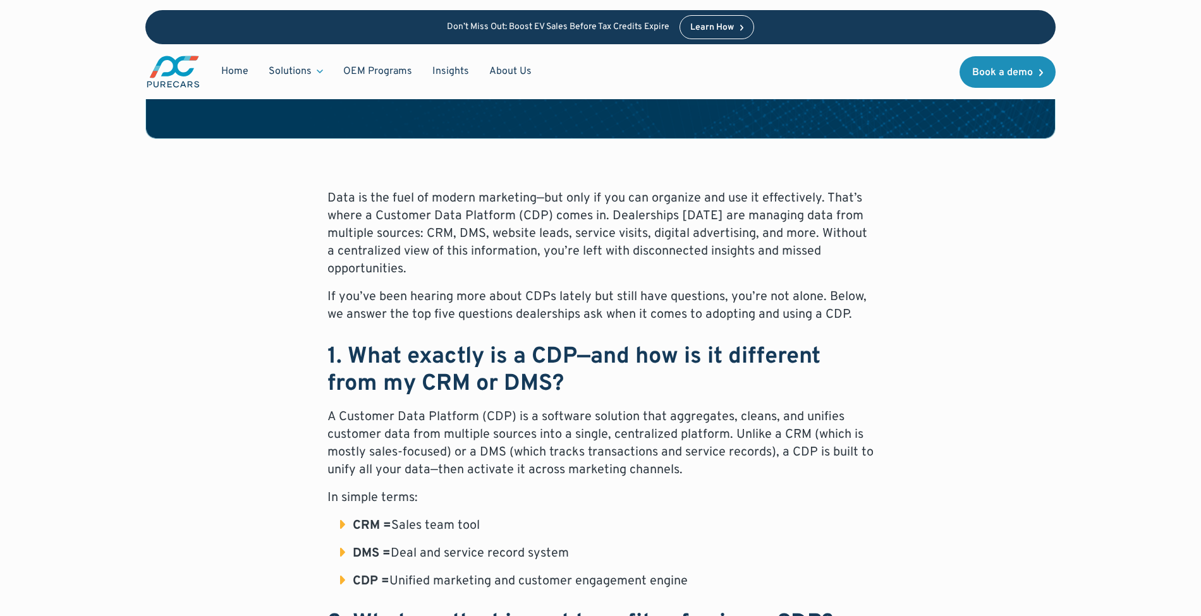
click at [340, 200] on p "Data is the fuel of modern marketing—but only if you can organize and use it ef…" at bounding box center [600, 234] width 546 height 88
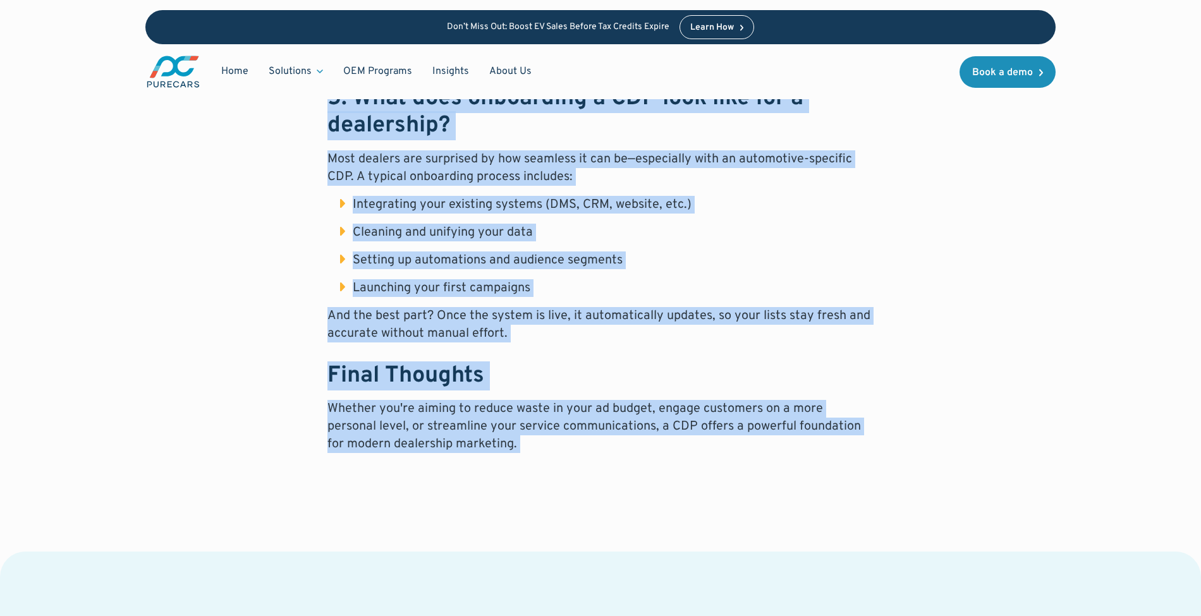
scroll to position [1911, 0]
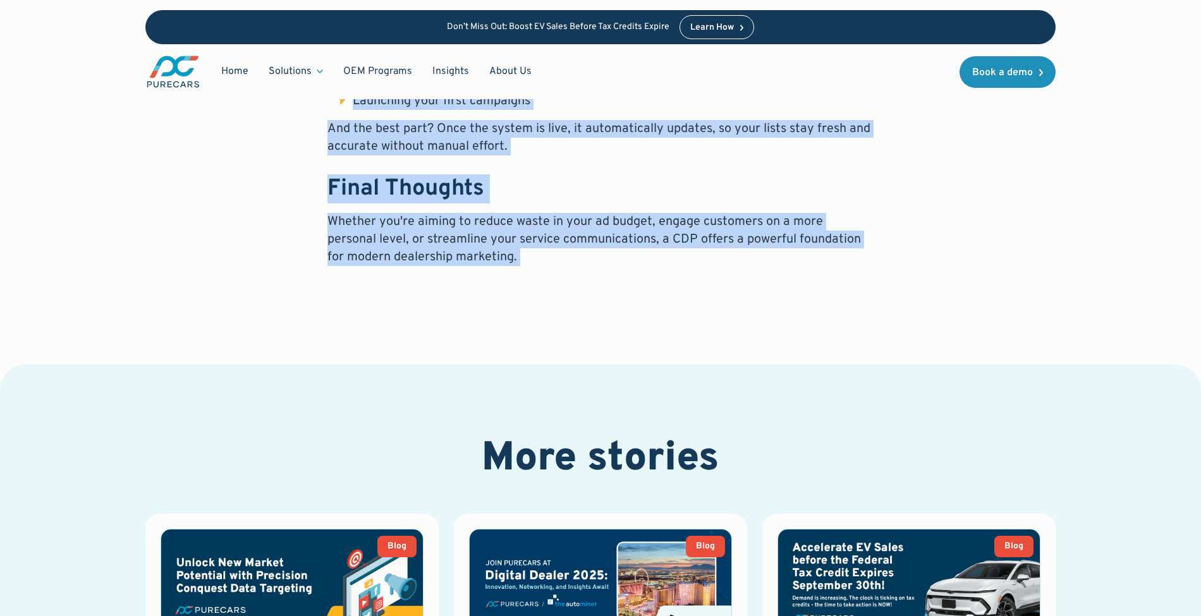
drag, startPoint x: 340, startPoint y: 200, endPoint x: 452, endPoint y: 250, distance: 123.3
copy div "Data is the fuel of modern marketing—but only if you can organize and use it ef…"
click at [440, 63] on link "Insights" at bounding box center [450, 71] width 57 height 24
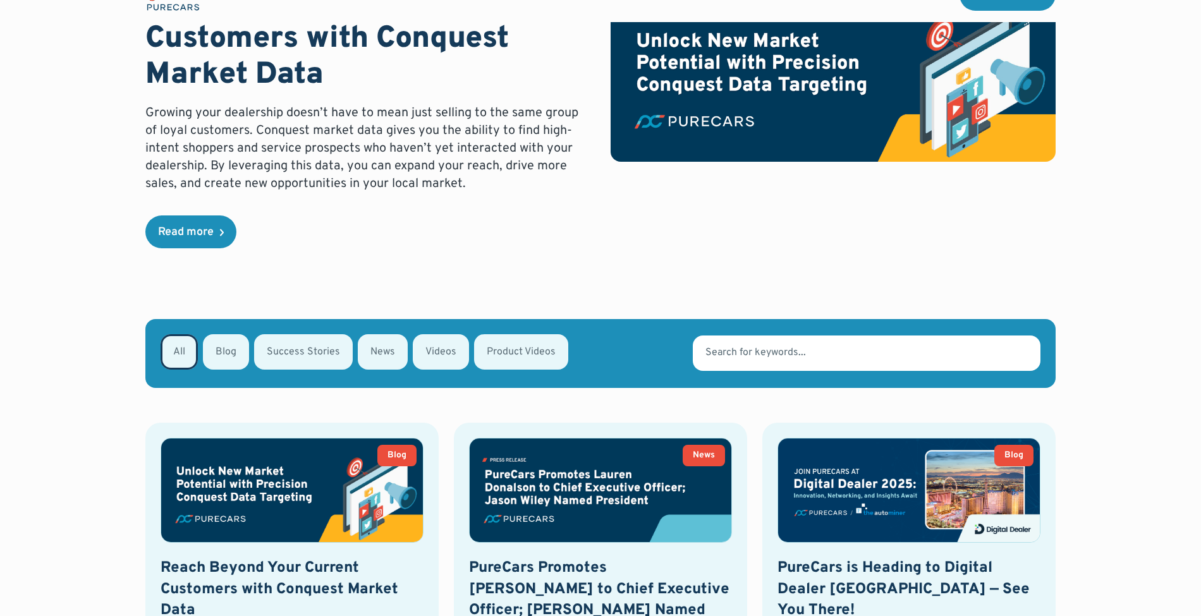
click at [314, 360] on div "Email Form" at bounding box center [303, 351] width 99 height 35
click at [275, 355] on input "Success Stories" at bounding box center [271, 351] width 8 height 8
radio input "true"
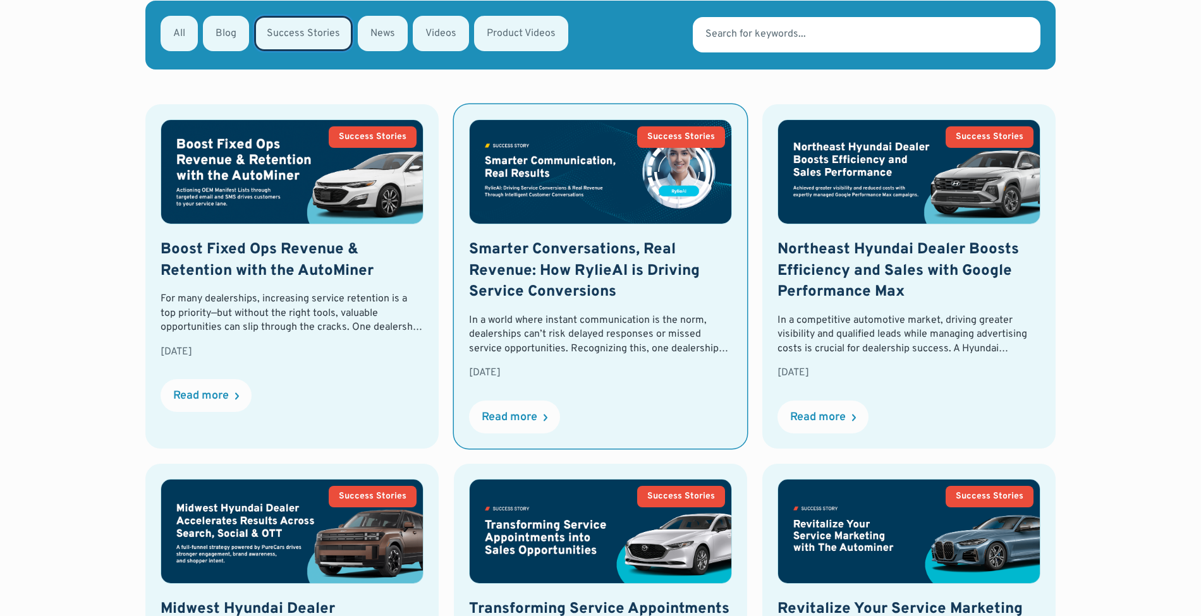
scroll to position [824, 0]
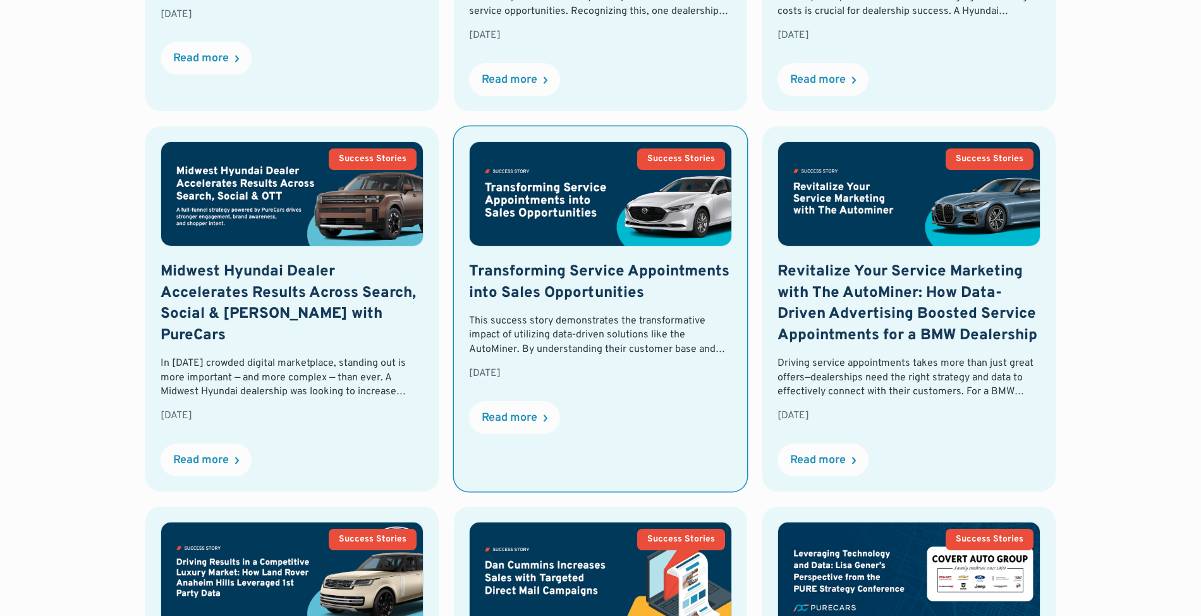
click at [546, 281] on h2 "Transforming Service Appointments into Sales Opportunities" at bounding box center [600, 283] width 263 height 42
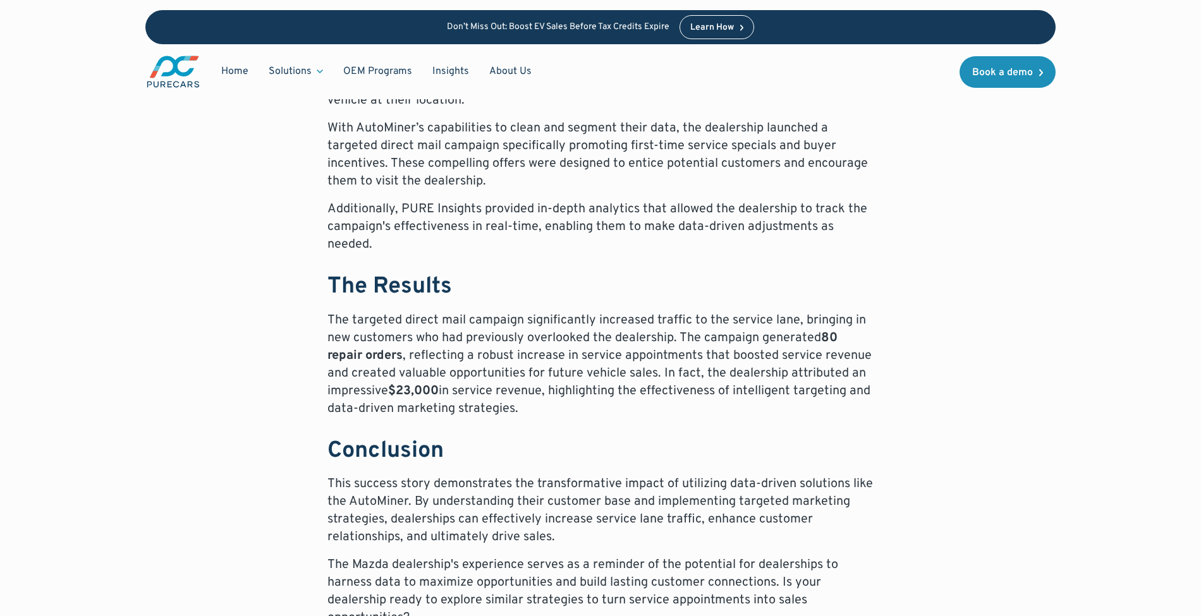
scroll to position [842, 0]
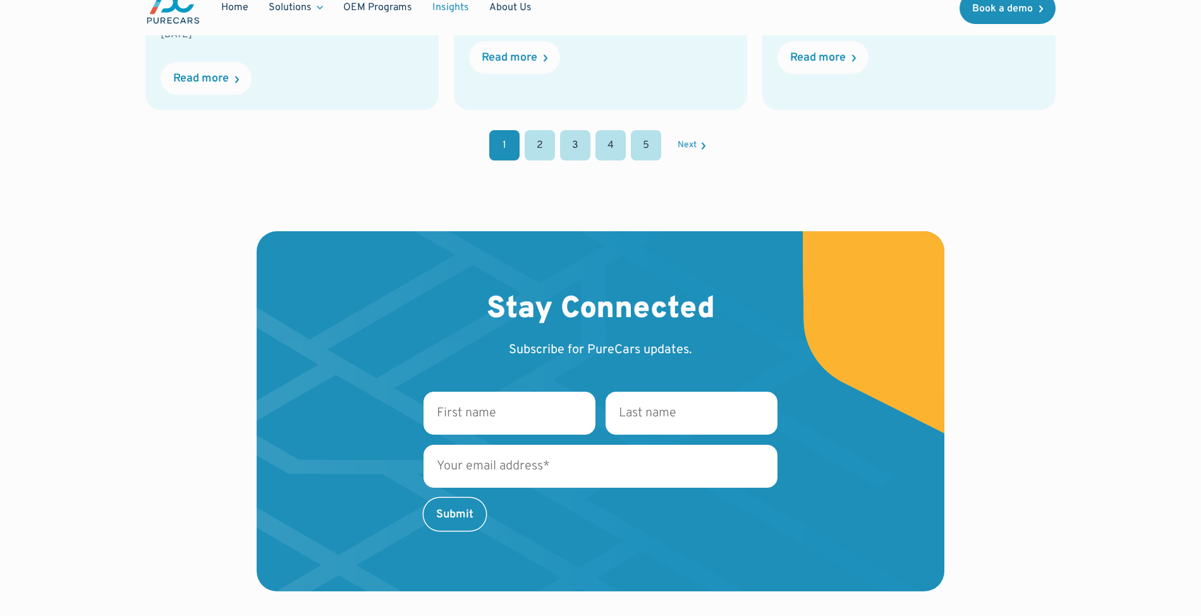
scroll to position [1165, 0]
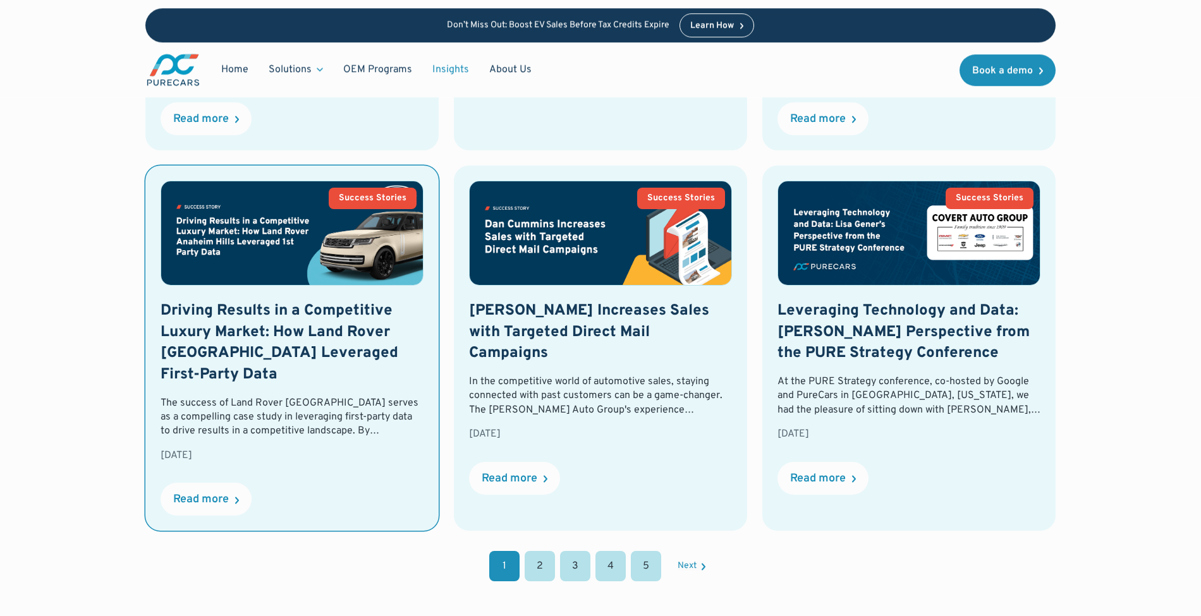
click at [247, 384] on h2 "Driving Results in a Competitive Luxury Market: How Land Rover [GEOGRAPHIC_DATA…" at bounding box center [292, 343] width 263 height 85
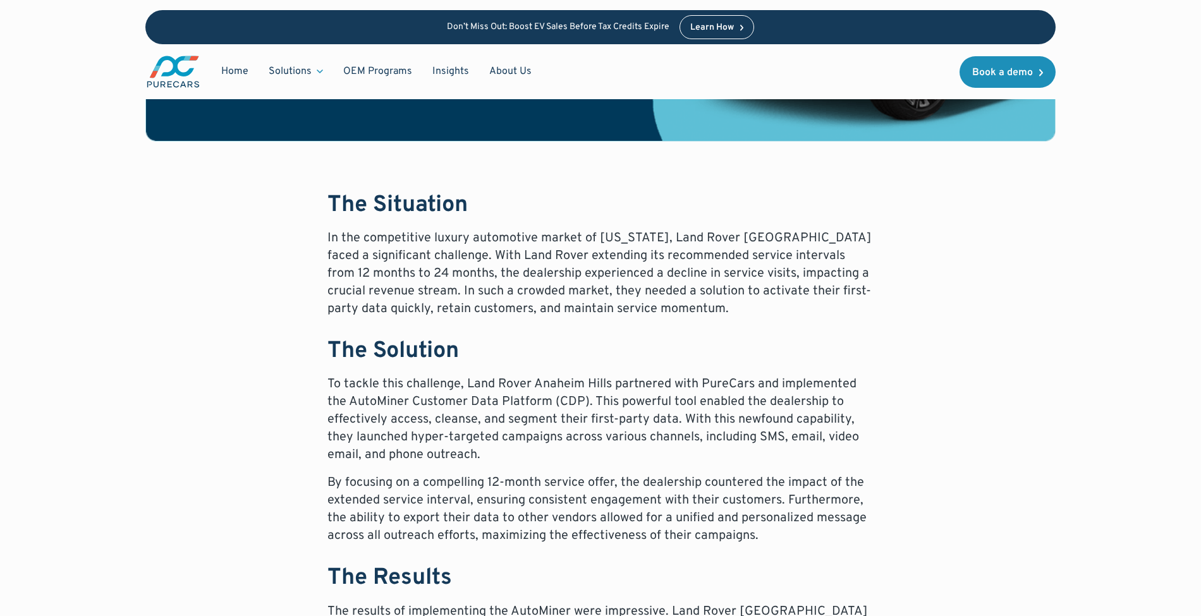
scroll to position [506, 0]
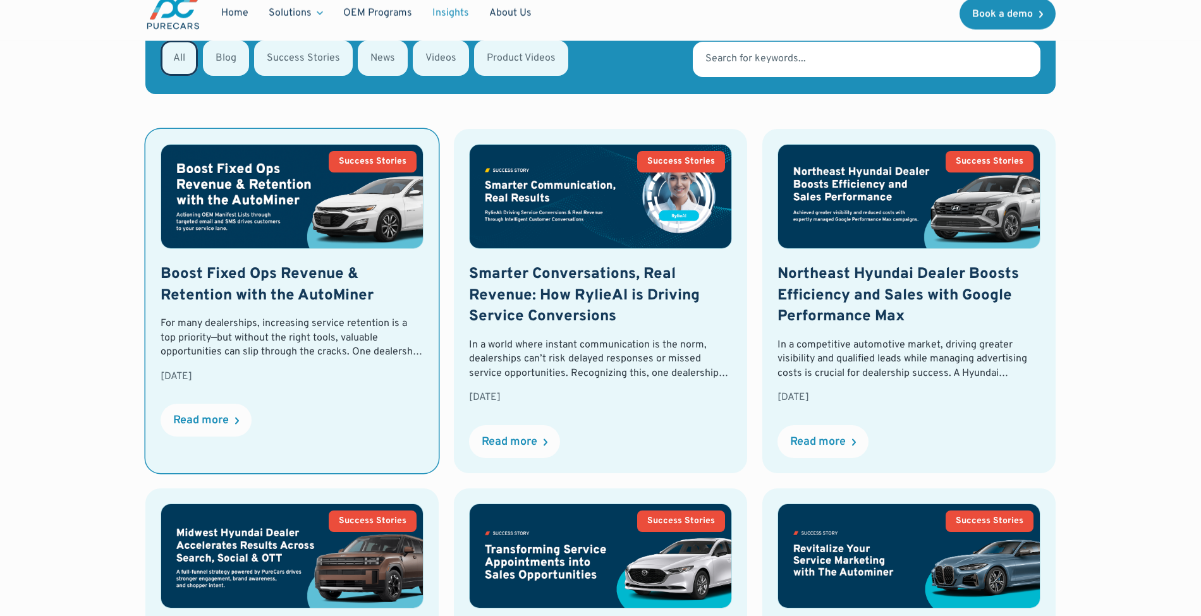
scroll to position [506, 0]
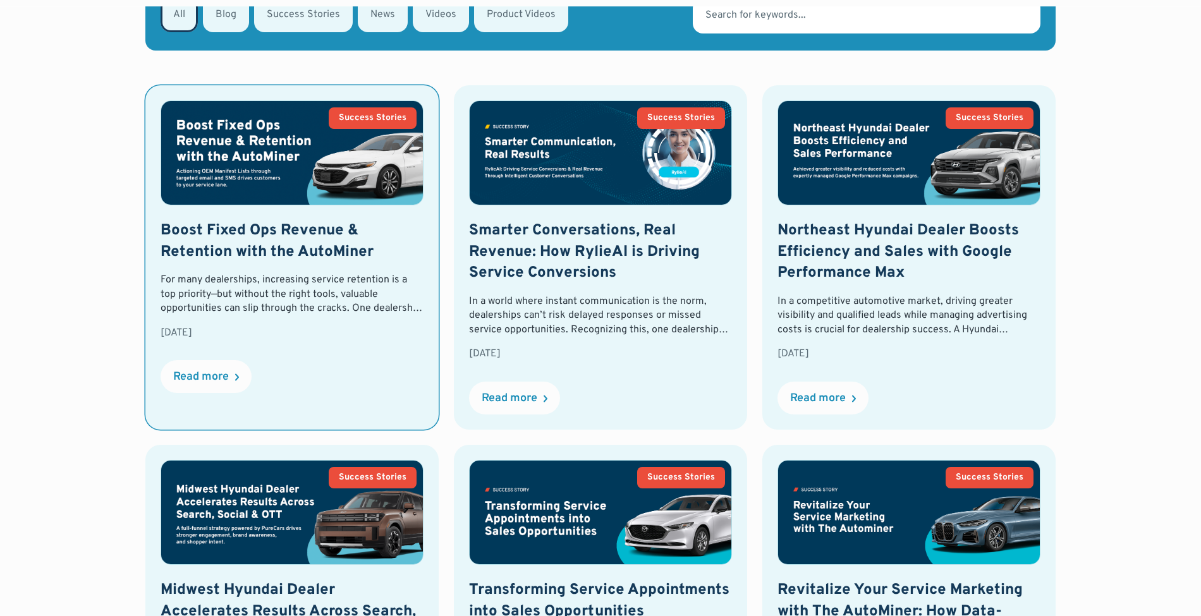
click at [381, 300] on div "For many dealerships, increasing service retention is a top priority—but withou…" at bounding box center [292, 294] width 263 height 42
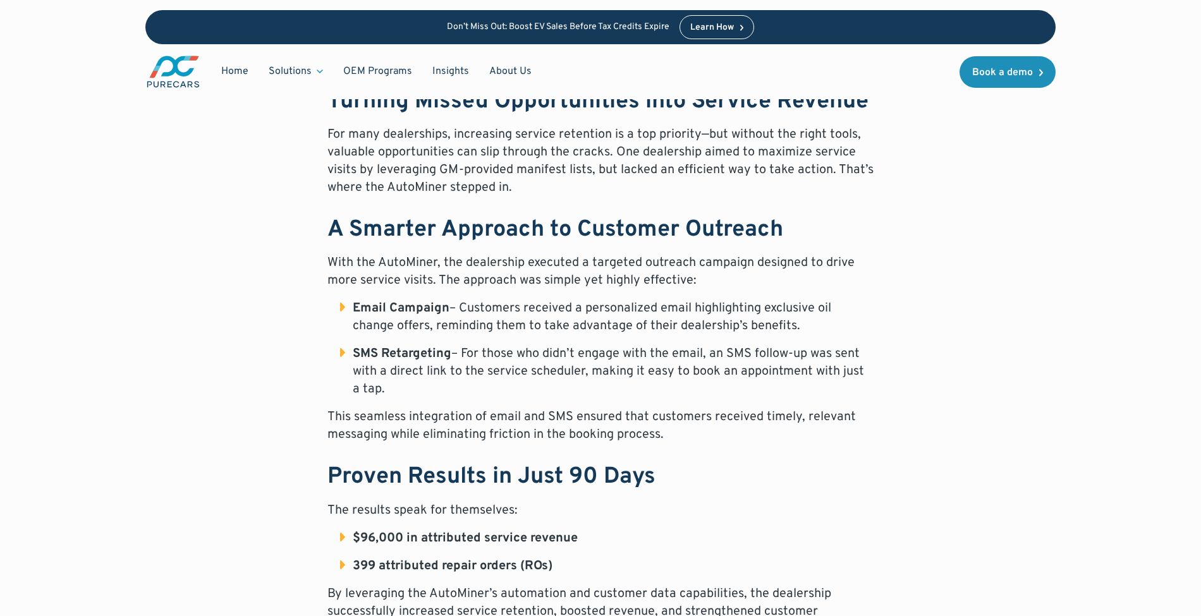
scroll to position [758, 0]
